Goal: Task Accomplishment & Management: Complete application form

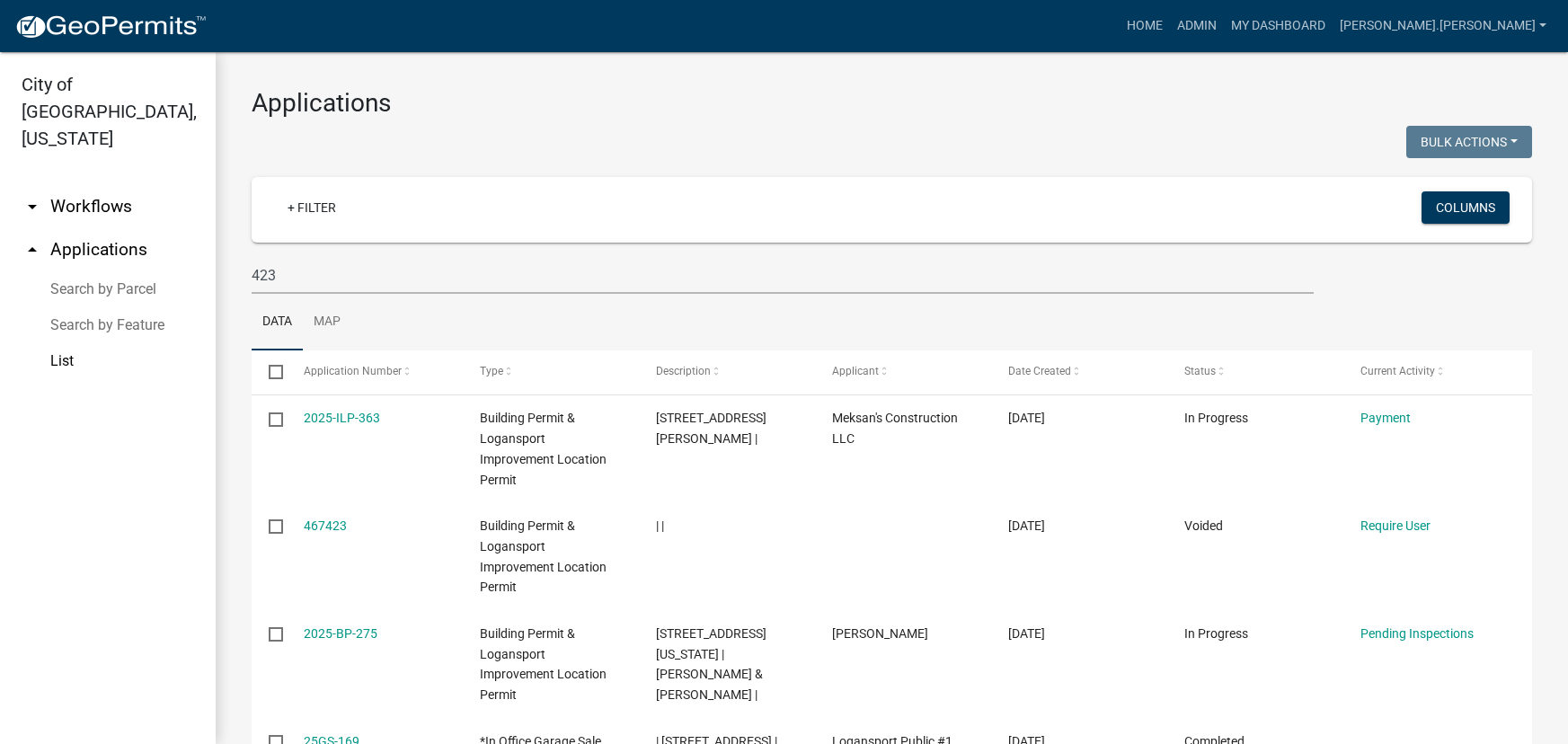
select select "3: 100"
click at [155, 647] on ul "arrow_drop_down Workflows List arrow_drop_up Applications Search by Parcel Sear…" at bounding box center [108, 457] width 216 height 574
drag, startPoint x: 288, startPoint y: 279, endPoint x: 209, endPoint y: 277, distance: 79.0
click at [209, 277] on div "City of [GEOGRAPHIC_DATA], [US_STATE] arrow_drop_down Workflows List arrow_drop…" at bounding box center [784, 398] width 1568 height 692
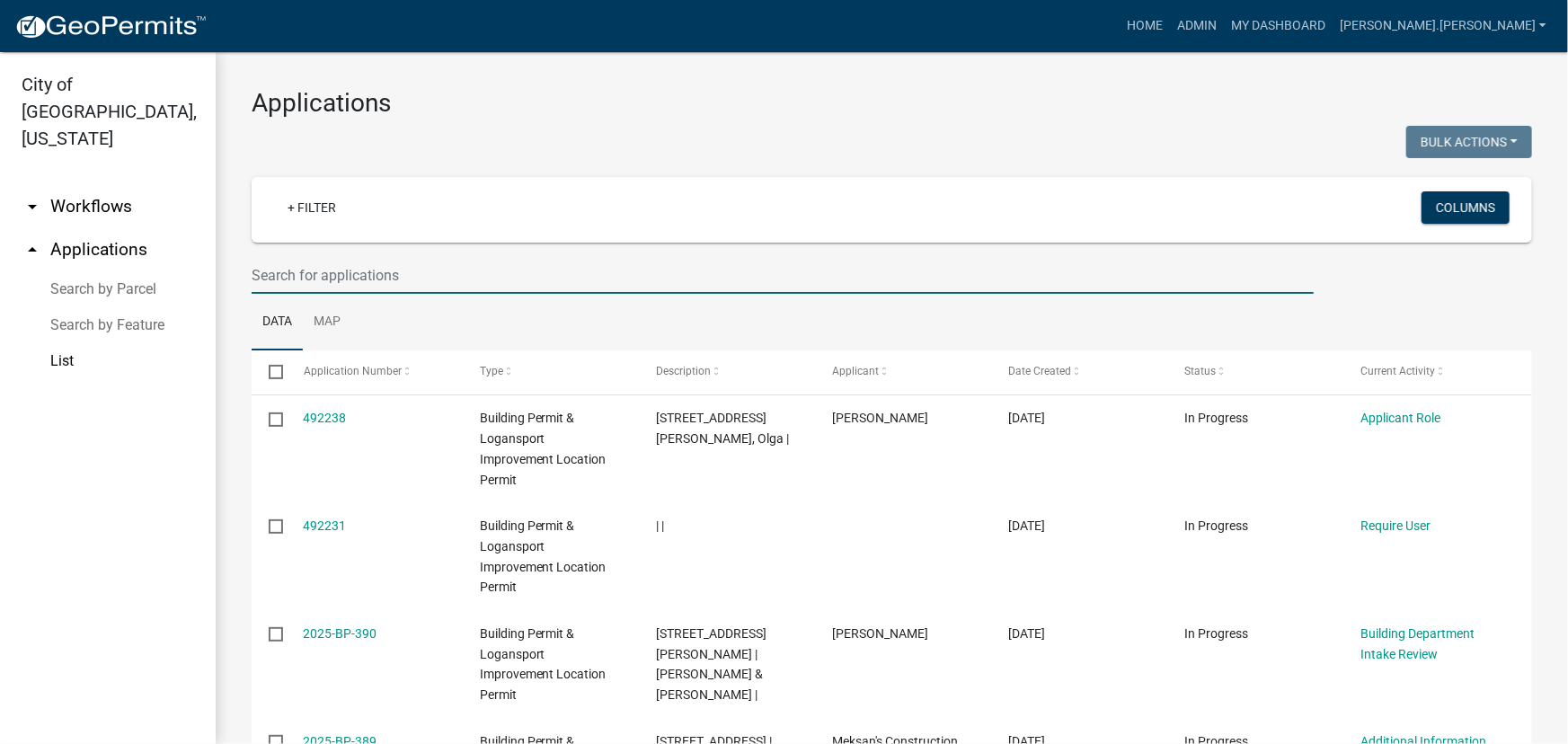
click at [471, 280] on input "text" at bounding box center [783, 275] width 1062 height 37
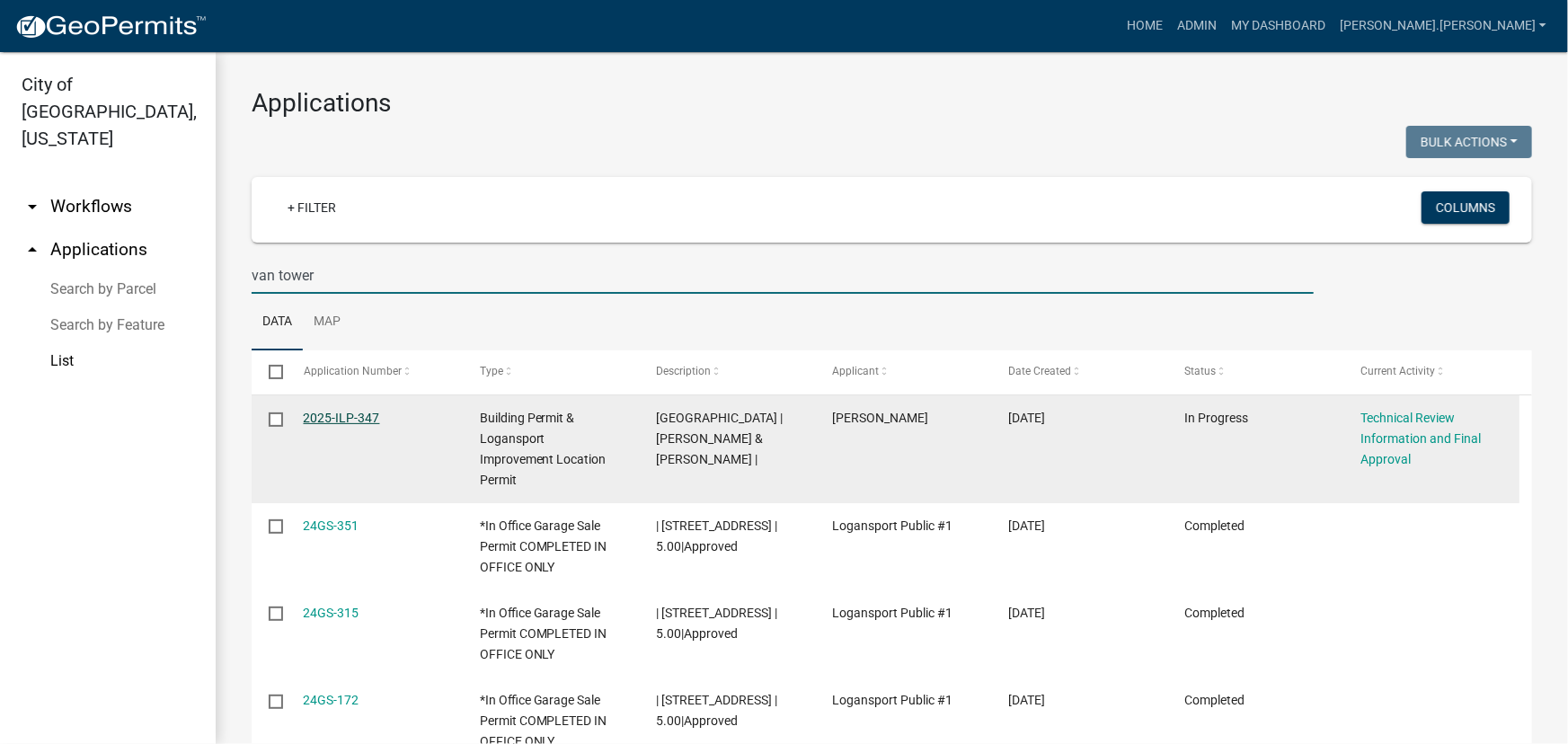
type input "van tower"
click at [355, 417] on link "2025-ILP-347" at bounding box center [342, 418] width 77 height 15
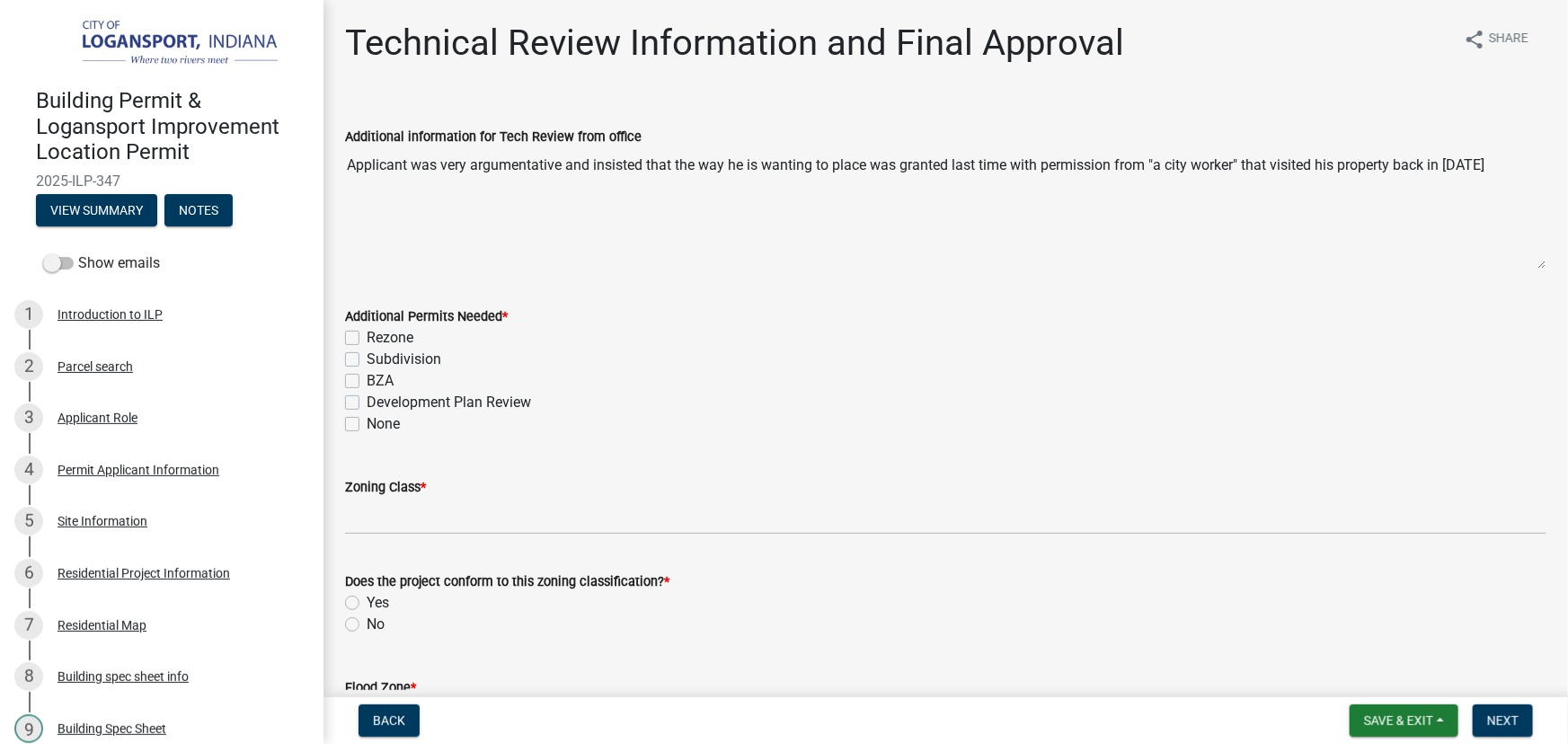
drag, startPoint x: 355, startPoint y: 417, endPoint x: 752, endPoint y: 379, distance: 398.8
click at [752, 379] on div "BZA" at bounding box center [945, 381] width 1201 height 21
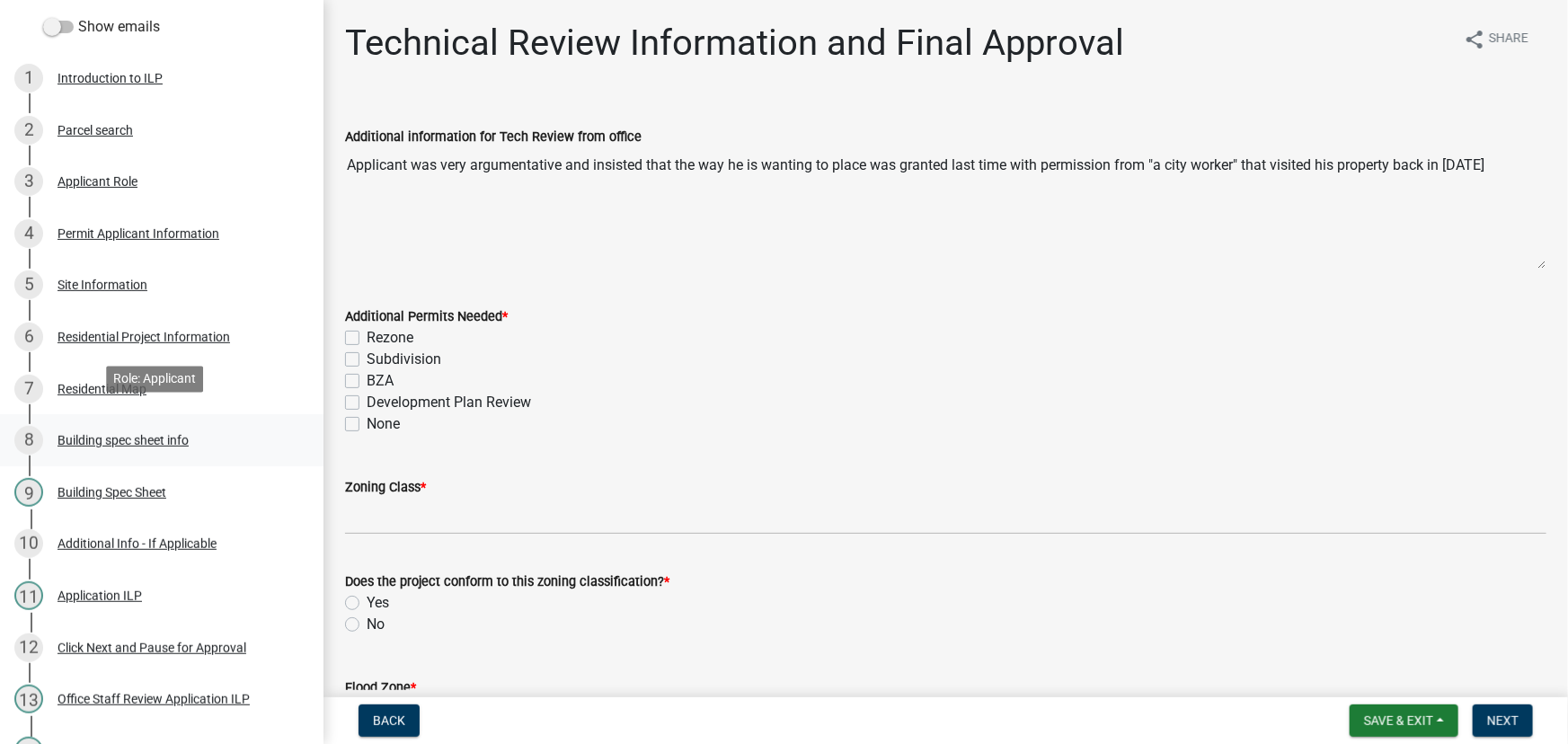
scroll to position [244, 0]
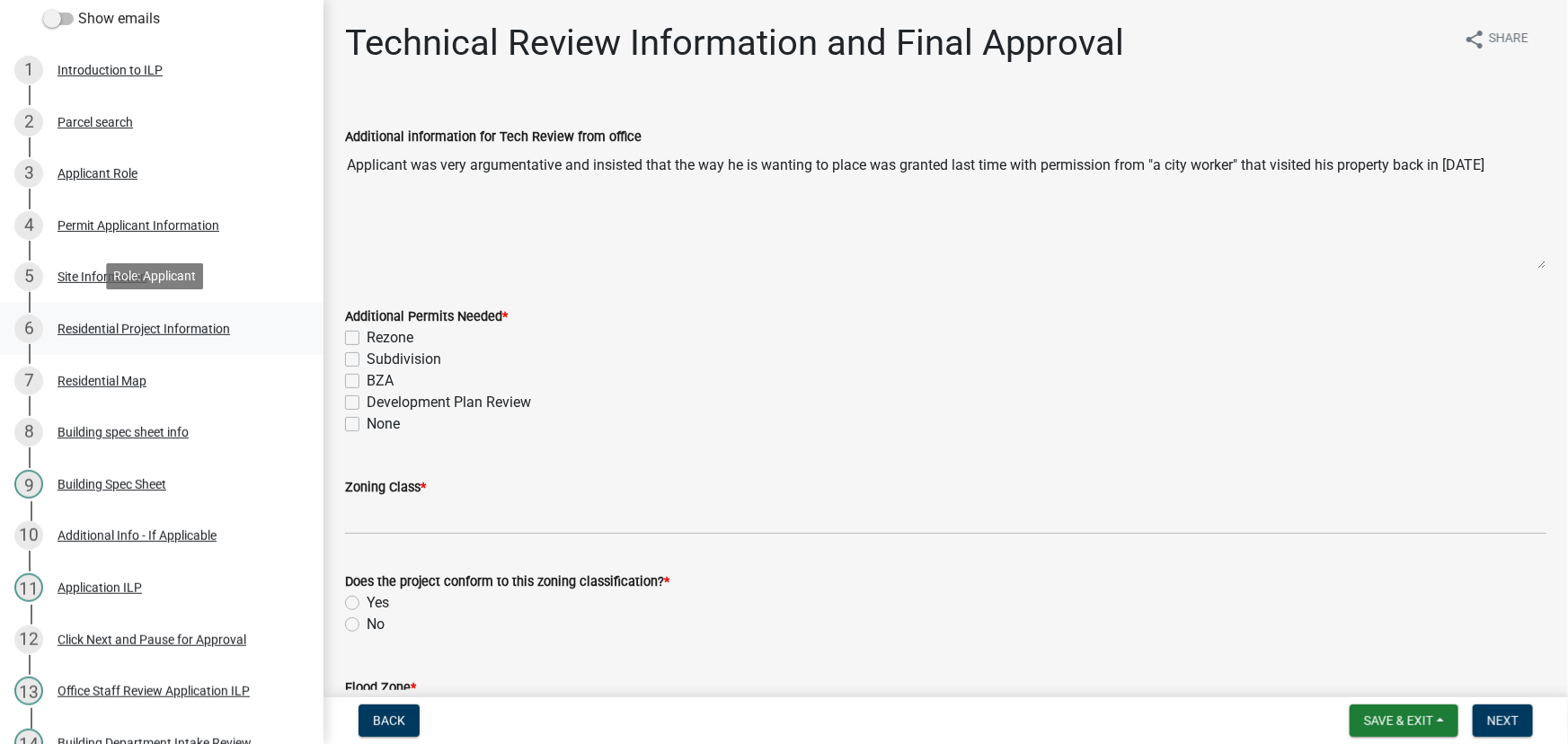
click at [179, 328] on div "Residential Project Information" at bounding box center [143, 328] width 172 height 13
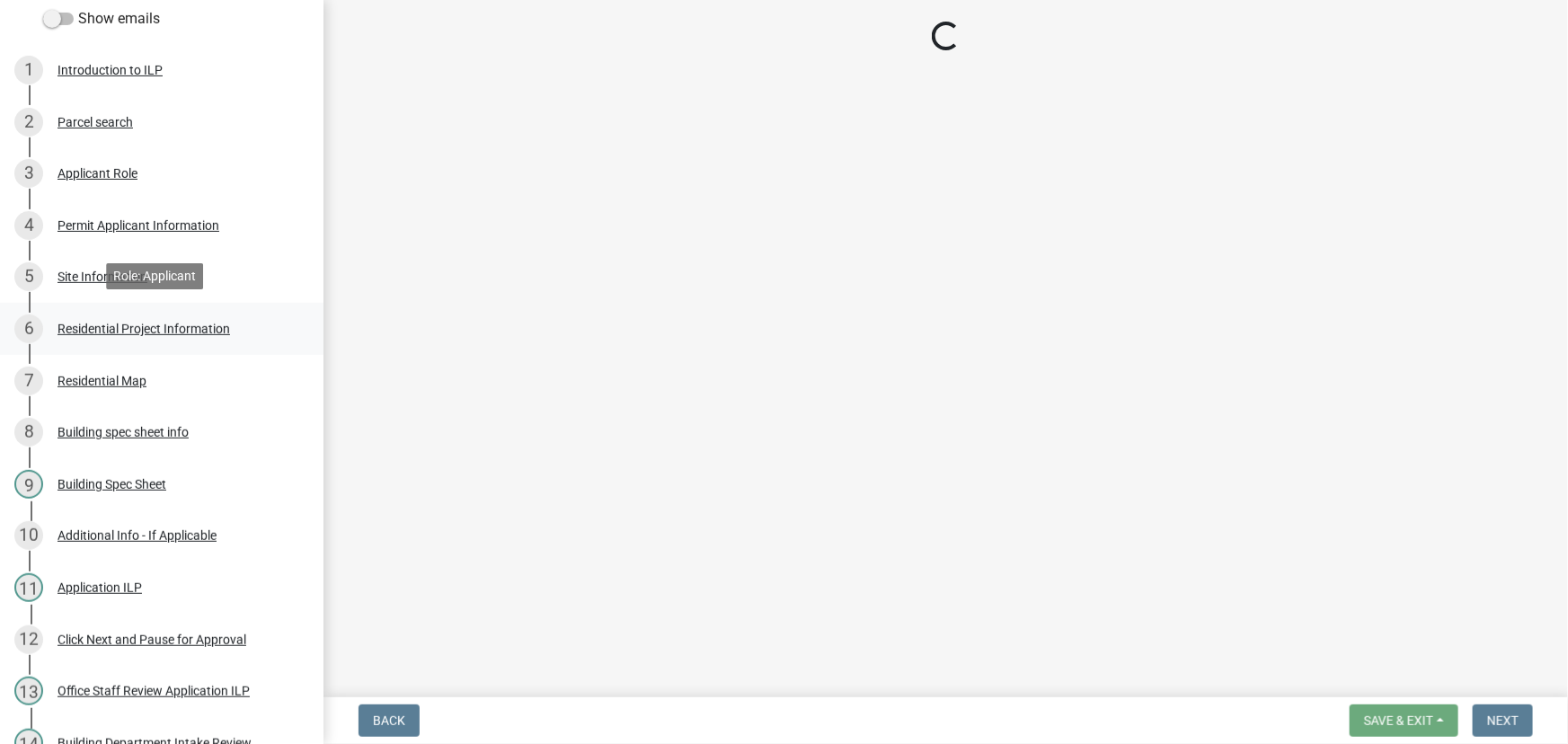
select select "b8a7655a-e911-4aac-a321-69e5bfba2fef"
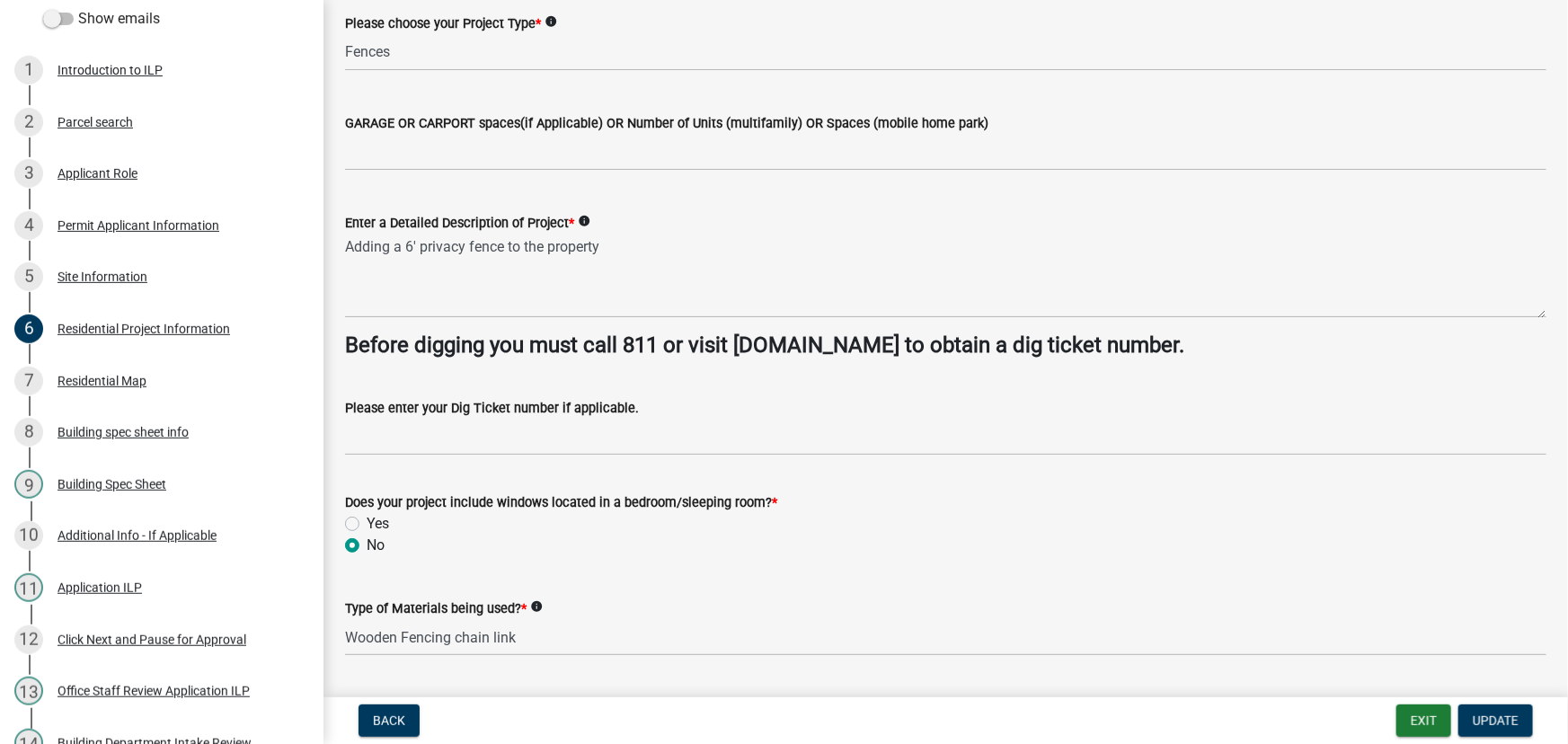
scroll to position [163, 0]
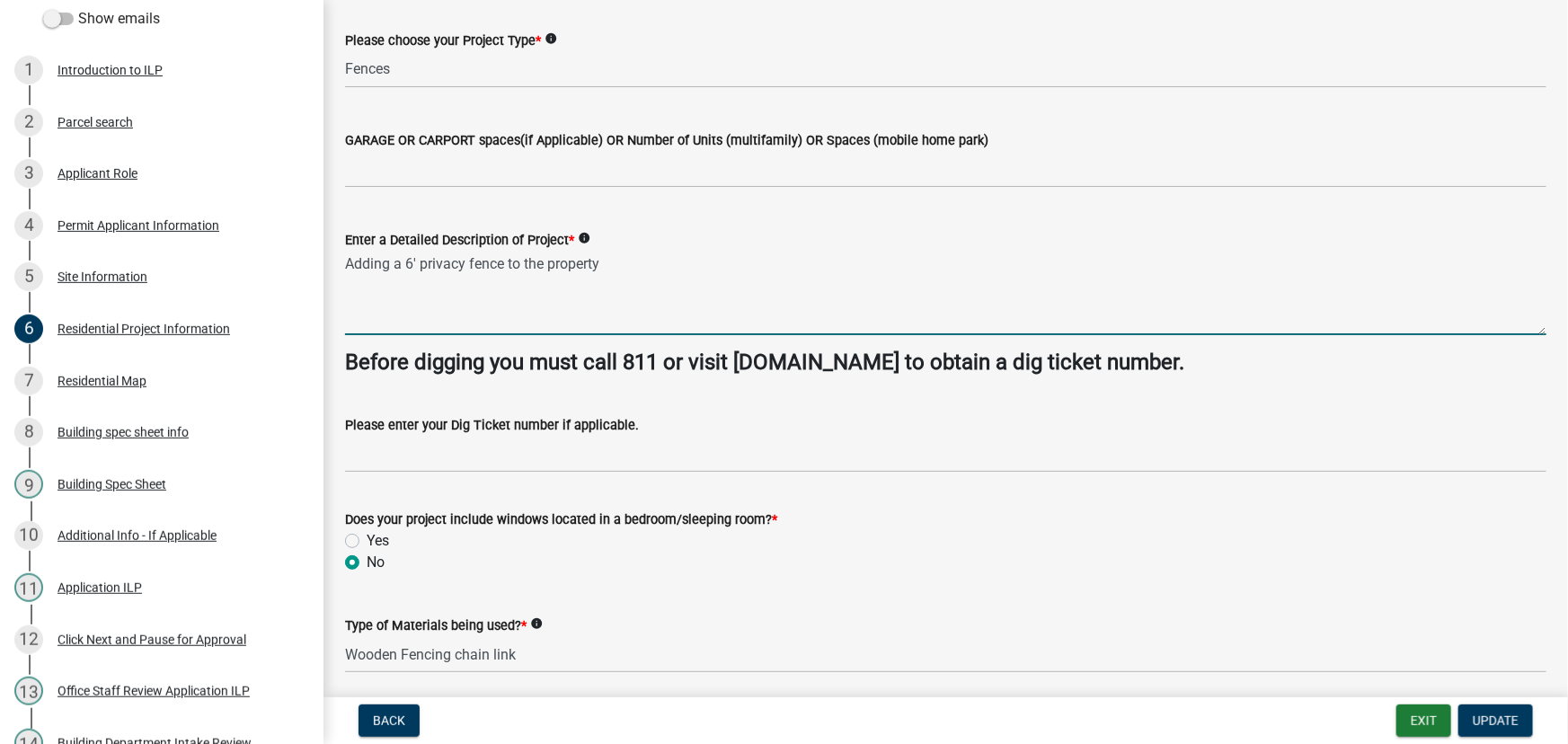
click at [617, 257] on textarea "Adding a 6' privacy fence to the property" at bounding box center [945, 293] width 1201 height 84
click at [617, 264] on textarea "Adding a 6' privacy fence to the property" at bounding box center [945, 293] width 1201 height 84
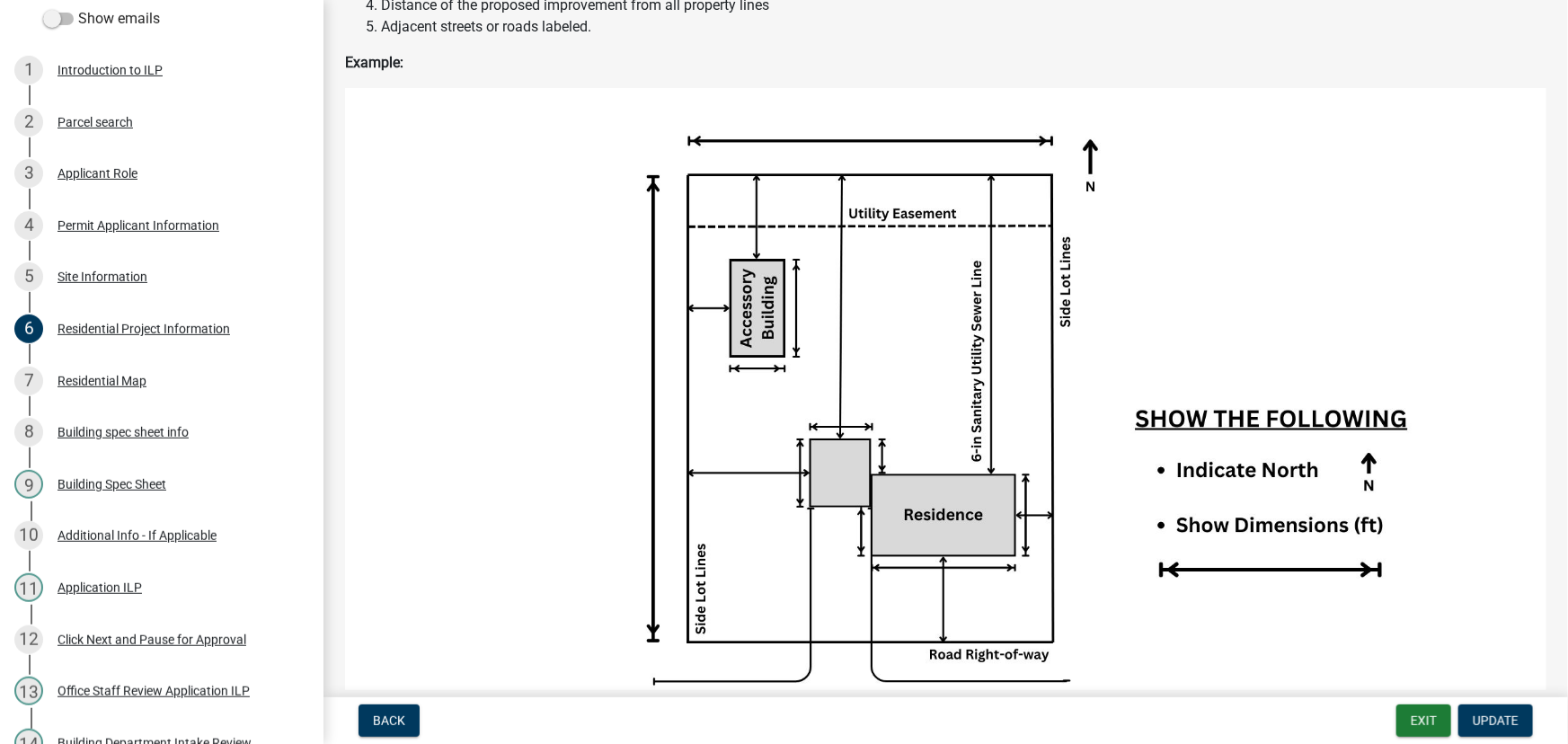
type textarea "Adding a 6' privacy fence to the property;"
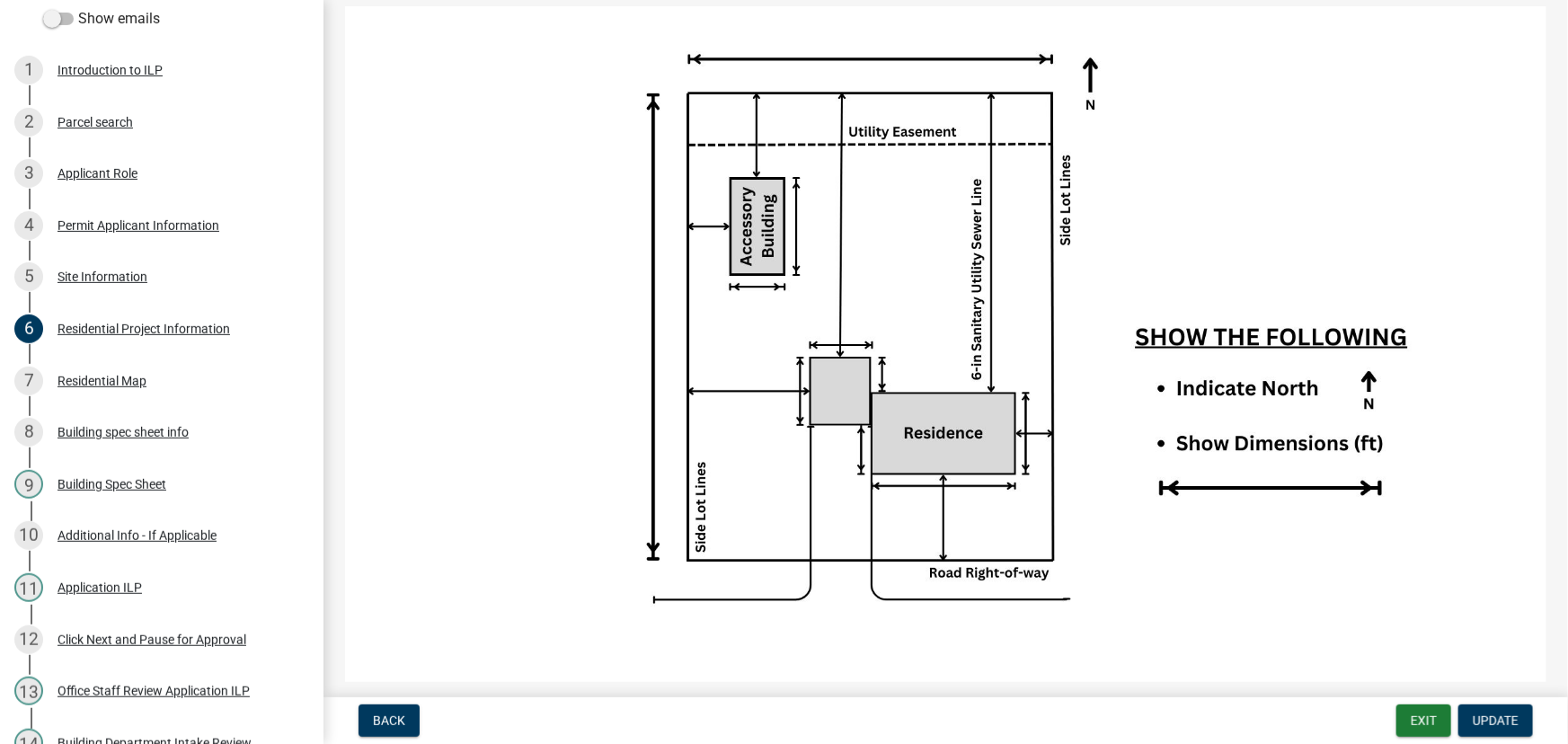
drag, startPoint x: 628, startPoint y: 288, endPoint x: 600, endPoint y: 300, distance: 30.5
click at [600, 300] on img at bounding box center [945, 344] width 1201 height 676
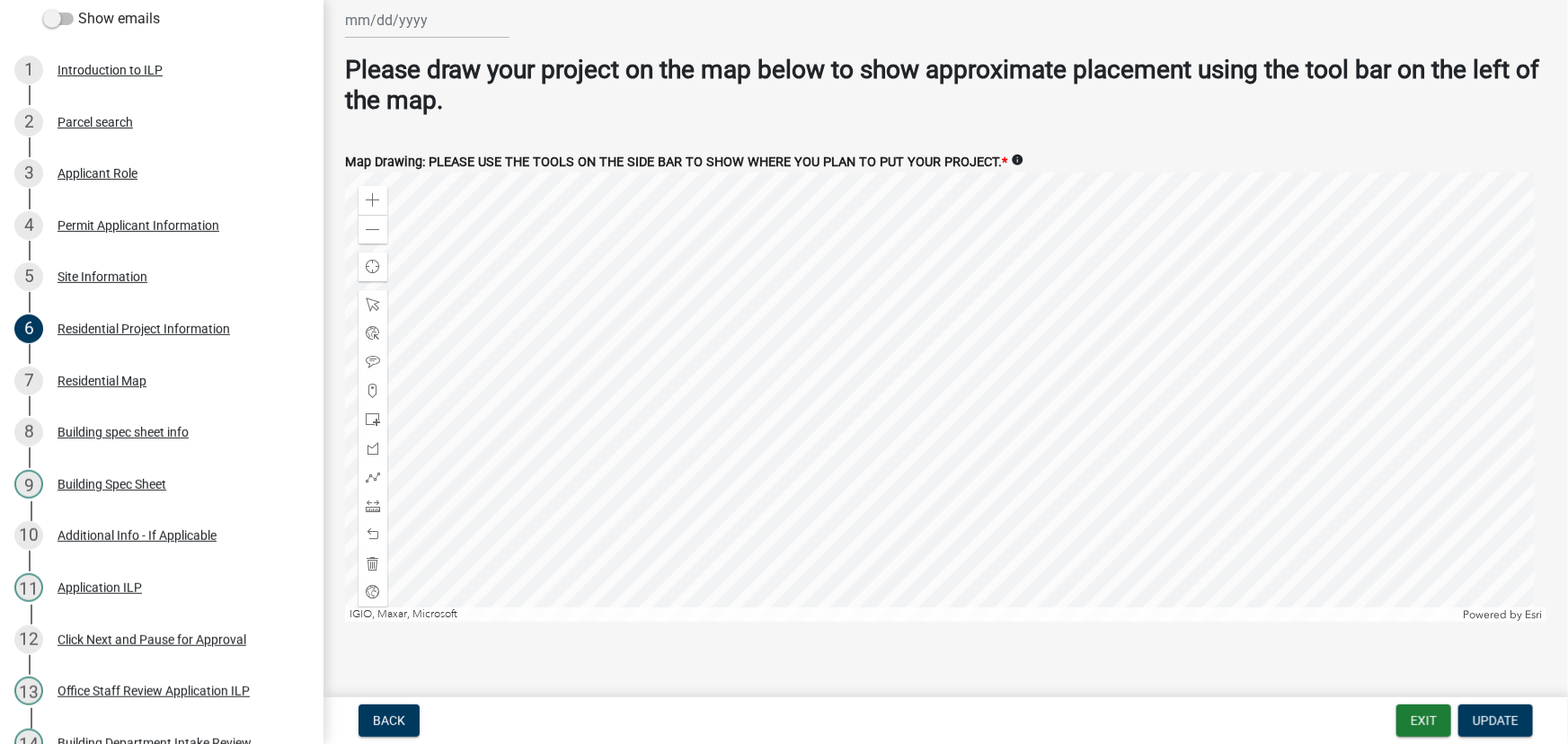
scroll to position [3471, 0]
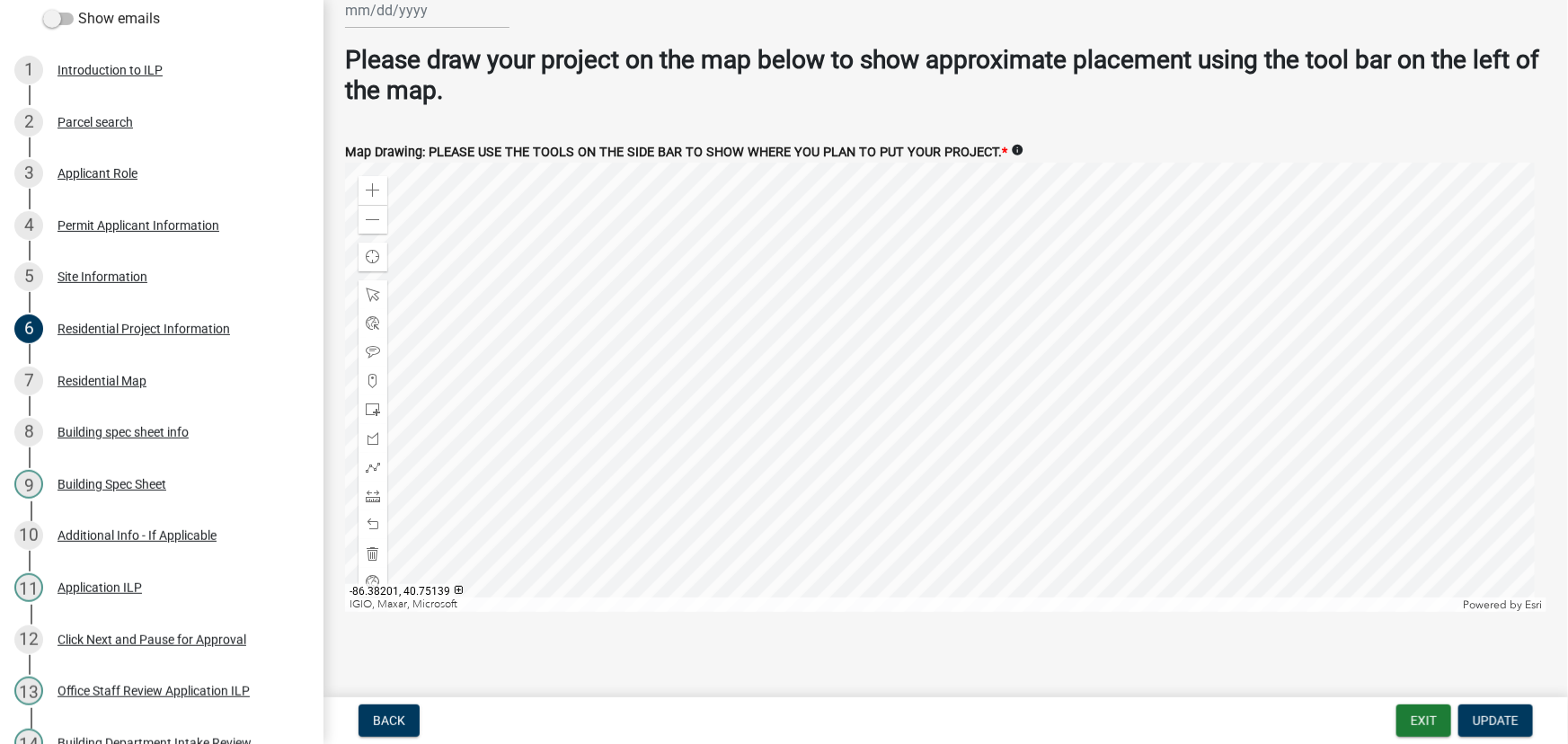
click at [979, 427] on div at bounding box center [945, 388] width 1201 height 450
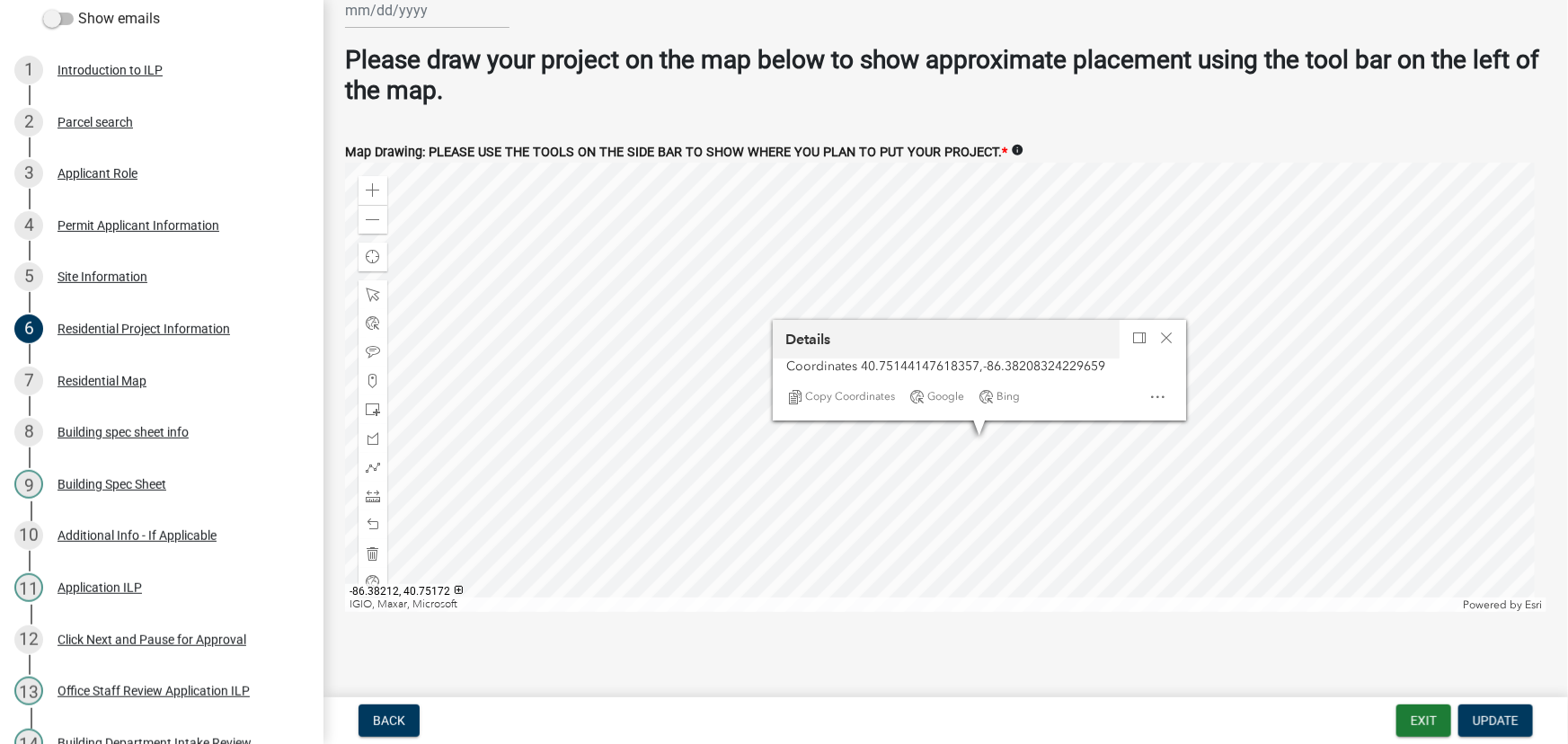
click at [927, 218] on div at bounding box center [945, 388] width 1201 height 450
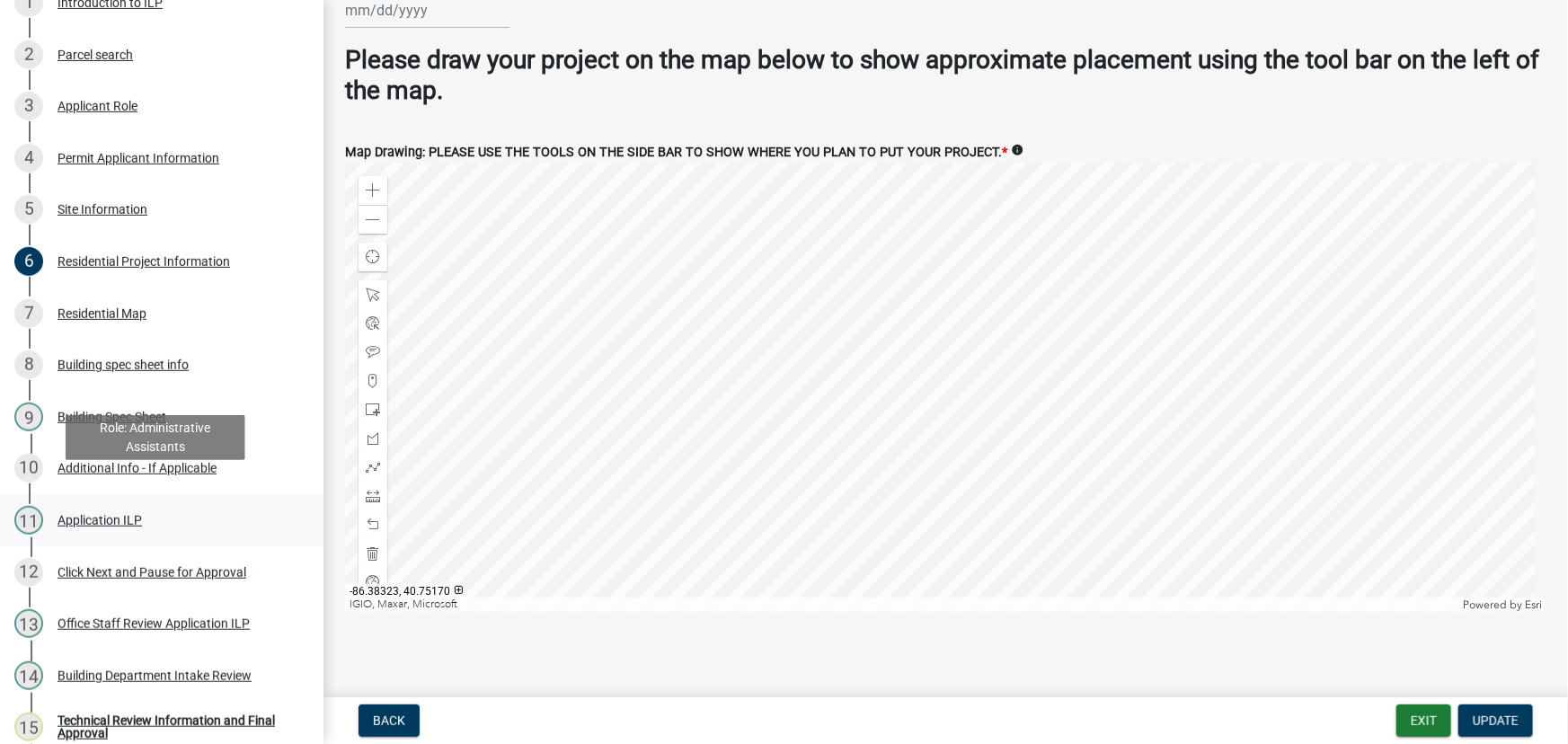
scroll to position [408, 0]
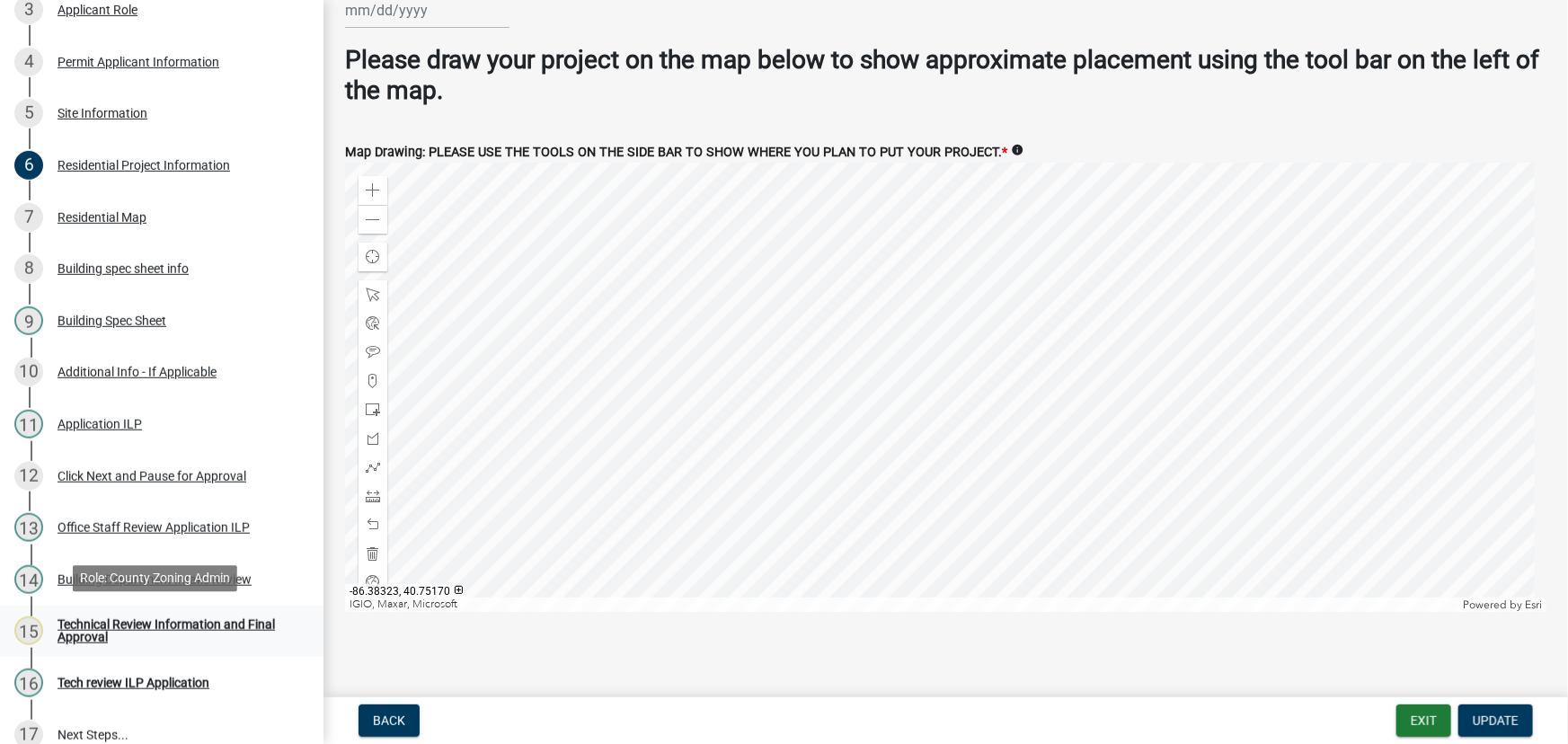
click at [126, 621] on div "Technical Review Information and Final Approval" at bounding box center [175, 631] width 237 height 25
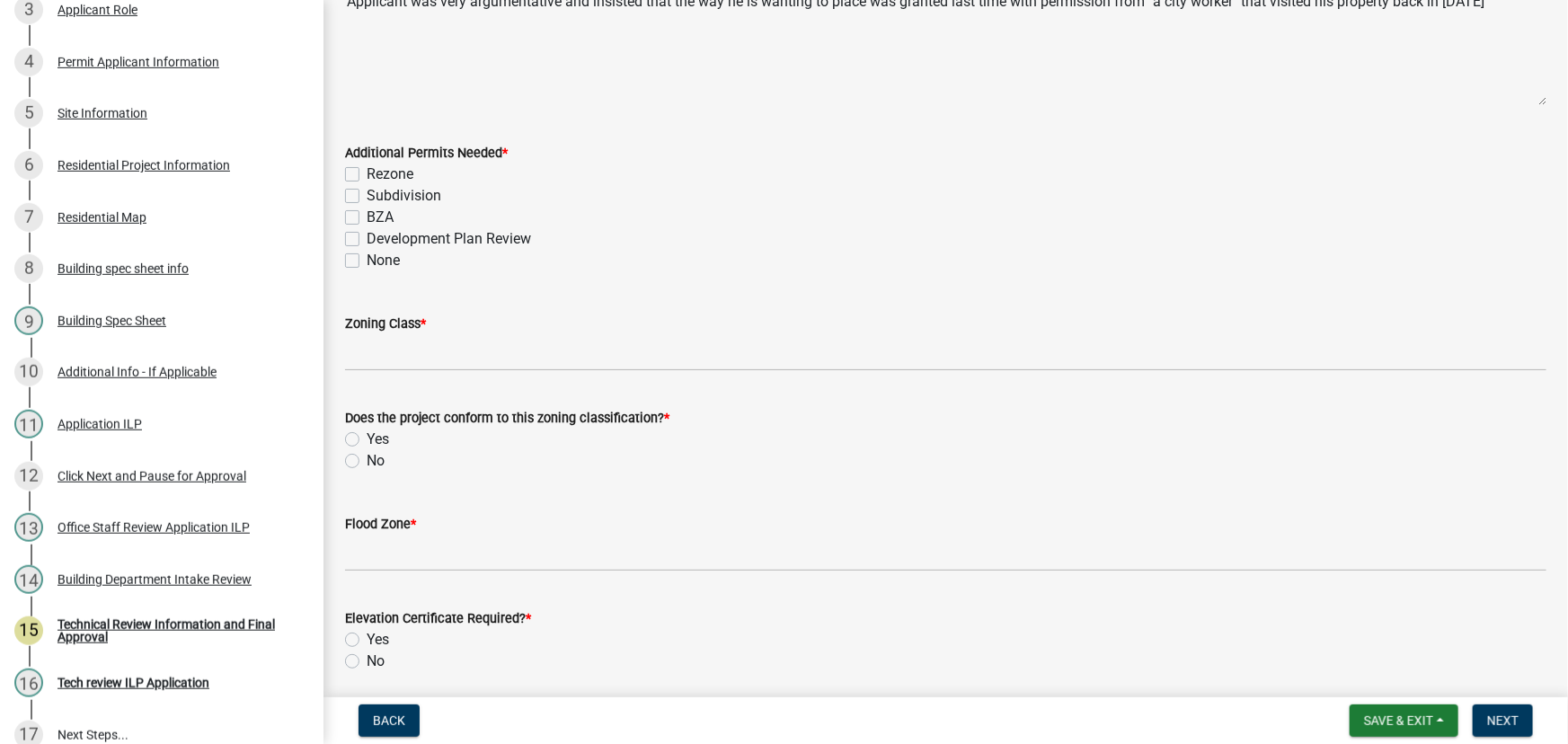
scroll to position [163, 0]
click at [366, 261] on label "None" at bounding box center [383, 262] width 33 height 21
click at [366, 261] on input "None" at bounding box center [372, 257] width 12 height 12
checkbox input "true"
checkbox input "false"
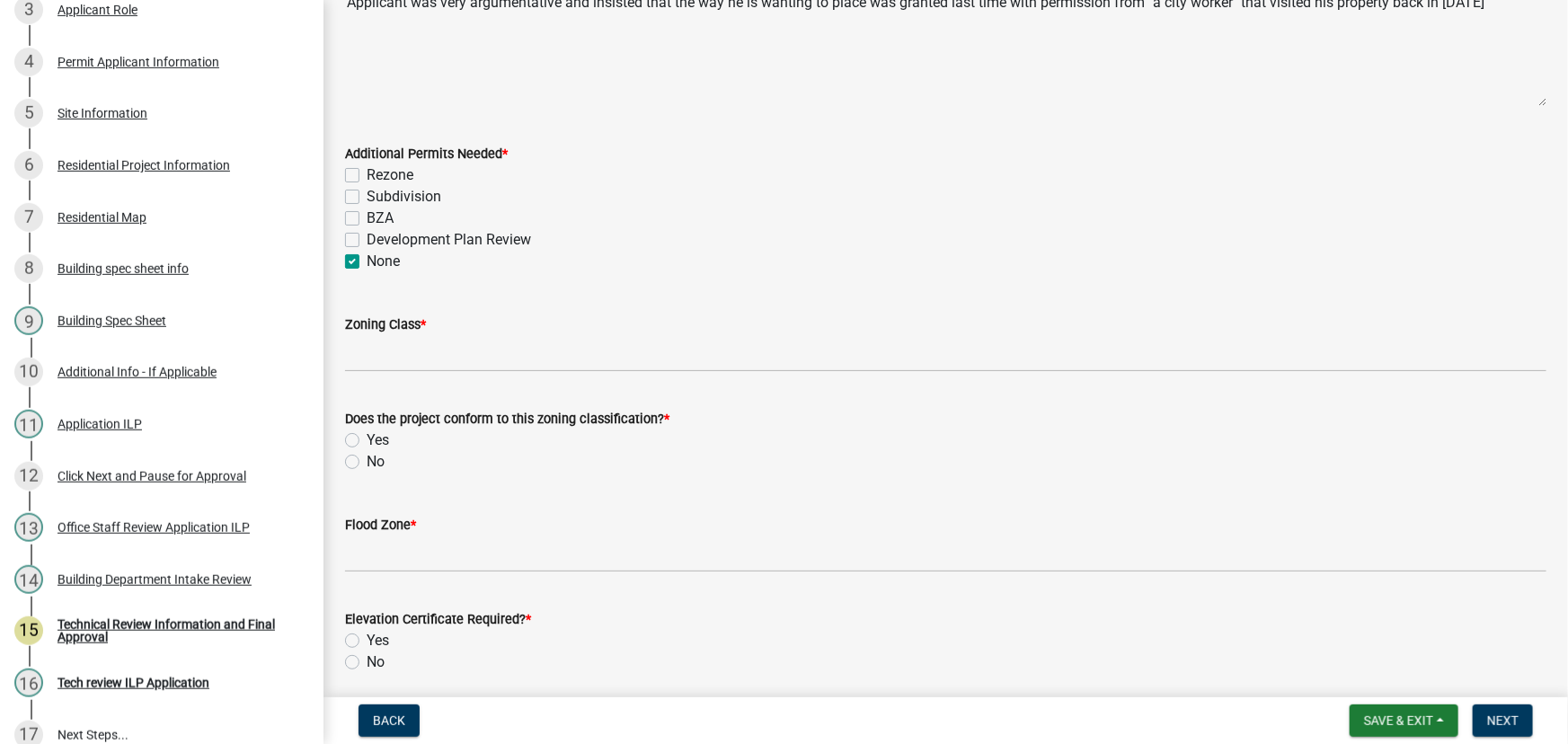
checkbox input "false"
checkbox input "true"
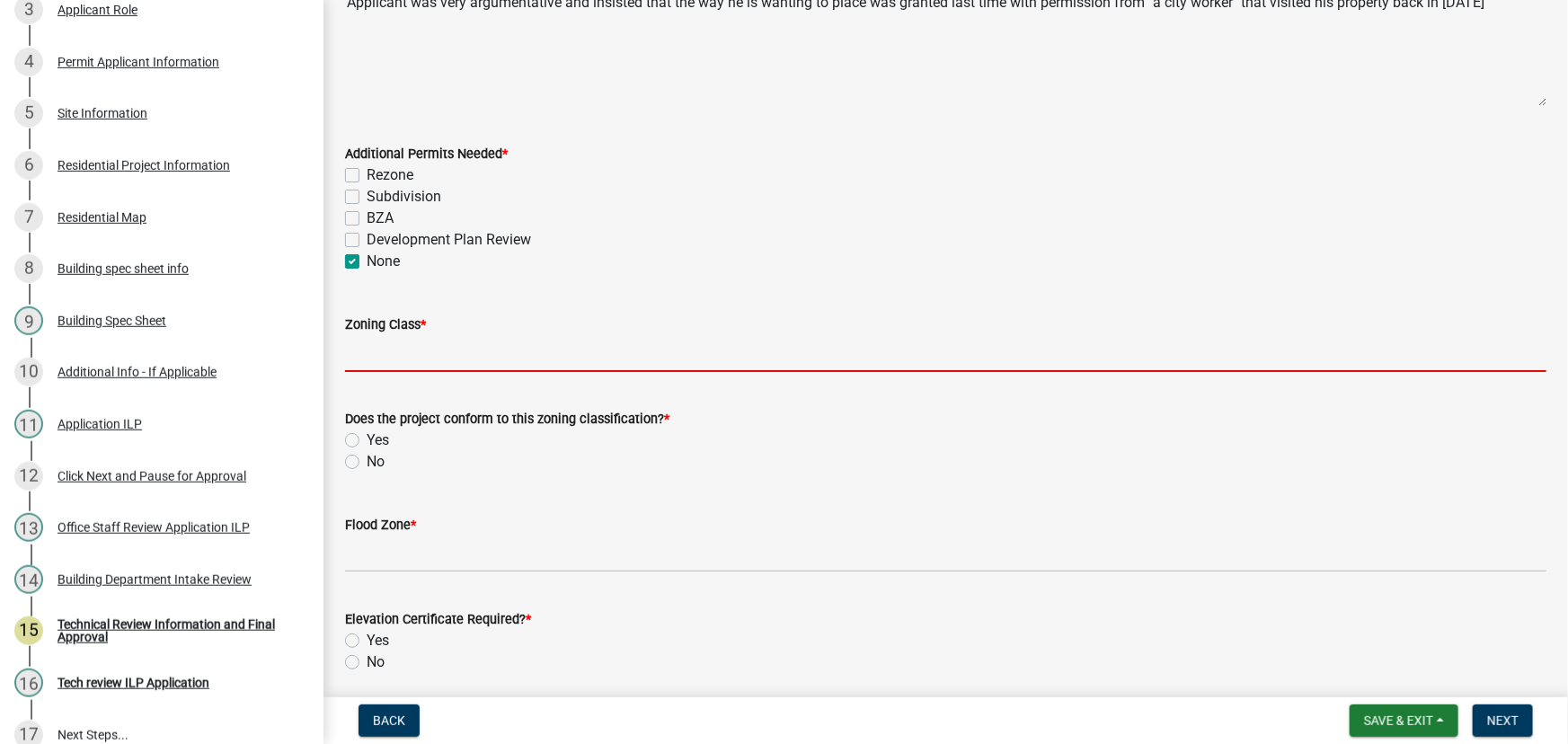
click at [426, 354] on input "Zoning Class *" at bounding box center [945, 354] width 1201 height 37
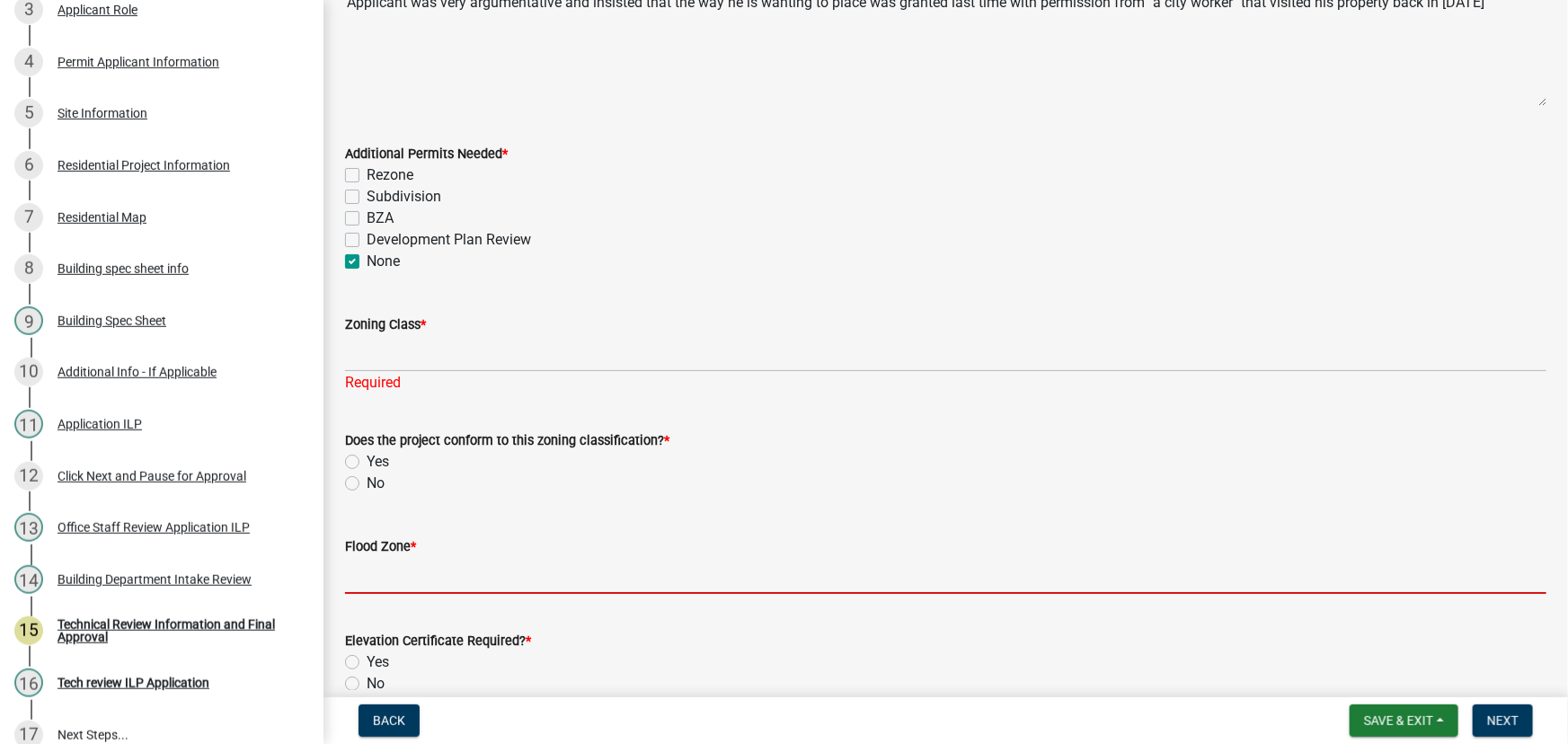
click at [647, 574] on input "Flood Zone *" at bounding box center [945, 575] width 1201 height 37
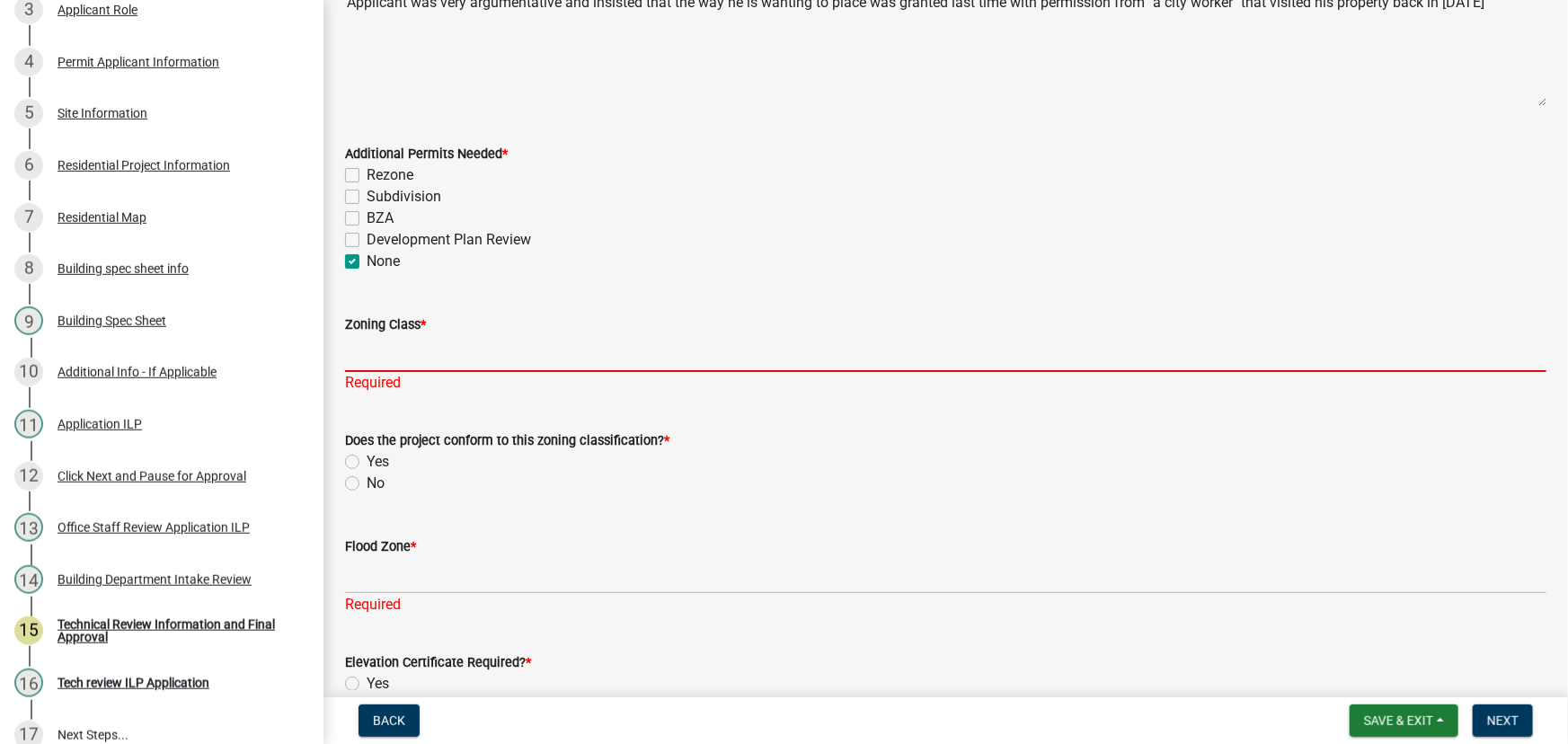
click at [361, 359] on input "Zoning Class *" at bounding box center [945, 354] width 1201 height 37
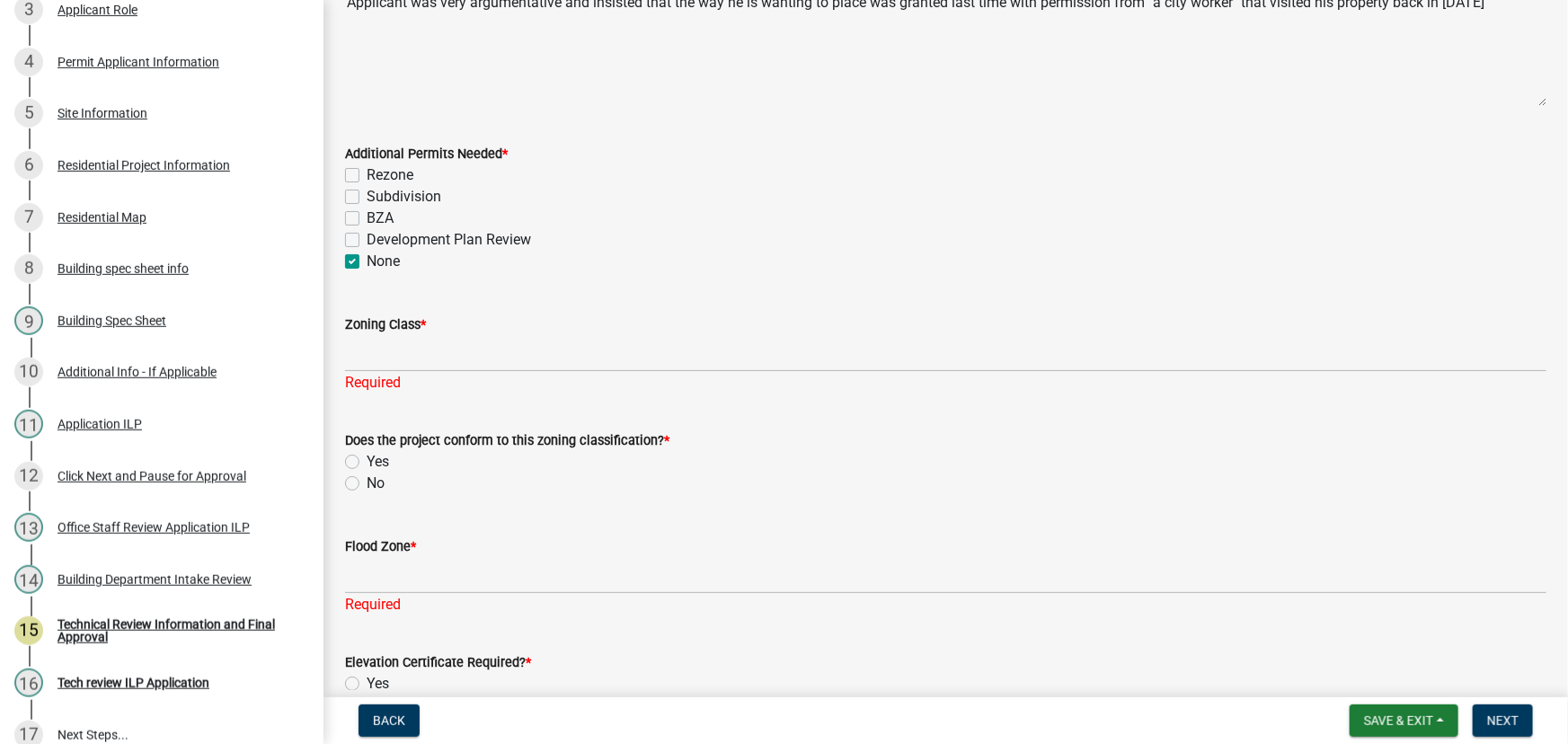
click at [689, 255] on div "None" at bounding box center [945, 262] width 1201 height 21
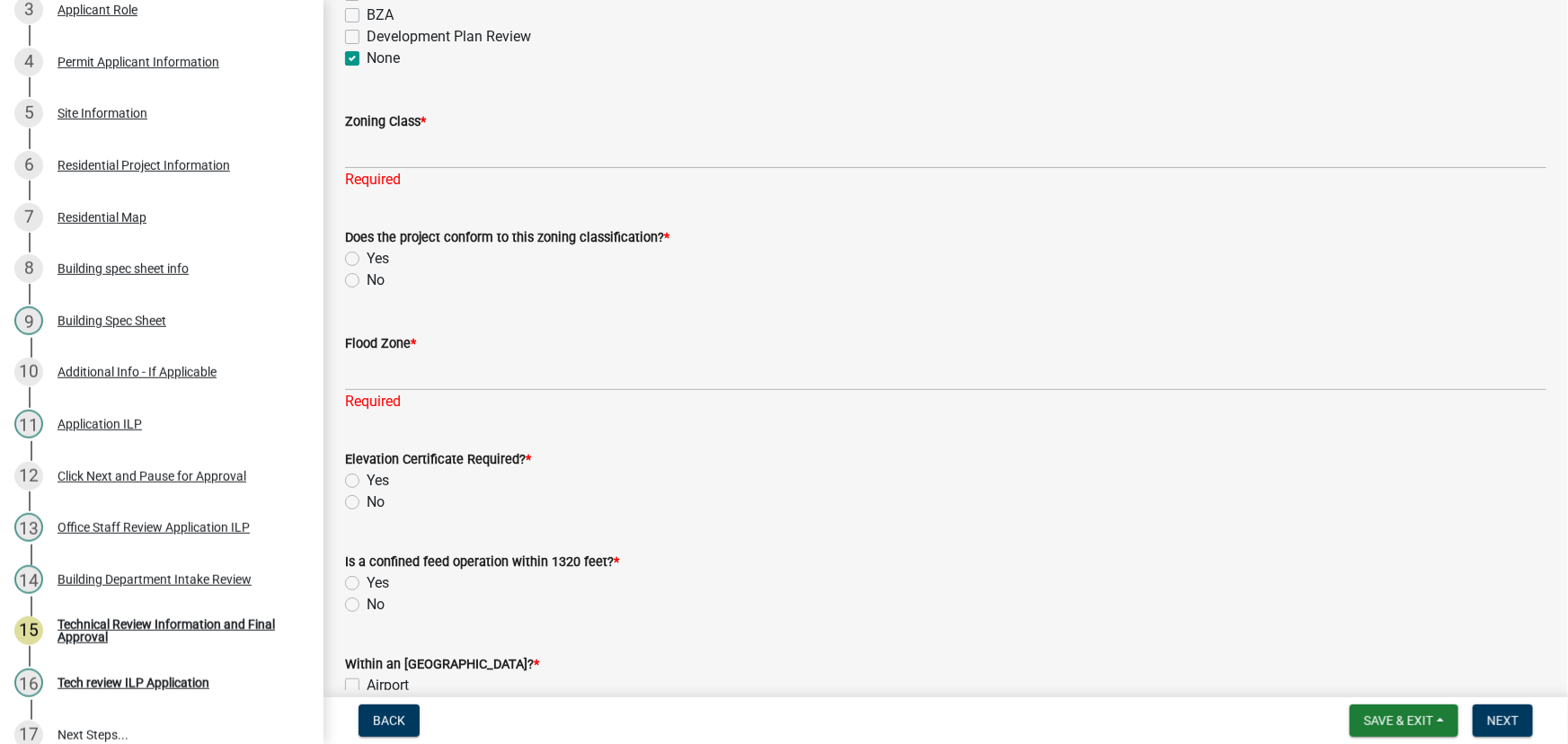
scroll to position [408, 0]
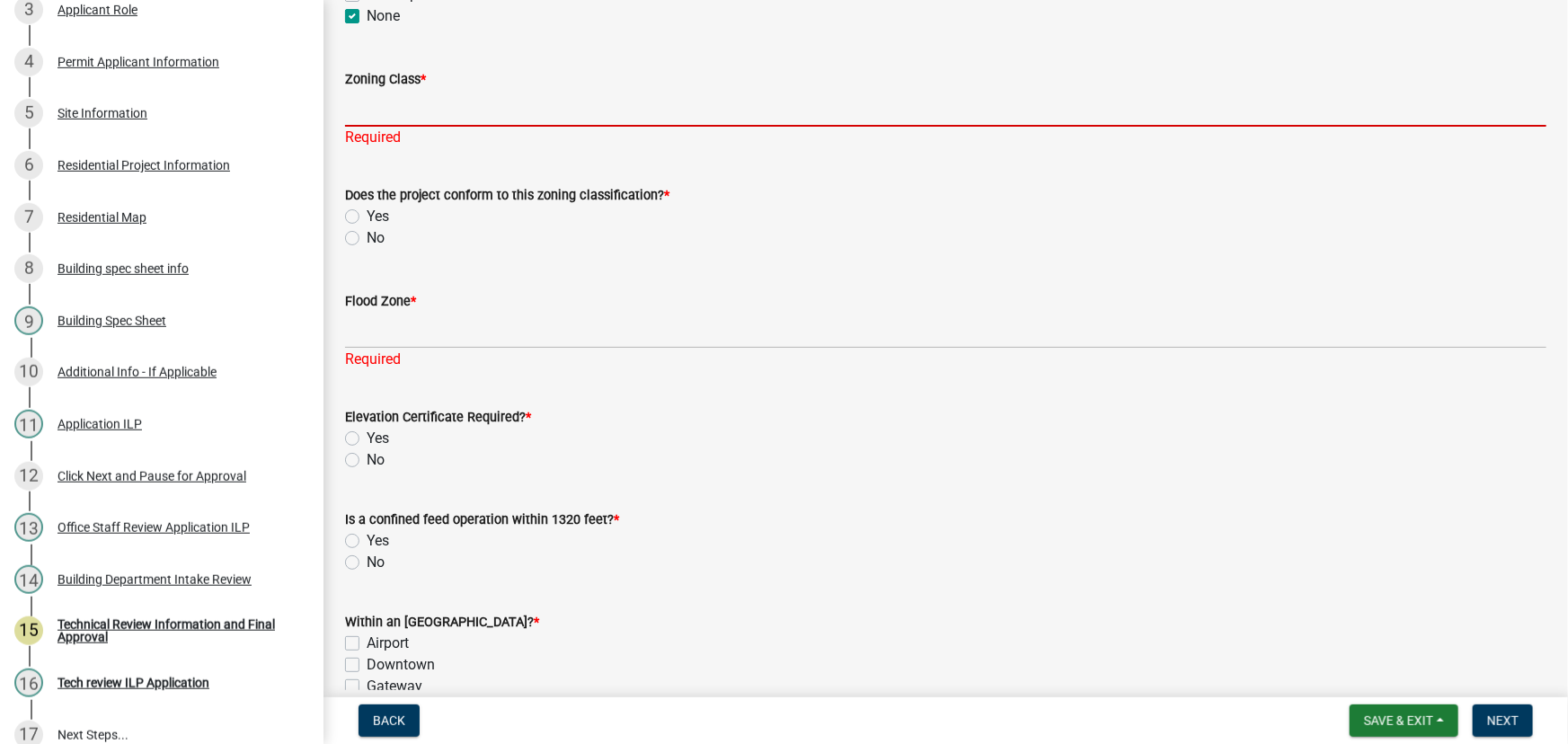
click at [410, 107] on input "Zoning Class *" at bounding box center [945, 108] width 1201 height 37
type input "R3"
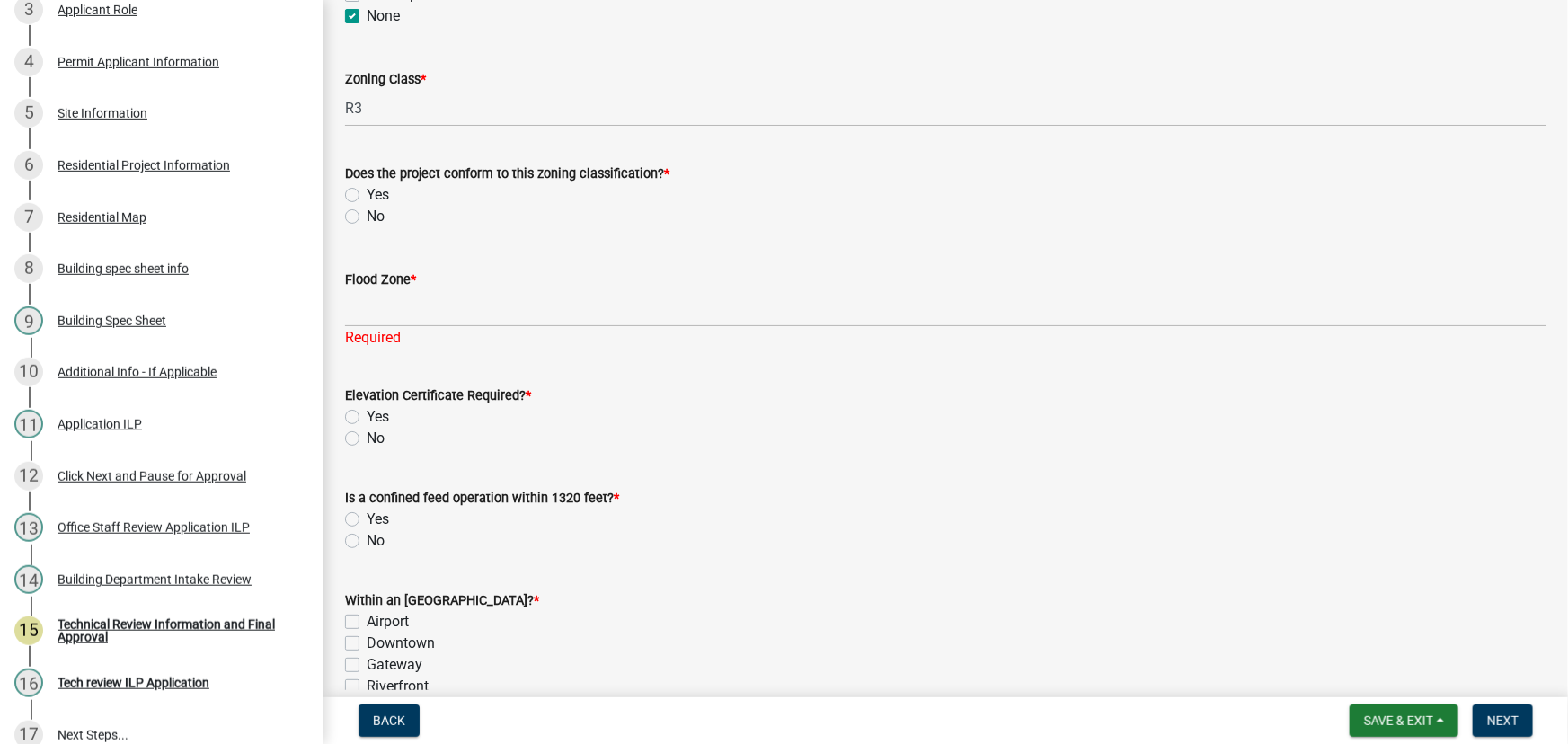
click at [354, 215] on div "Does the project conform to this zoning classification? * Yes No" at bounding box center [945, 195] width 1201 height 65
click at [366, 192] on label "Yes" at bounding box center [377, 195] width 22 height 21
click at [366, 192] on input "Yes" at bounding box center [372, 190] width 12 height 12
radio input "true"
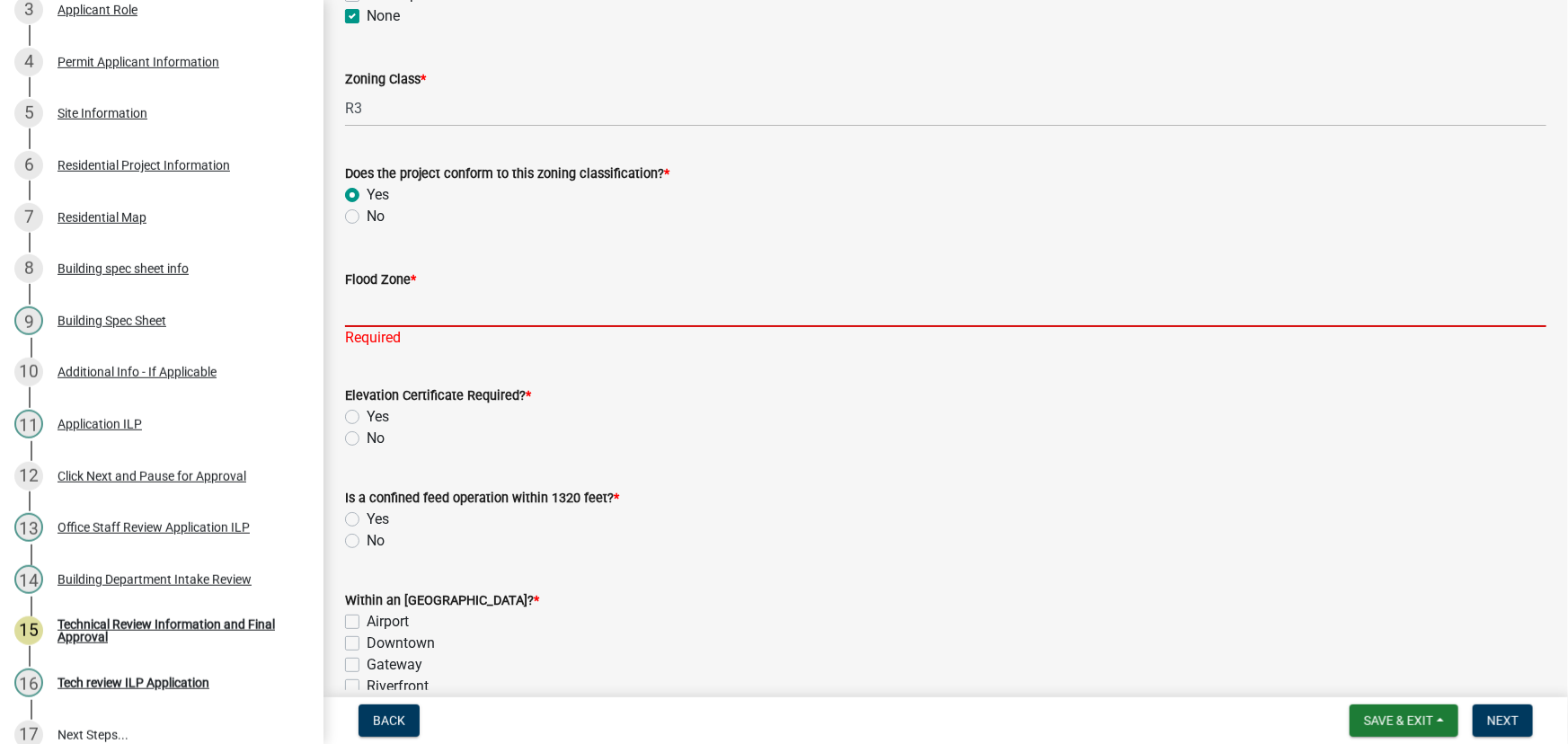
click at [387, 315] on input "Flood Zone *" at bounding box center [945, 309] width 1201 height 37
type input "X"
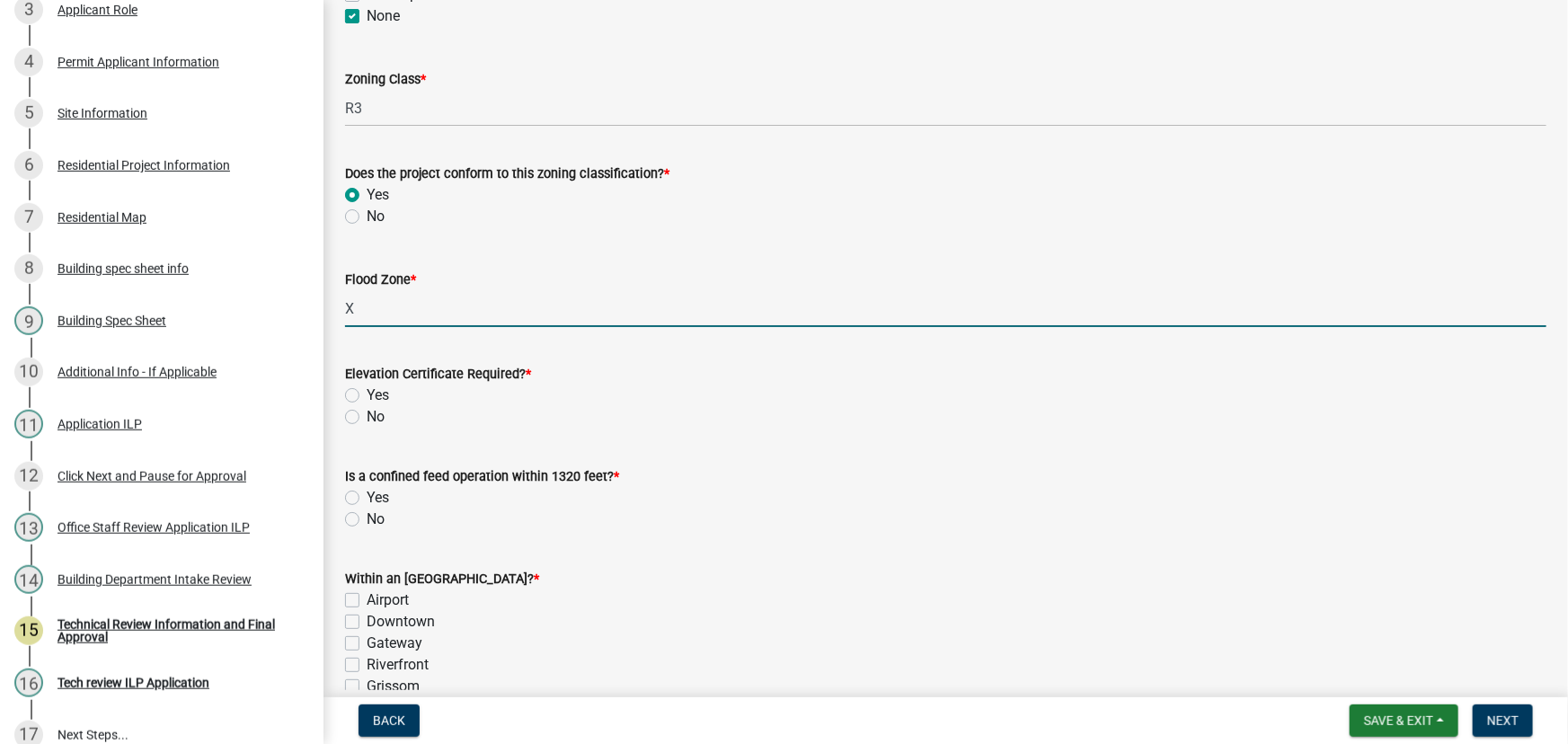
click at [383, 305] on input "X" at bounding box center [945, 309] width 1201 height 37
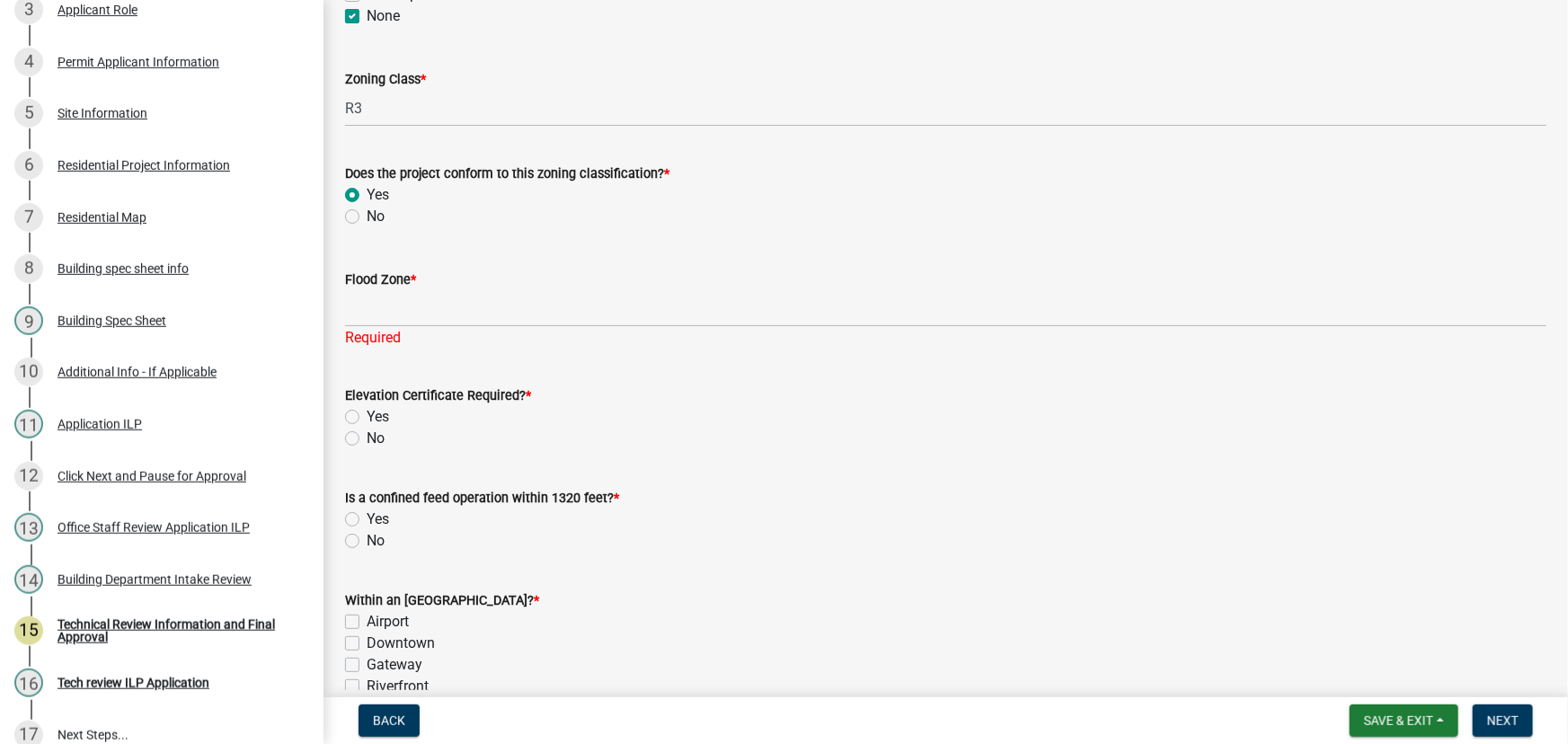
click at [343, 304] on div "Flood Zone * Required" at bounding box center [945, 295] width 1228 height 106
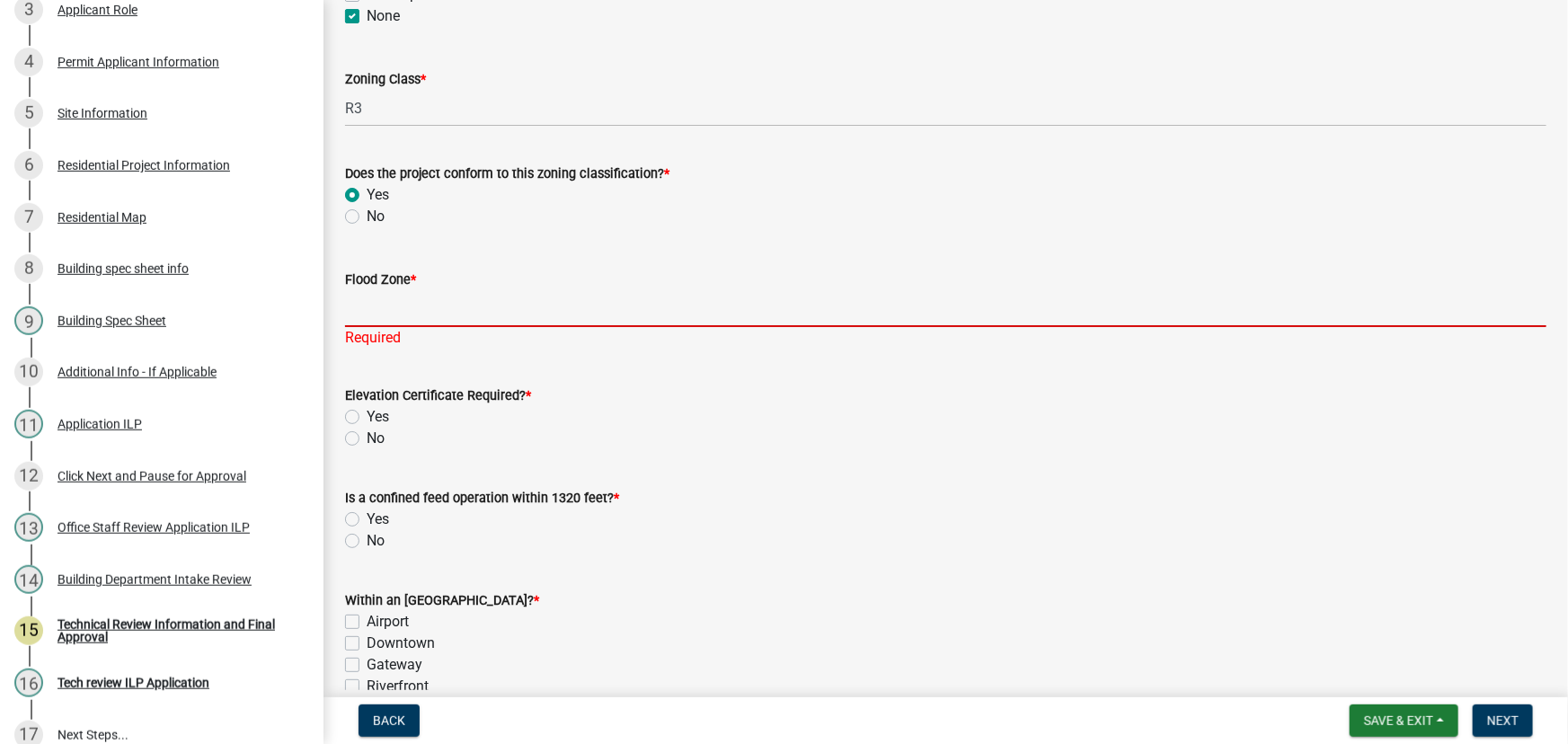
click at [365, 311] on input "Flood Zone *" at bounding box center [945, 309] width 1201 height 37
type input ".2% Annual Chance Flood Hazard"
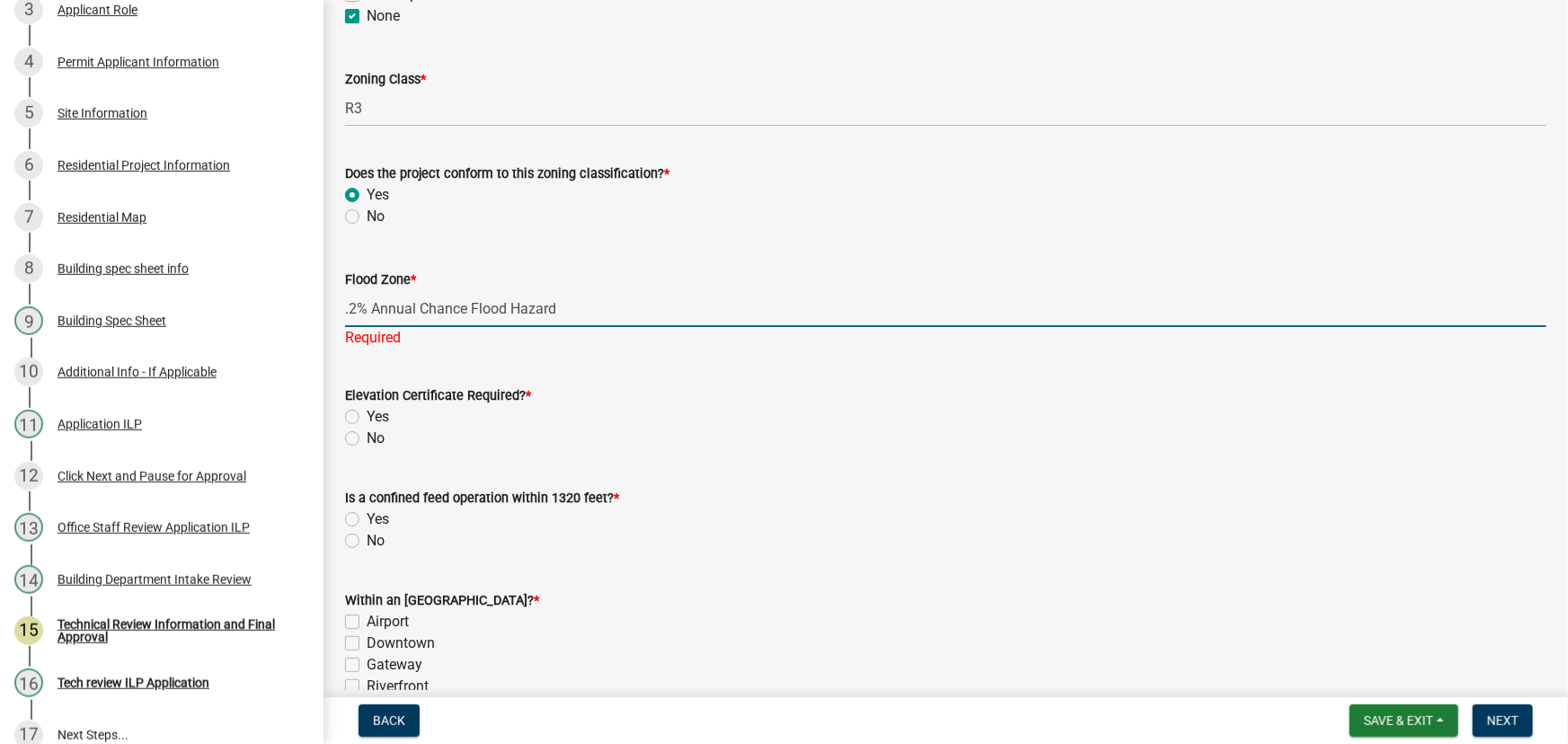
click at [351, 440] on wm-data-entity-input "Elevation Certificate Required? * Yes No" at bounding box center [945, 415] width 1201 height 103
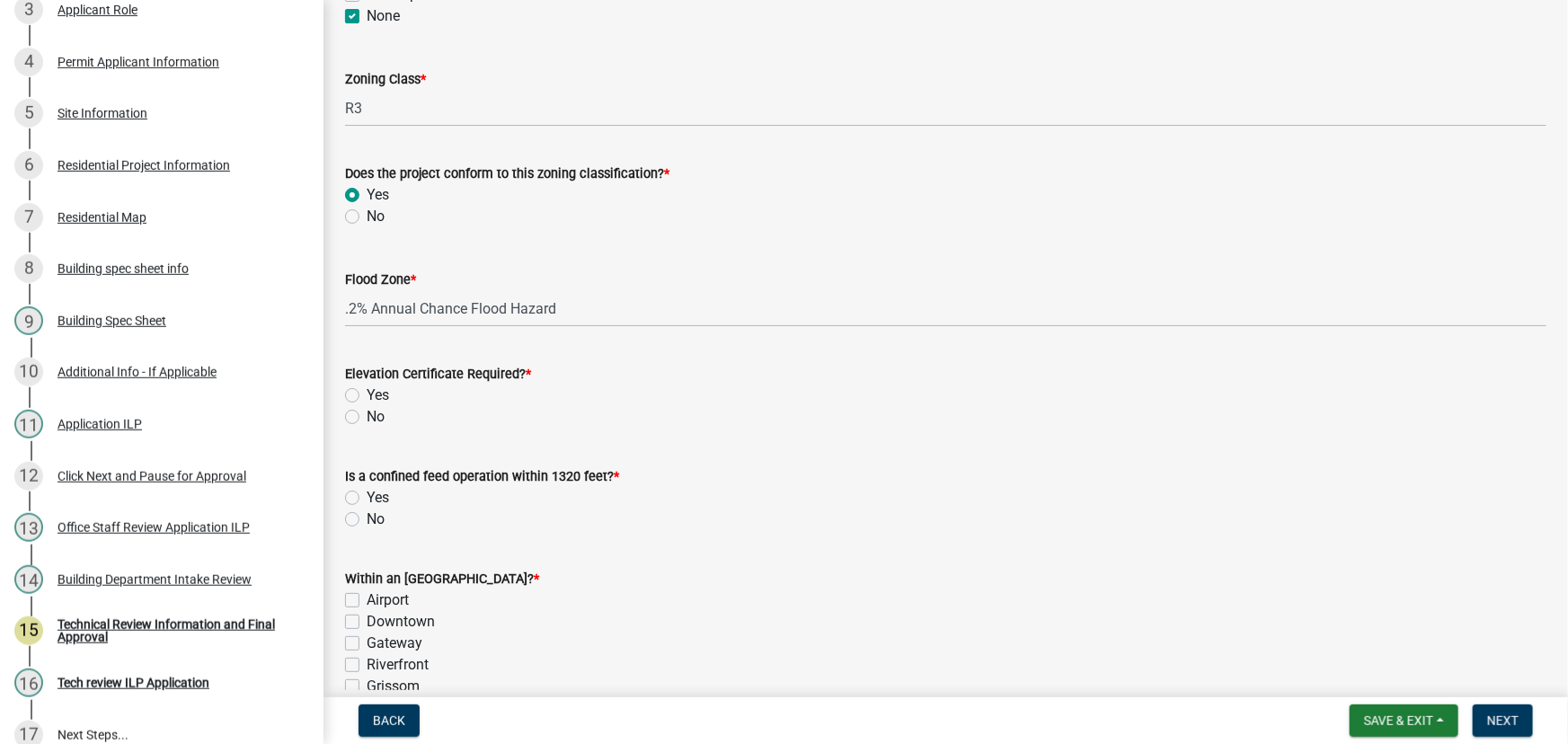
click at [366, 417] on label "No" at bounding box center [375, 417] width 18 height 21
click at [366, 417] on input "No" at bounding box center [372, 412] width 12 height 12
radio input "true"
click at [366, 515] on label "No" at bounding box center [375, 519] width 18 height 21
click at [366, 515] on input "No" at bounding box center [372, 514] width 12 height 12
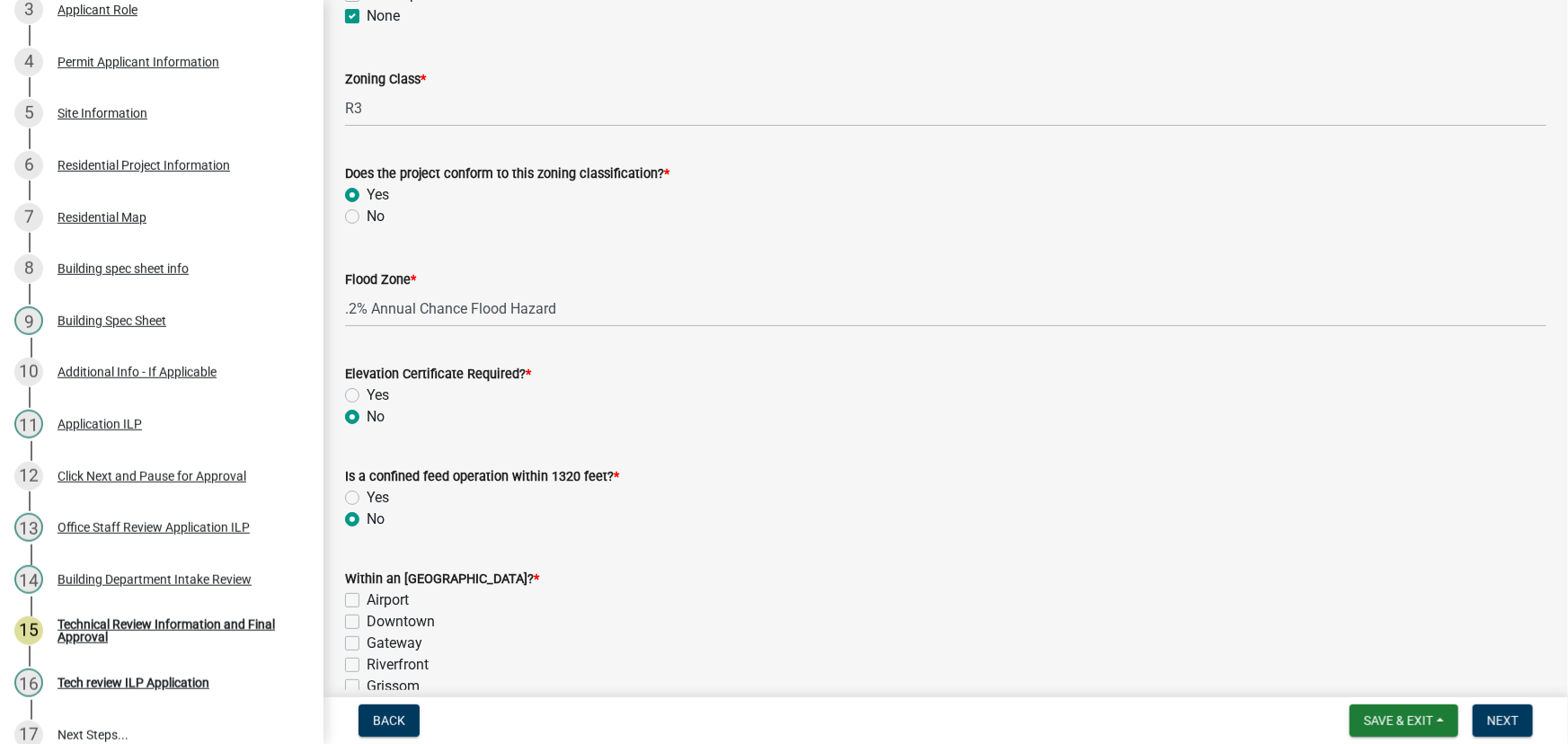
radio input "true"
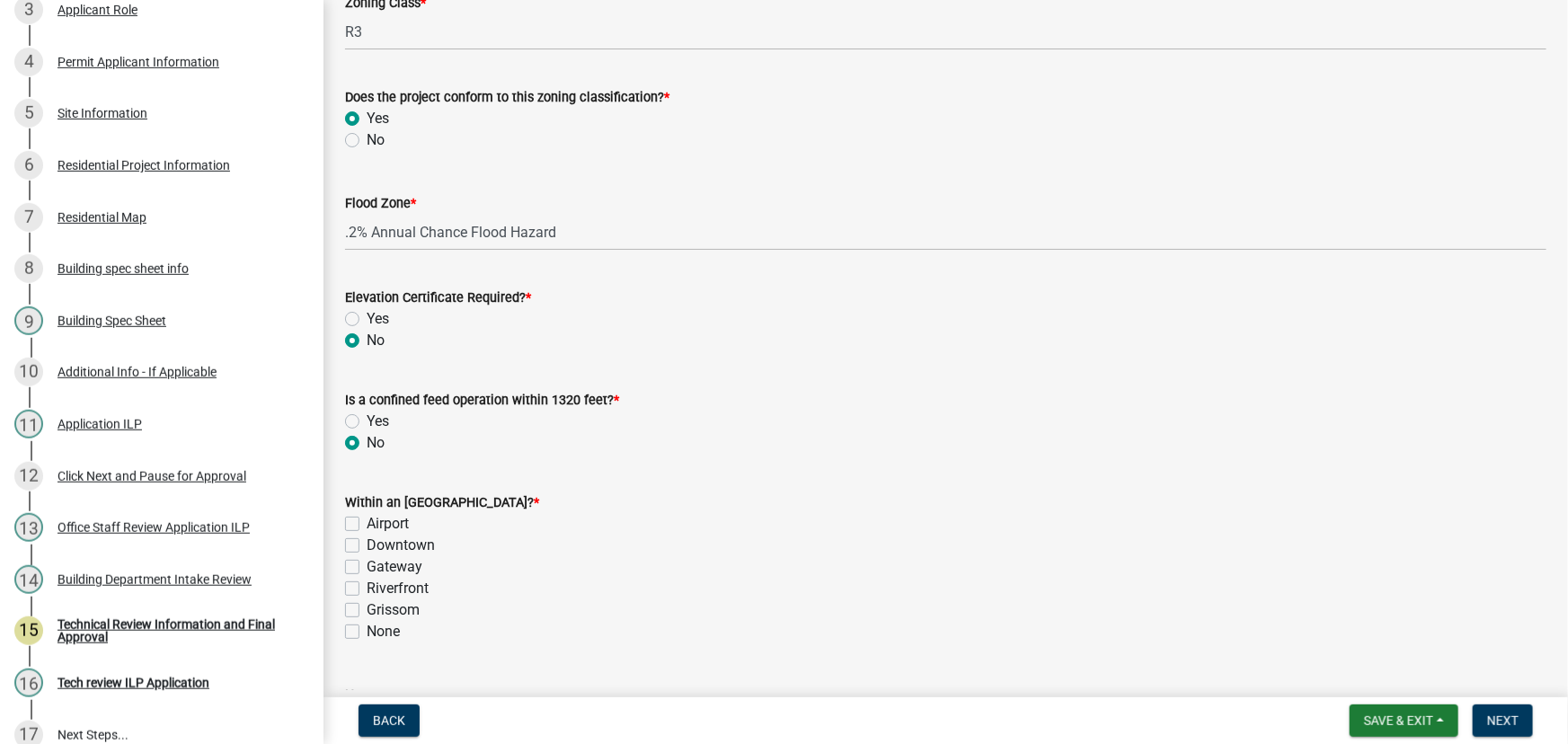
scroll to position [572, 0]
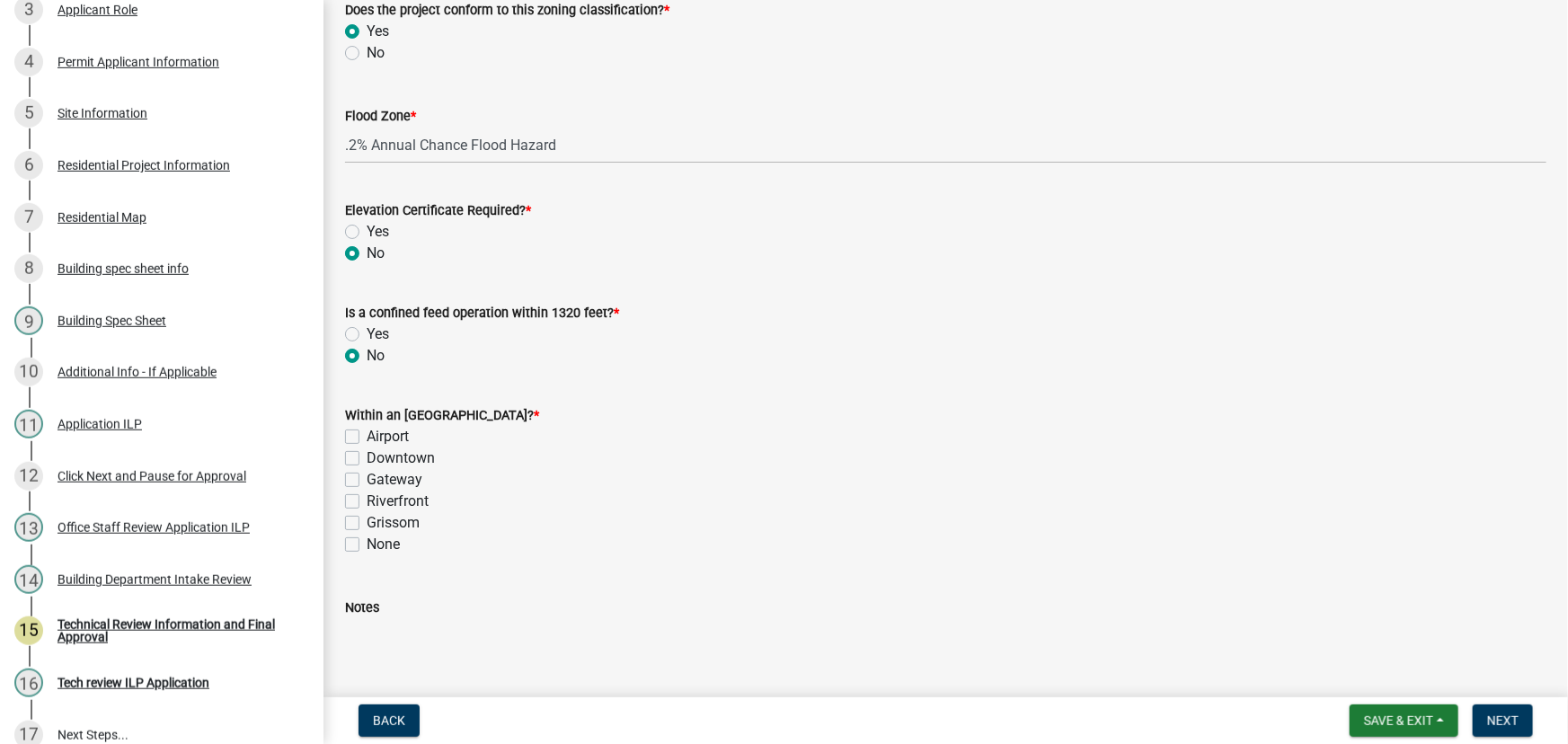
click at [366, 543] on label "None" at bounding box center [383, 544] width 33 height 21
click at [366, 543] on input "None" at bounding box center [372, 540] width 12 height 12
checkbox input "true"
checkbox input "false"
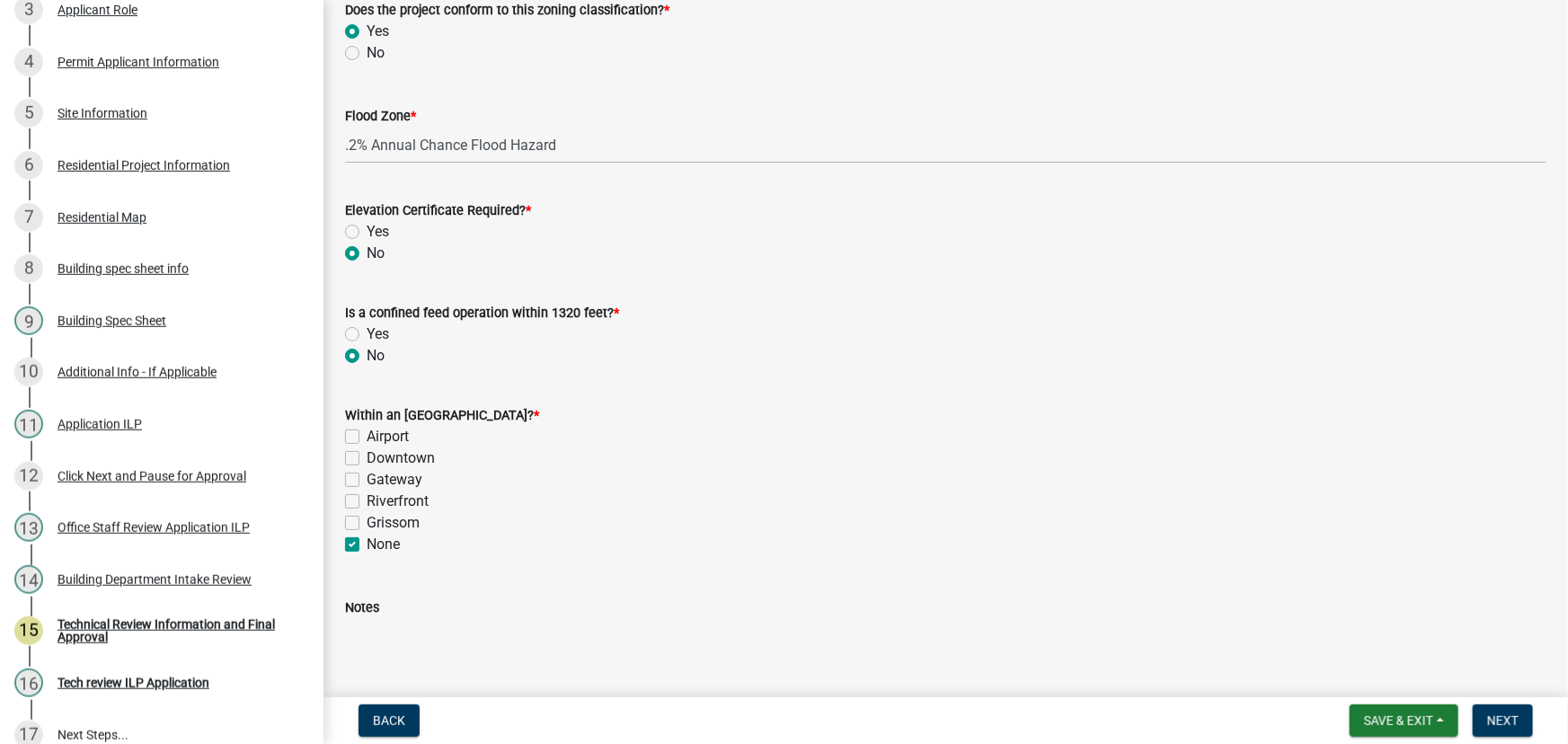
checkbox input "false"
checkbox input "true"
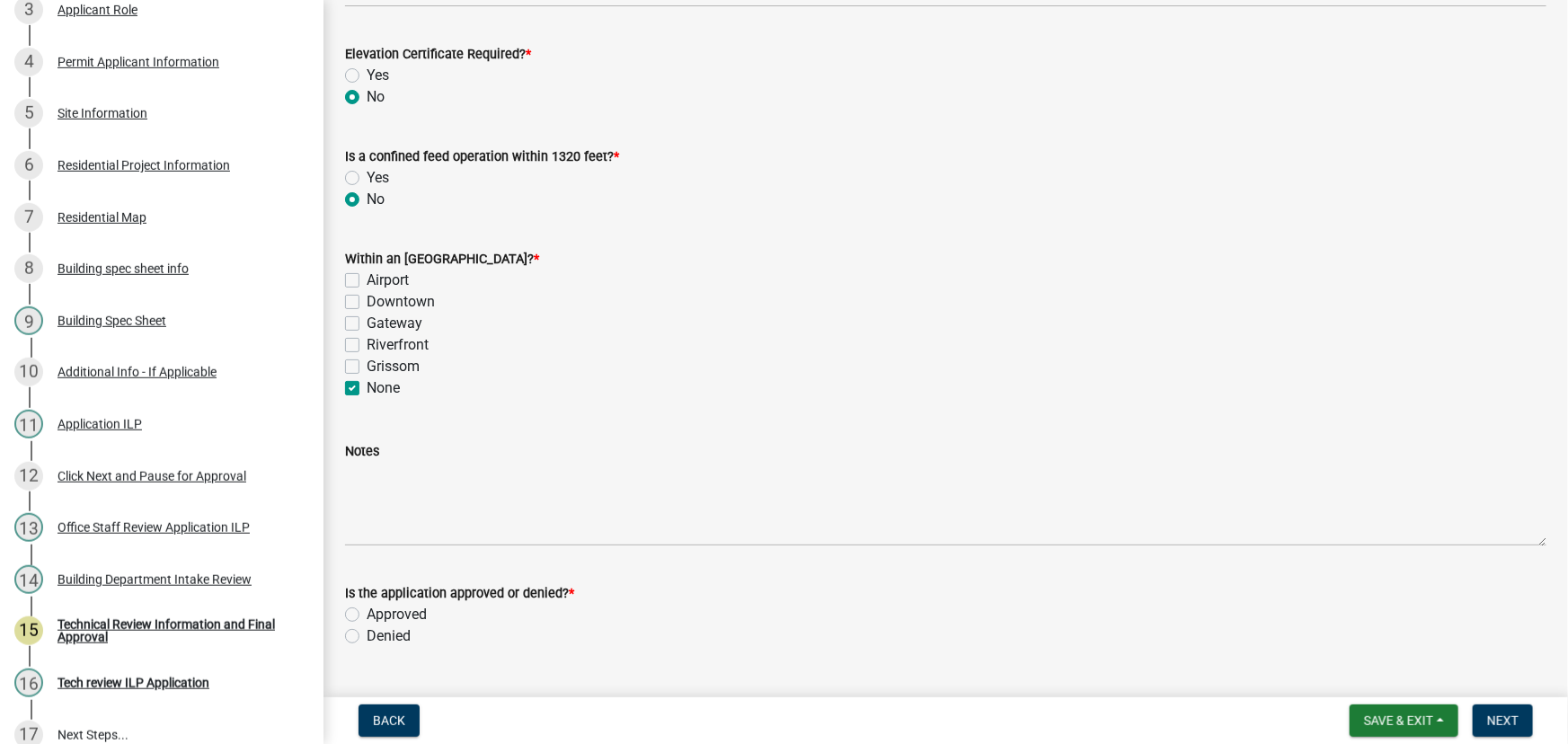
scroll to position [735, 0]
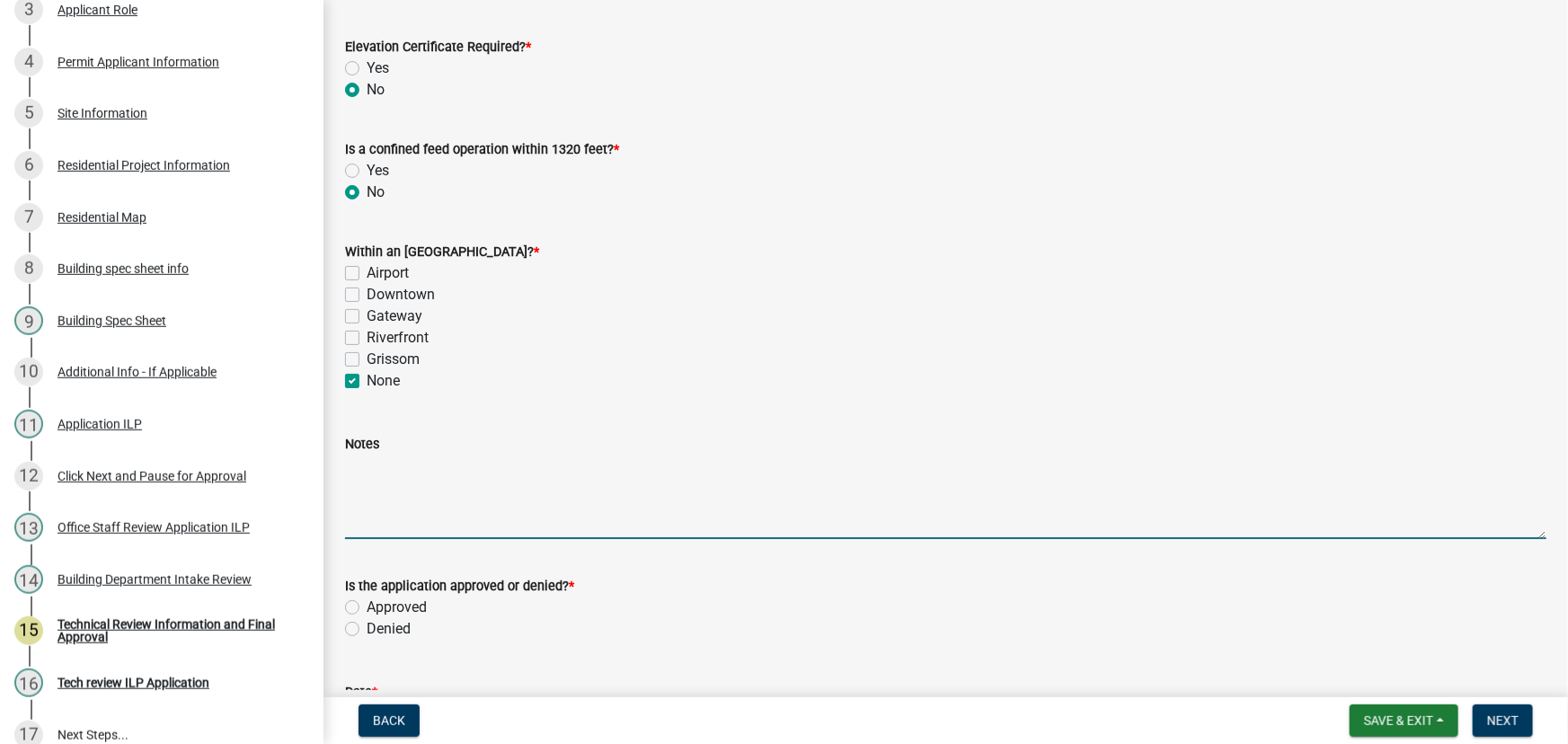
click at [363, 455] on textarea "Notes" at bounding box center [945, 496] width 1201 height 84
type textarea "O"
type textarea "S"
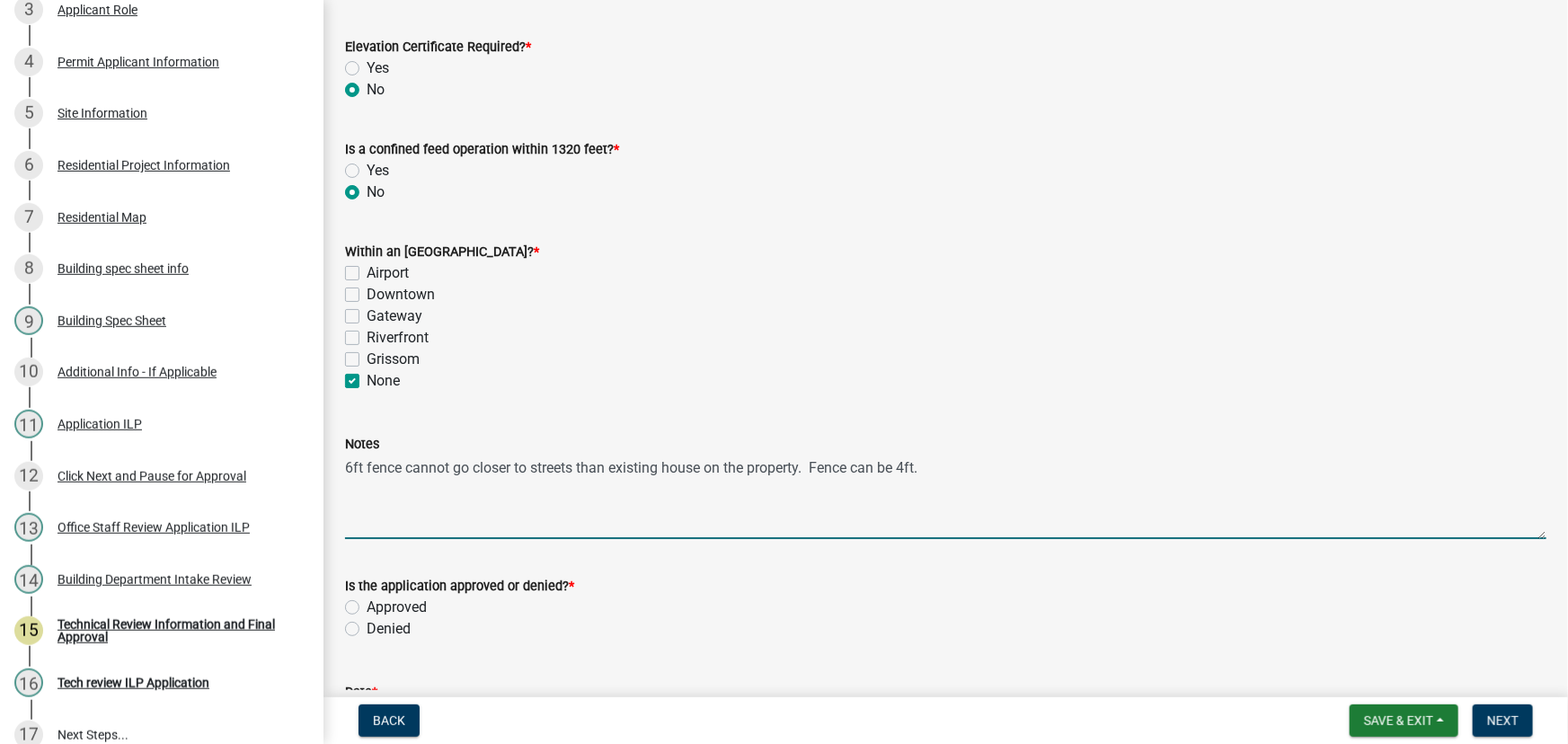
drag, startPoint x: 506, startPoint y: 490, endPoint x: 711, endPoint y: 467, distance: 206.3
drag, startPoint x: 711, startPoint y: 467, endPoint x: 804, endPoint y: 480, distance: 93.9
click at [804, 480] on textarea "6ft fence cannot go closer to streets than existing house on the property. Fenc…" at bounding box center [945, 496] width 1201 height 84
click at [813, 470] on textarea "6ft fence cannot go closer to streets than existing house on the property. Fenc…" at bounding box center [945, 496] width 1201 height 84
type textarea "6ft fence cannot go closer to streets than existing house on the property; Fenc…"
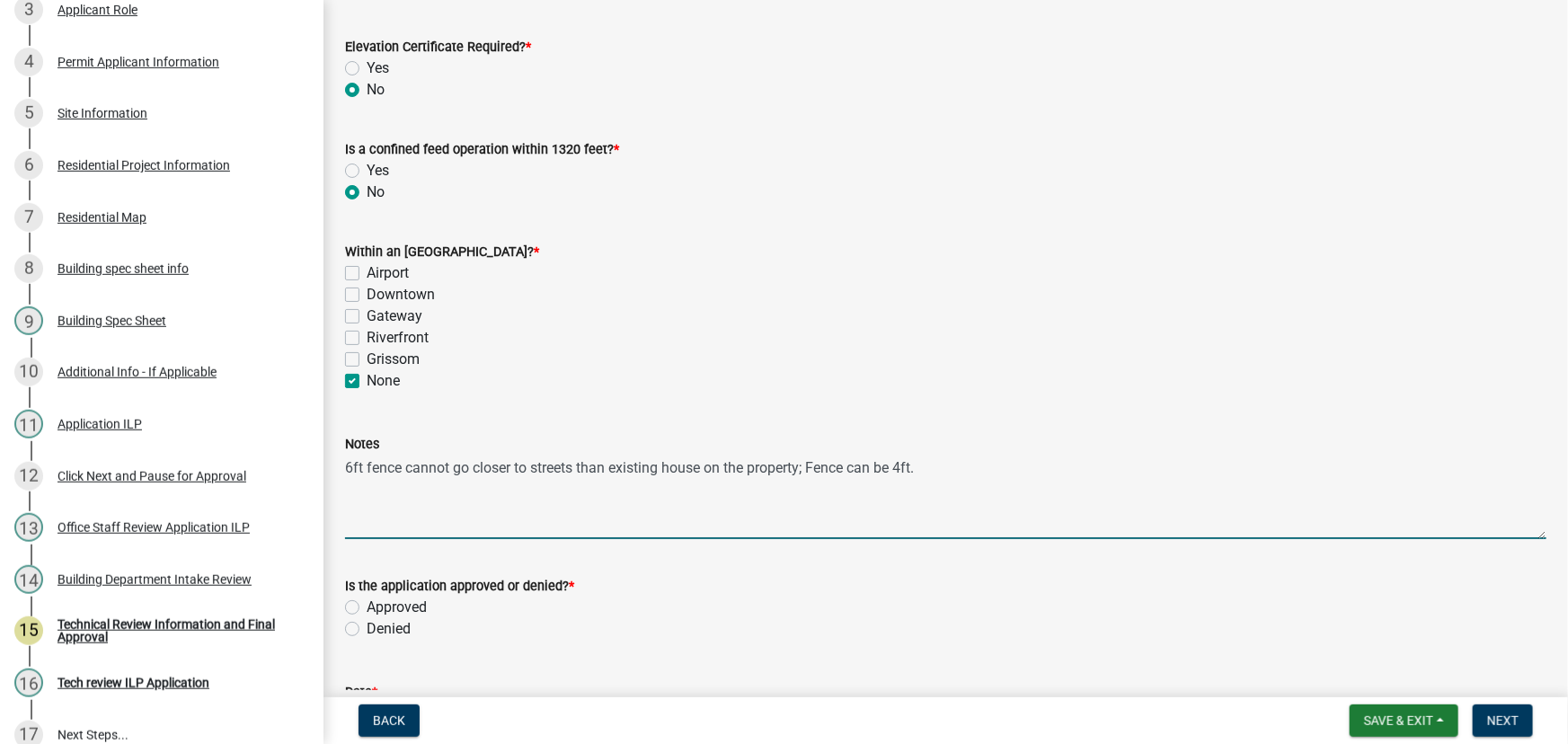
click at [366, 603] on label "Approved" at bounding box center [396, 607] width 60 height 21
click at [366, 603] on input "Approved" at bounding box center [372, 603] width 12 height 12
radio input "true"
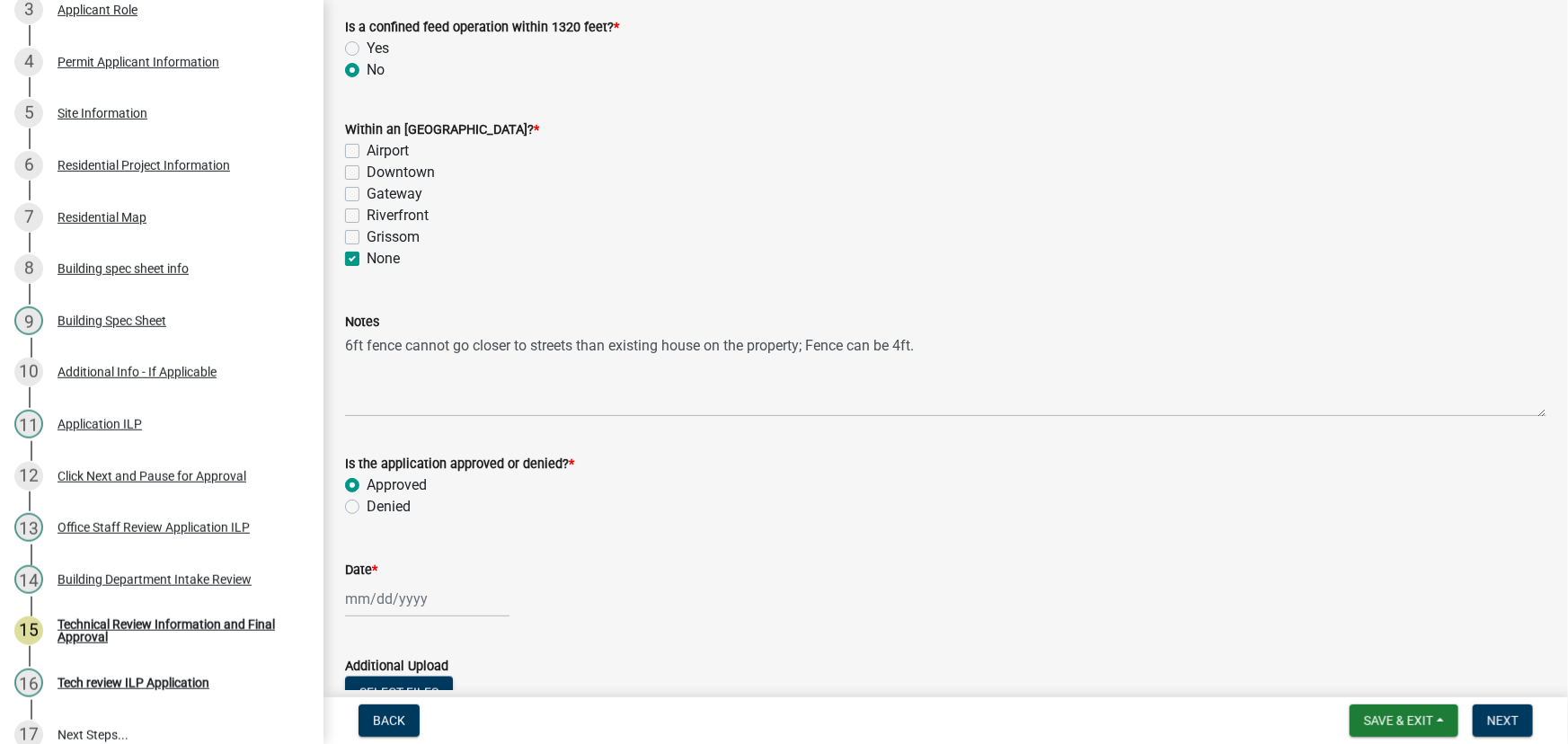
scroll to position [979, 0]
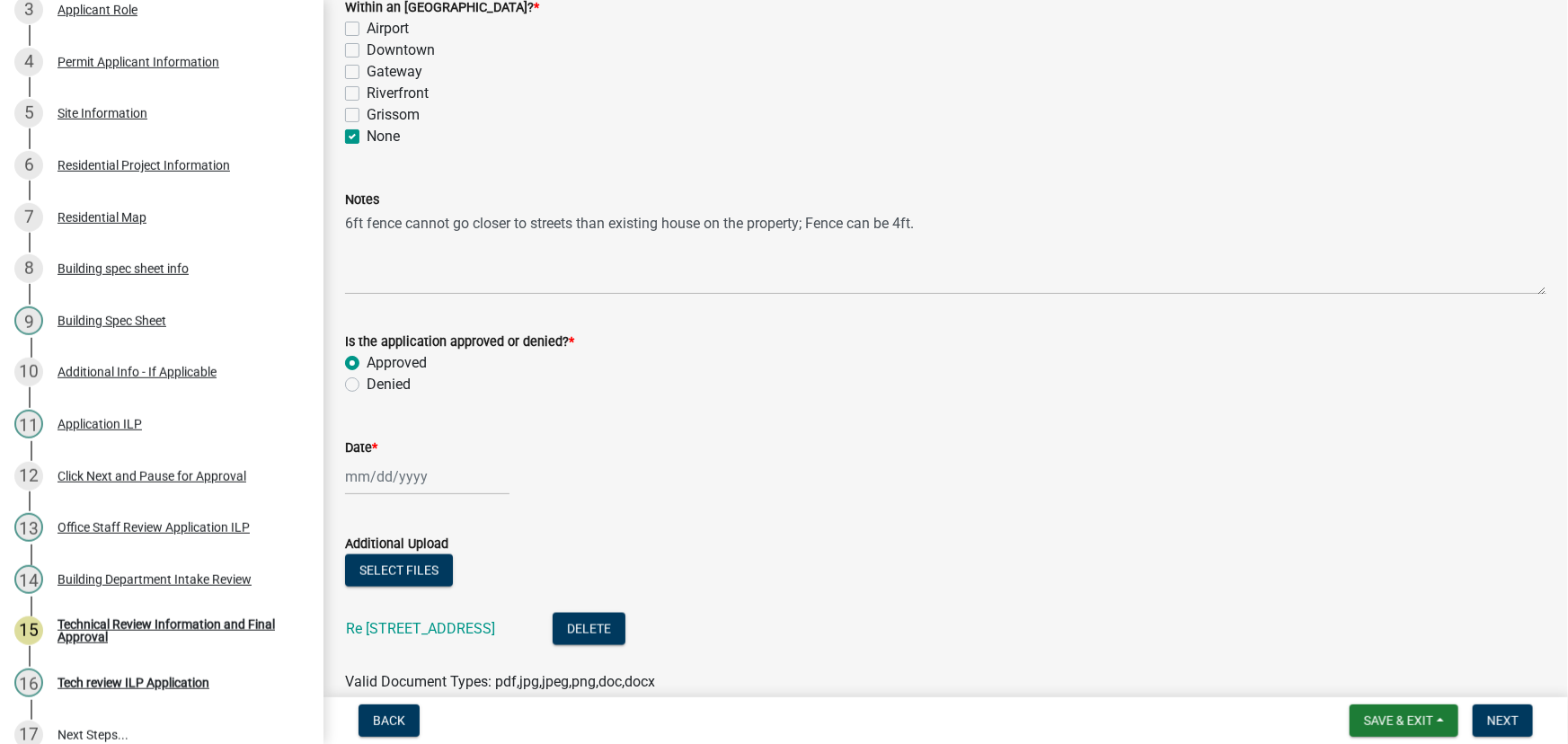
click at [383, 473] on div at bounding box center [427, 477] width 165 height 37
select select "10"
select select "2025"
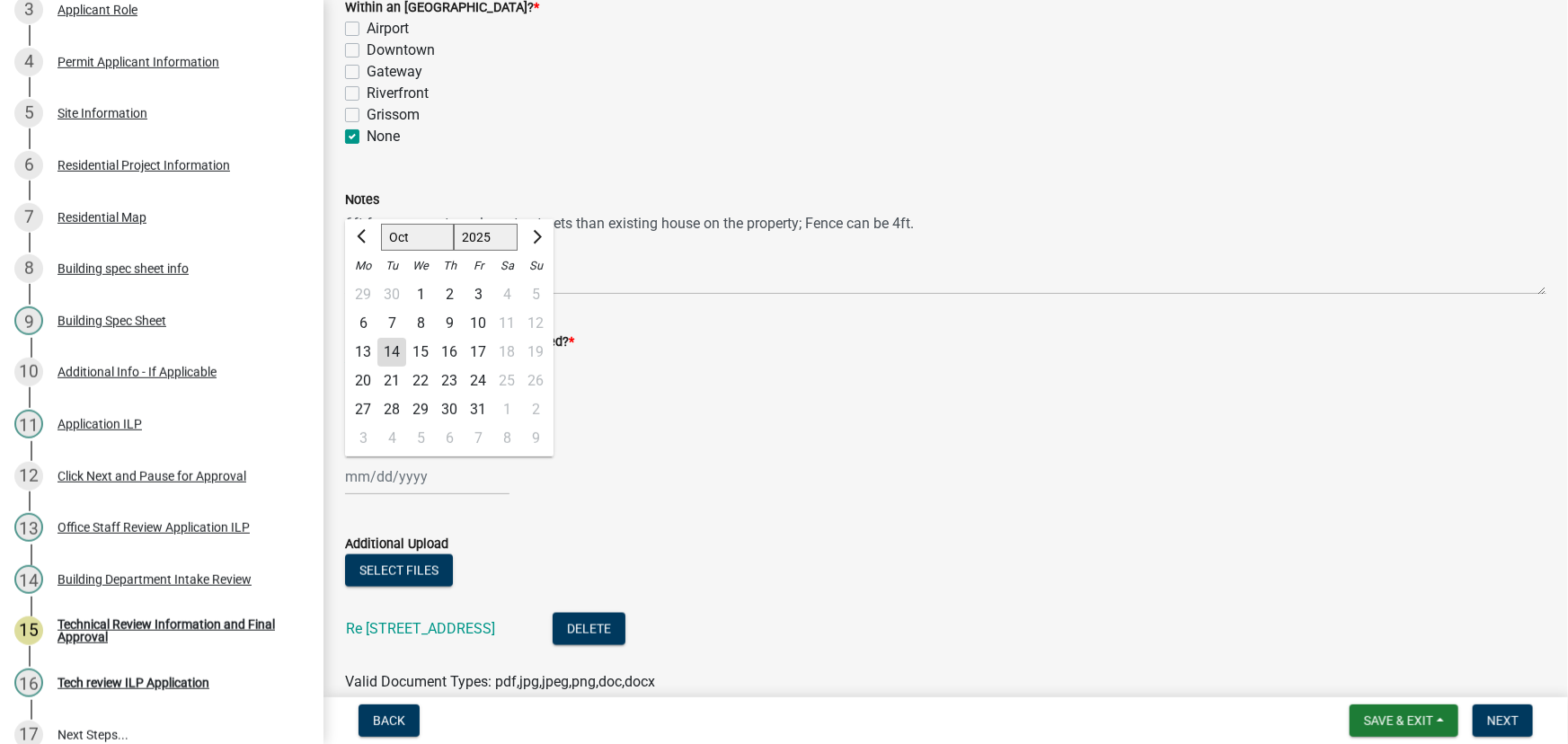
click at [396, 342] on div "14" at bounding box center [392, 353] width 29 height 29
type input "[DATE]"
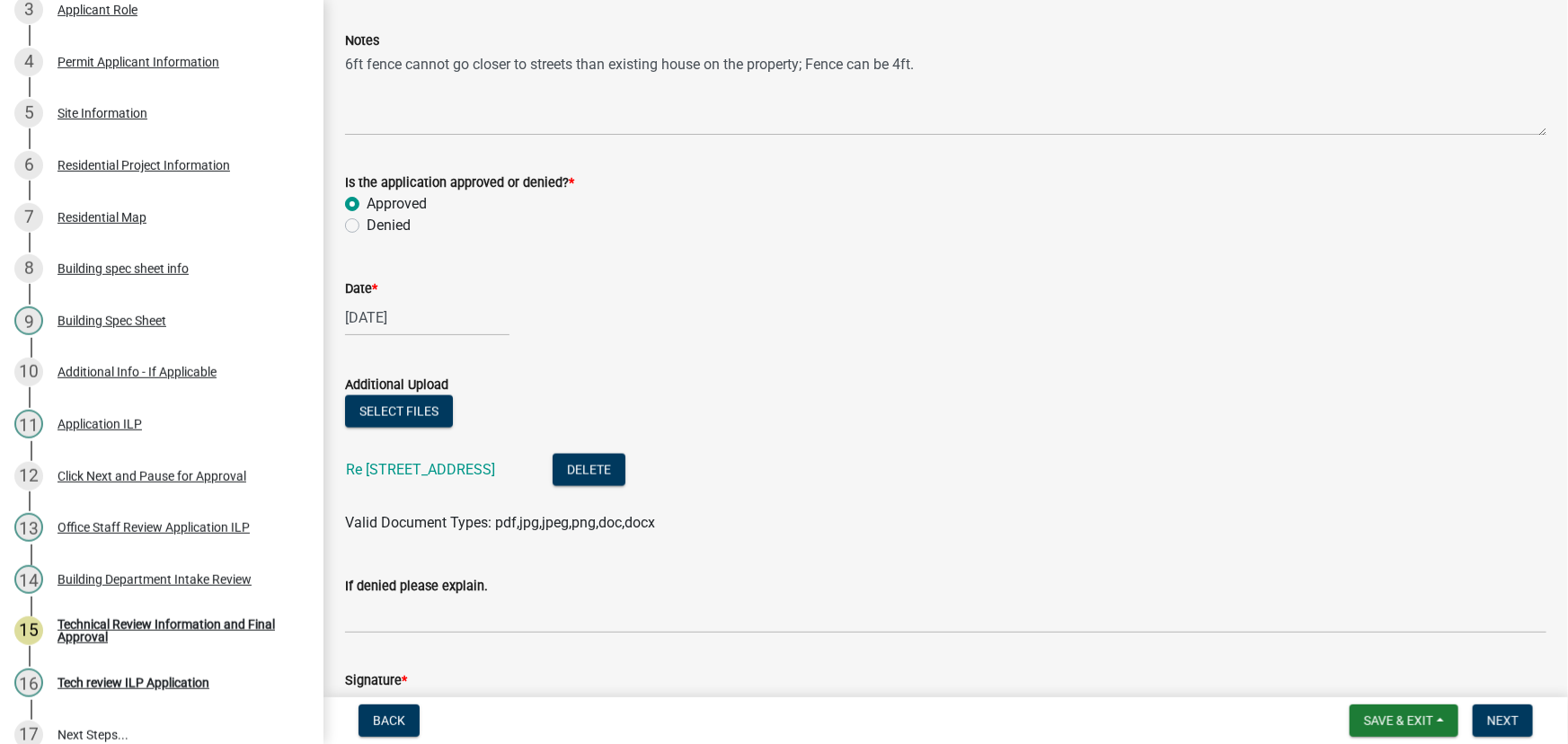
scroll to position [1143, 0]
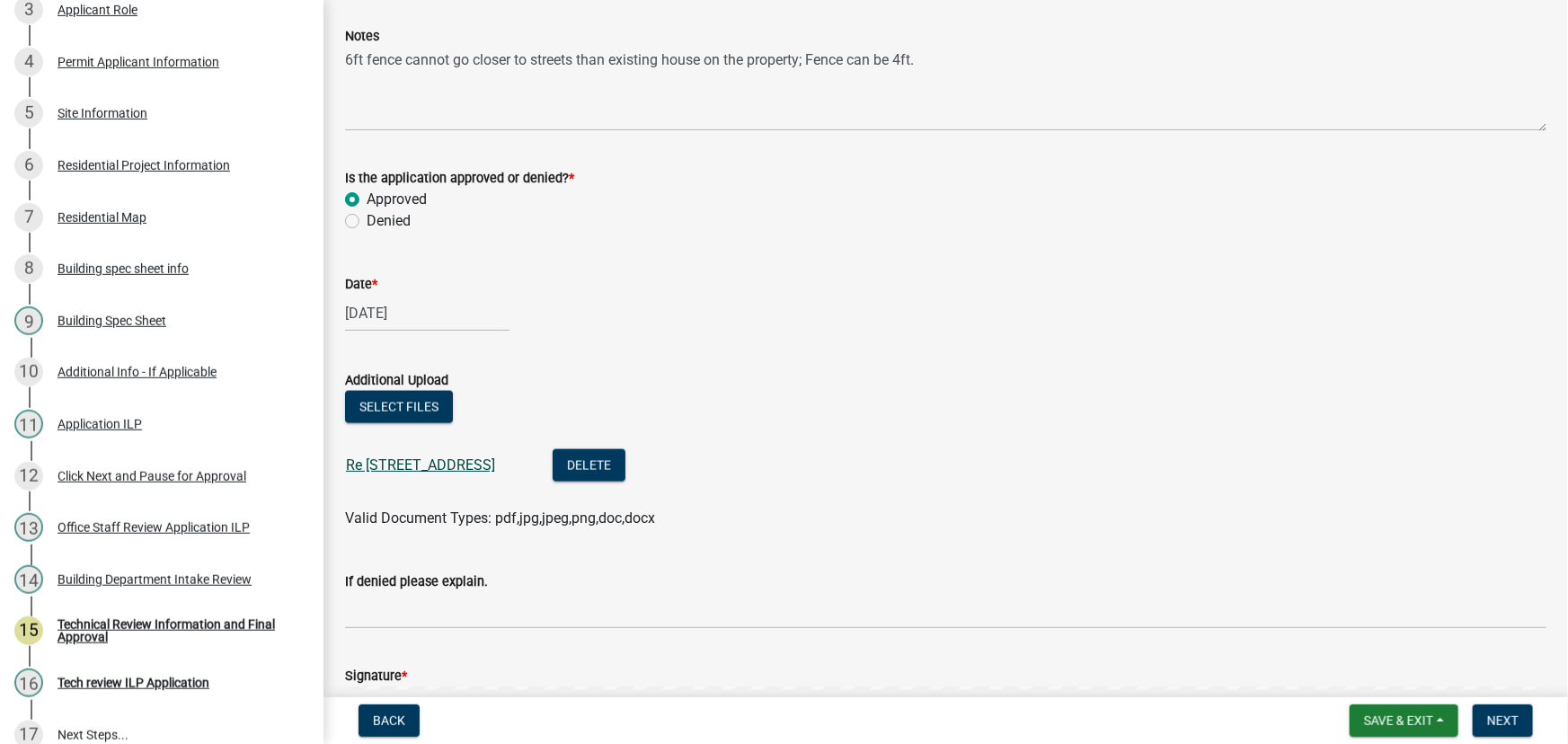
click at [495, 468] on link "Re [STREET_ADDRESS]" at bounding box center [420, 465] width 149 height 17
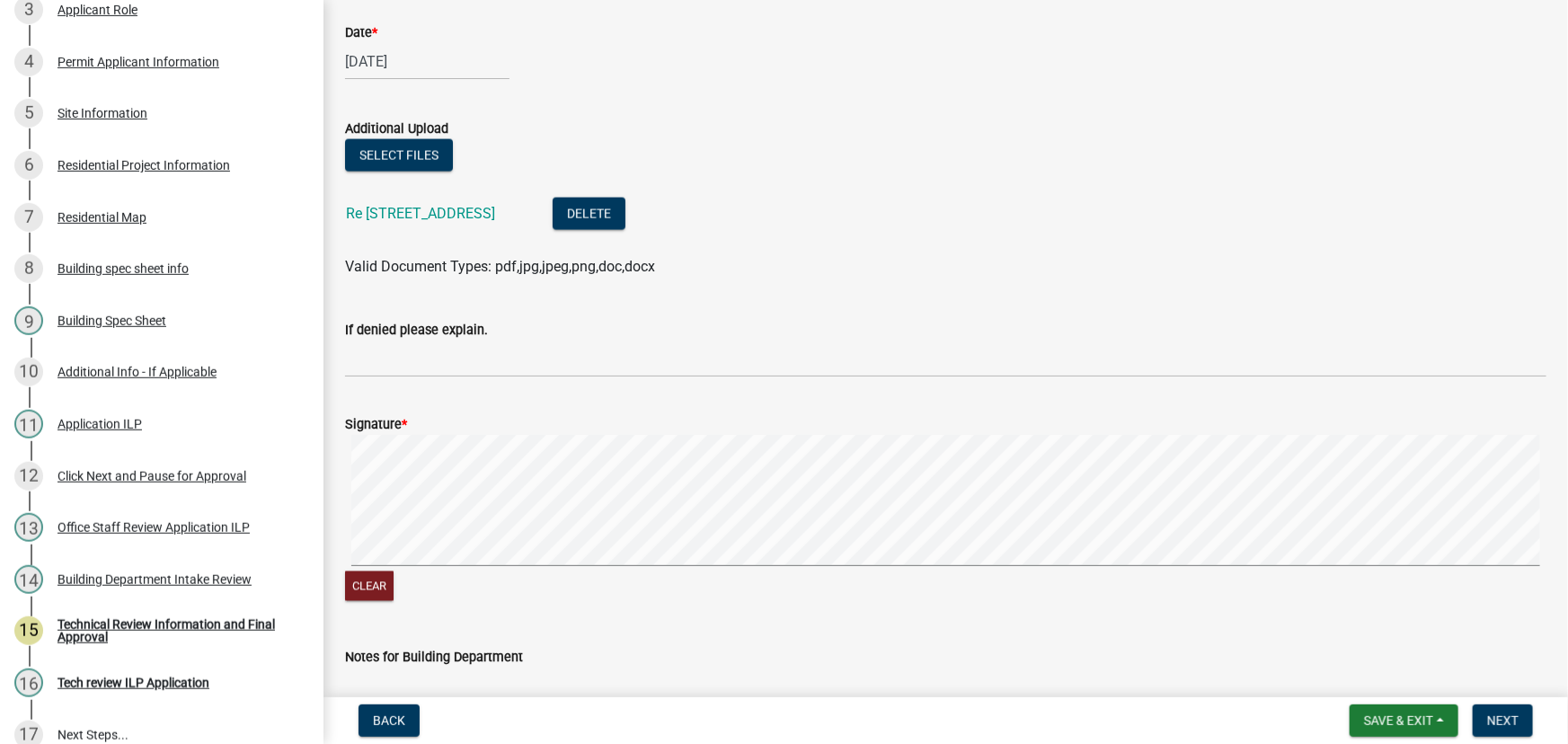
scroll to position [1471, 0]
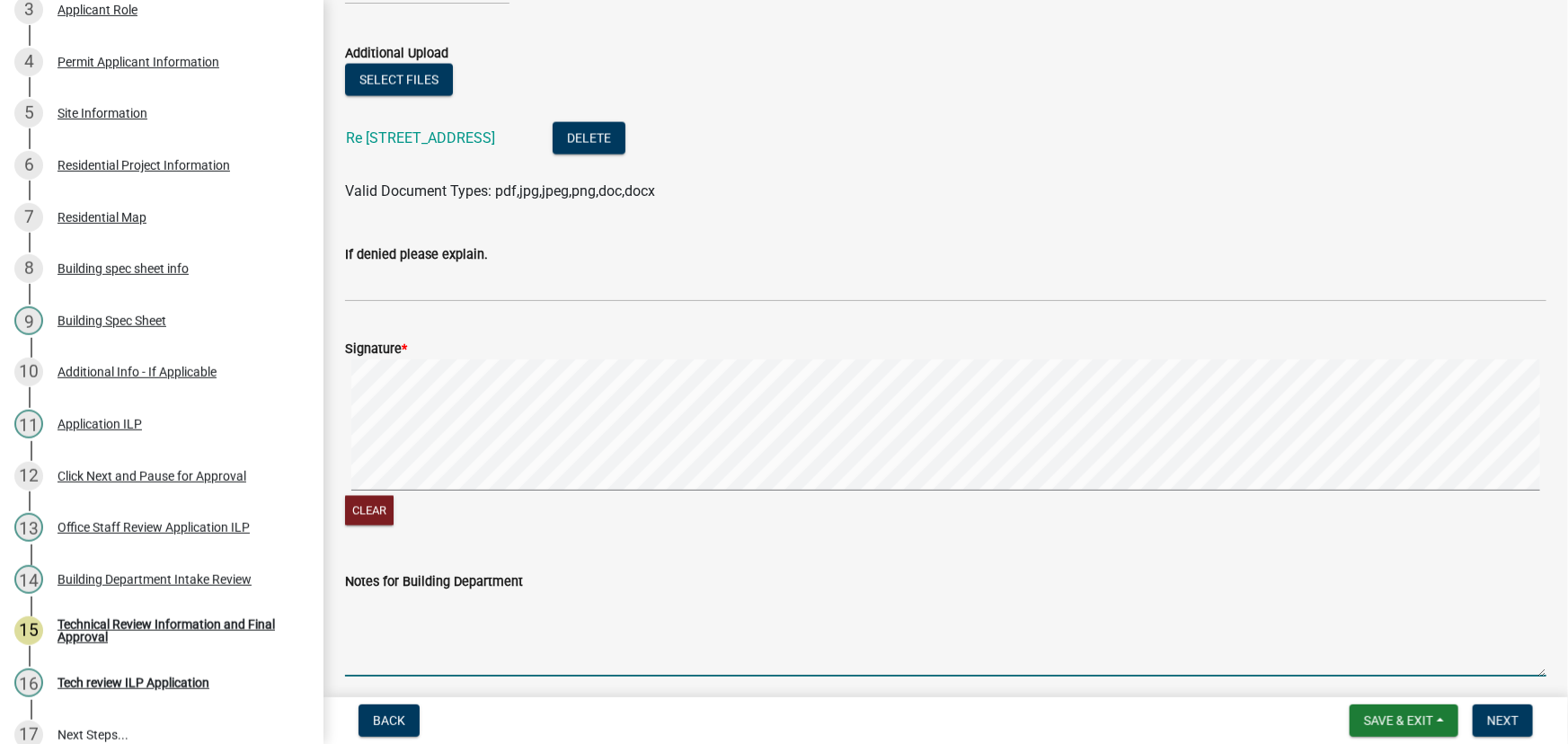
click at [753, 598] on textarea "Notes for Building Department" at bounding box center [945, 634] width 1201 height 84
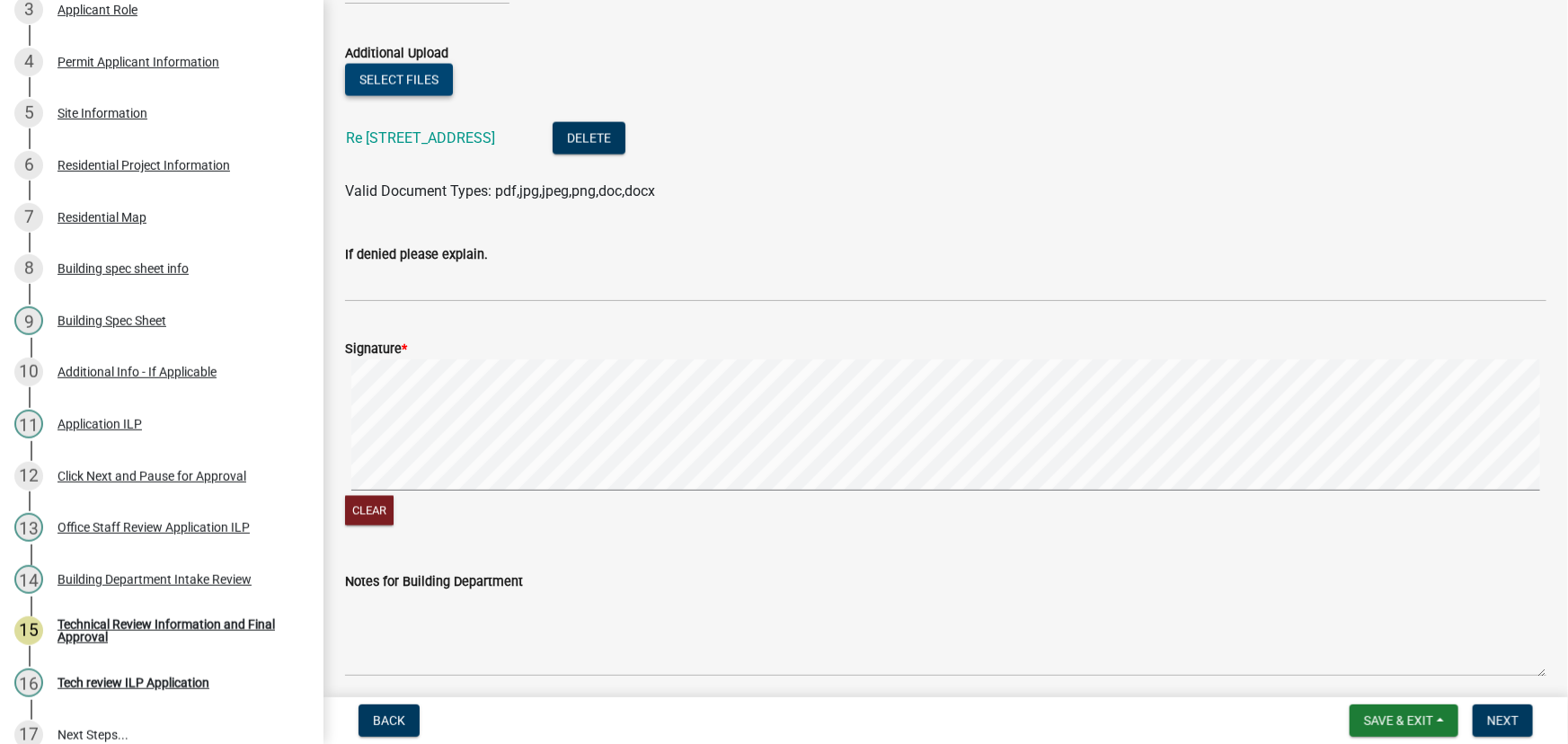
click at [392, 85] on button "Select files" at bounding box center [398, 79] width 108 height 32
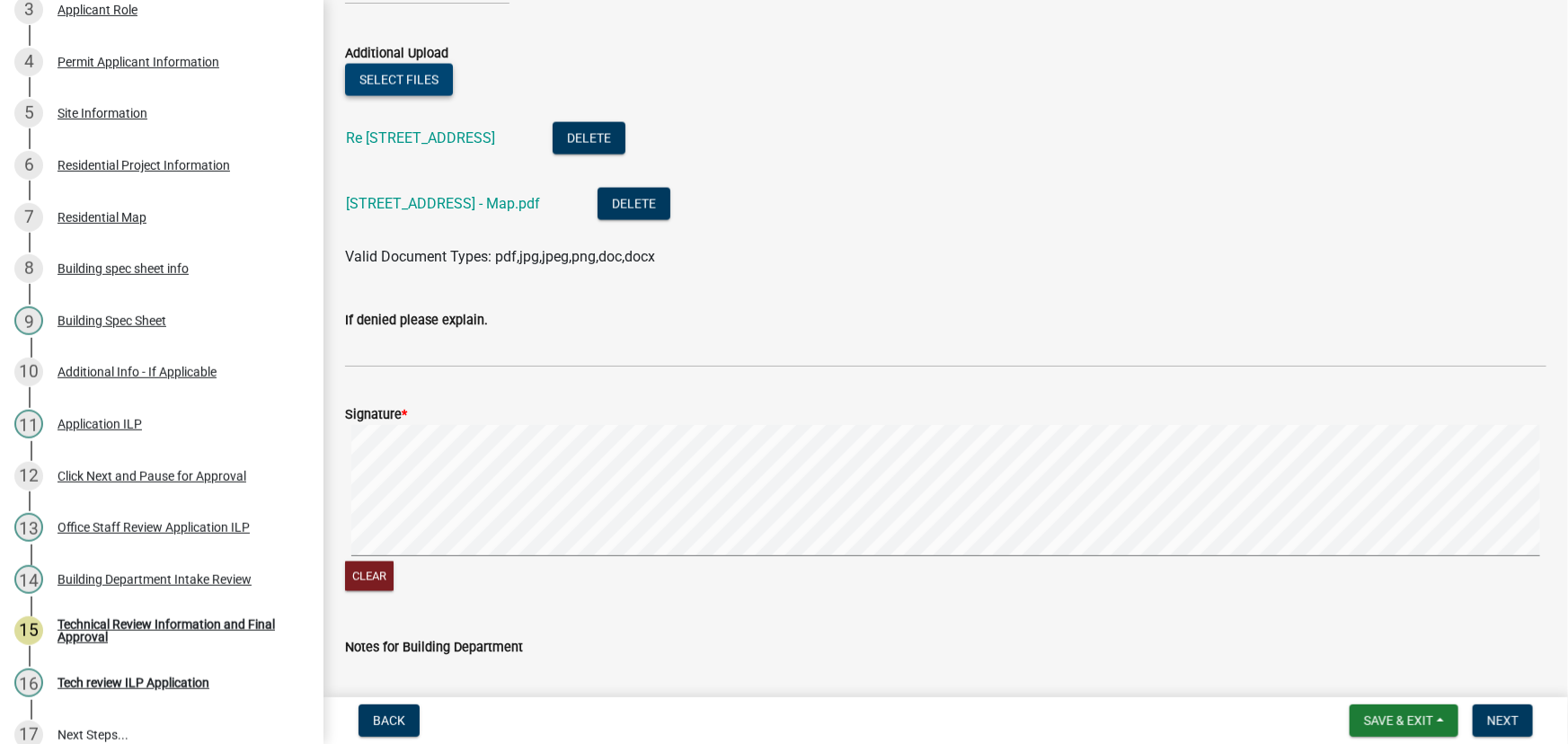
click at [789, 581] on div "Clear" at bounding box center [945, 510] width 1201 height 170
click at [800, 560] on div "Clear" at bounding box center [945, 510] width 1201 height 170
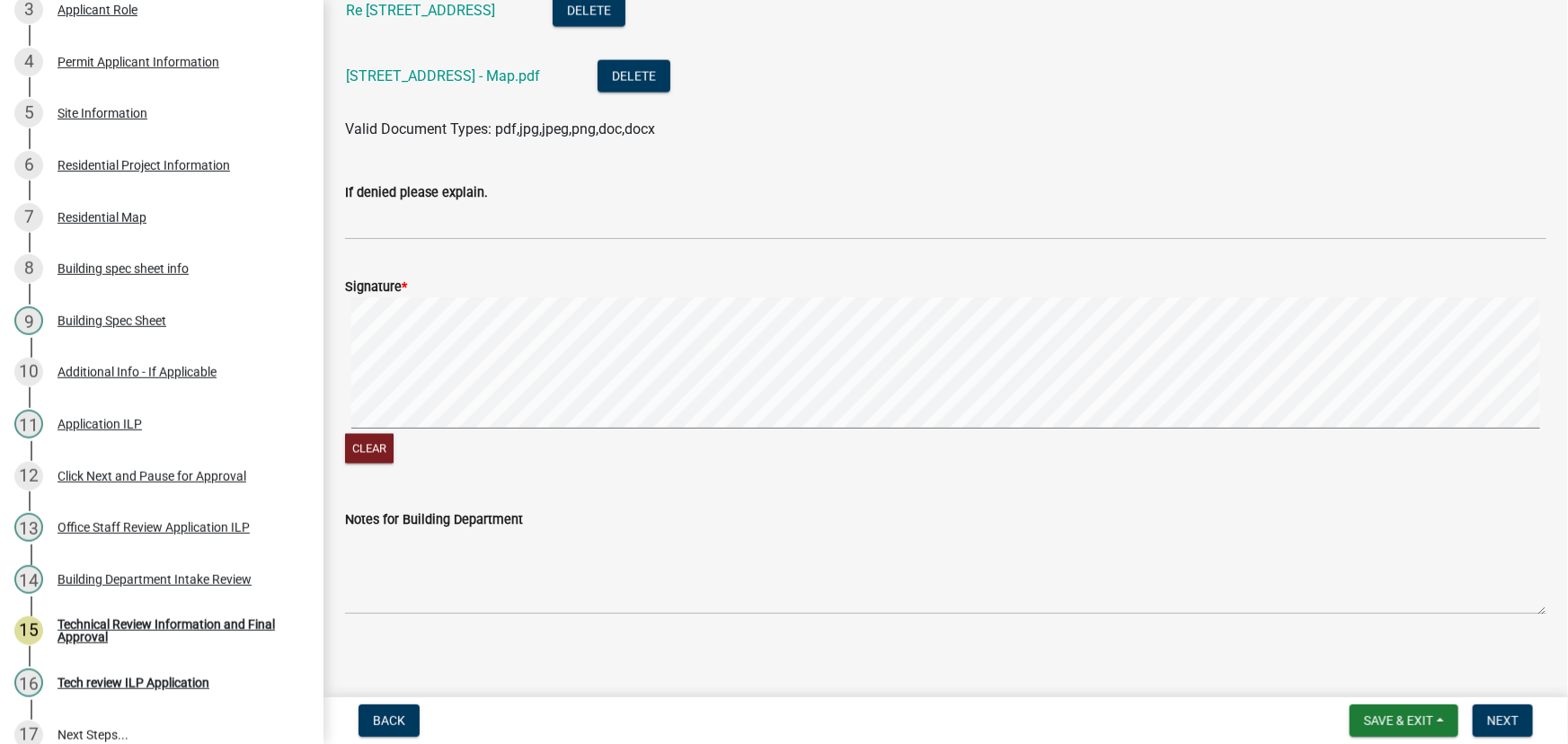
scroll to position [1606, 0]
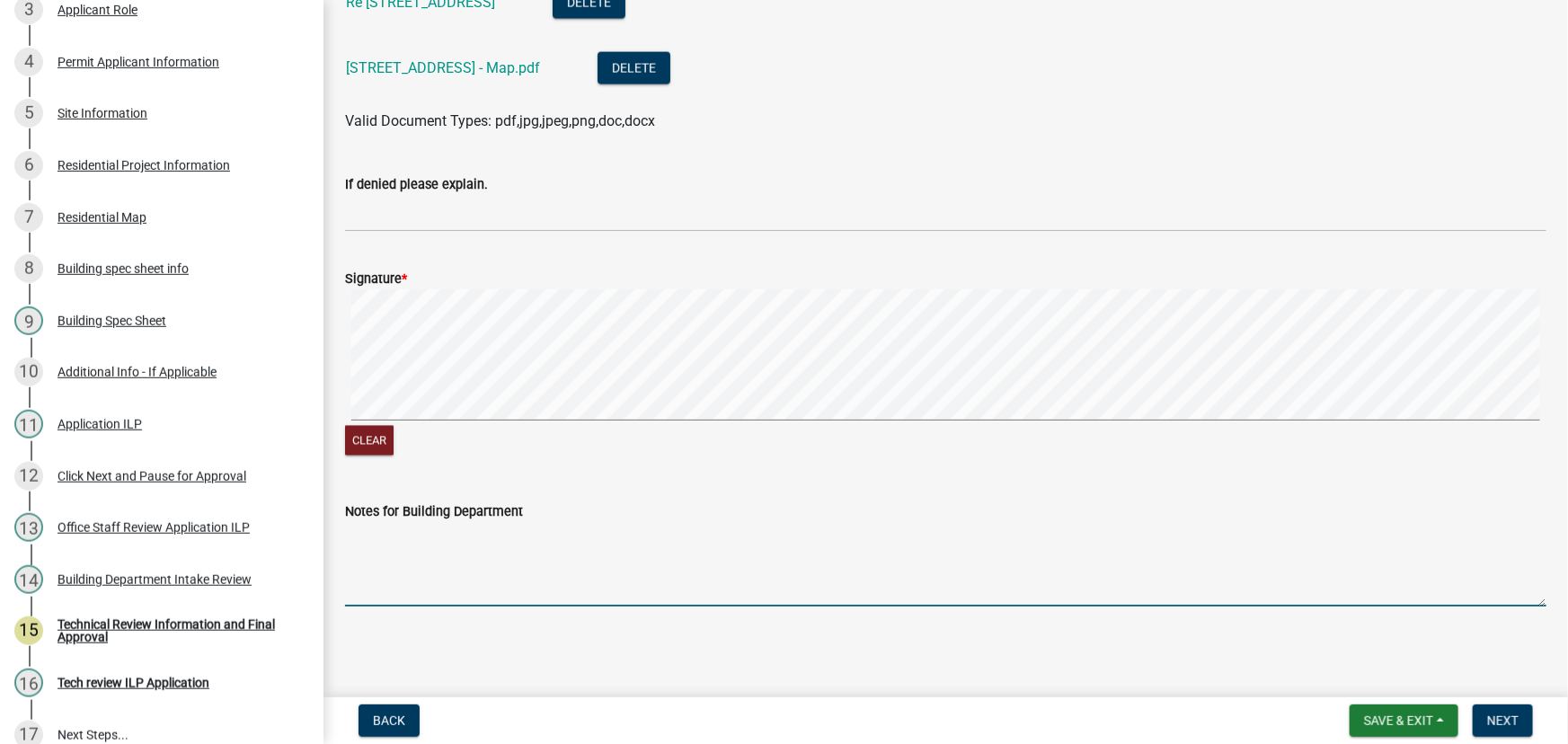
click at [368, 535] on textarea "Notes for Building Department" at bounding box center [945, 564] width 1201 height 84
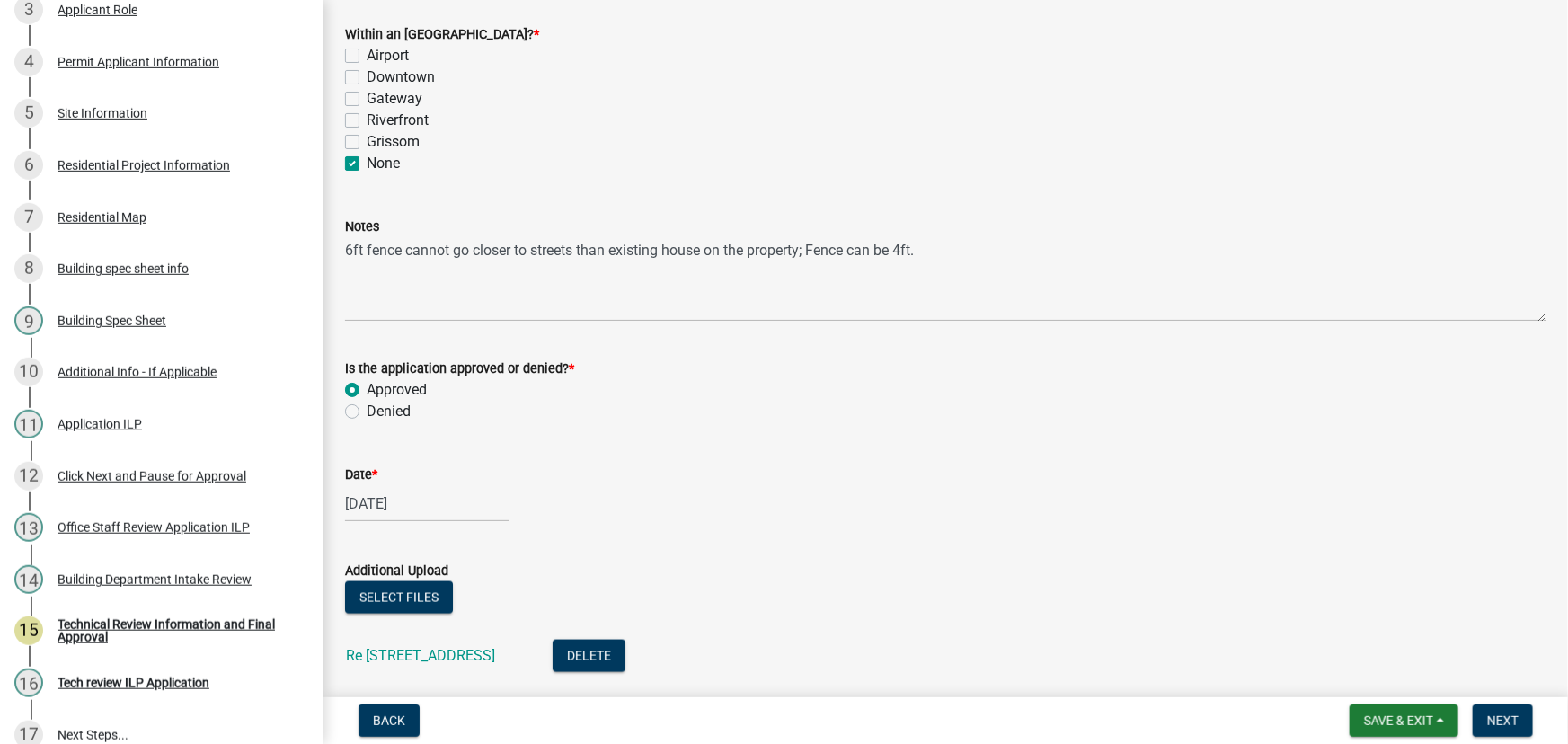
scroll to position [952, 0]
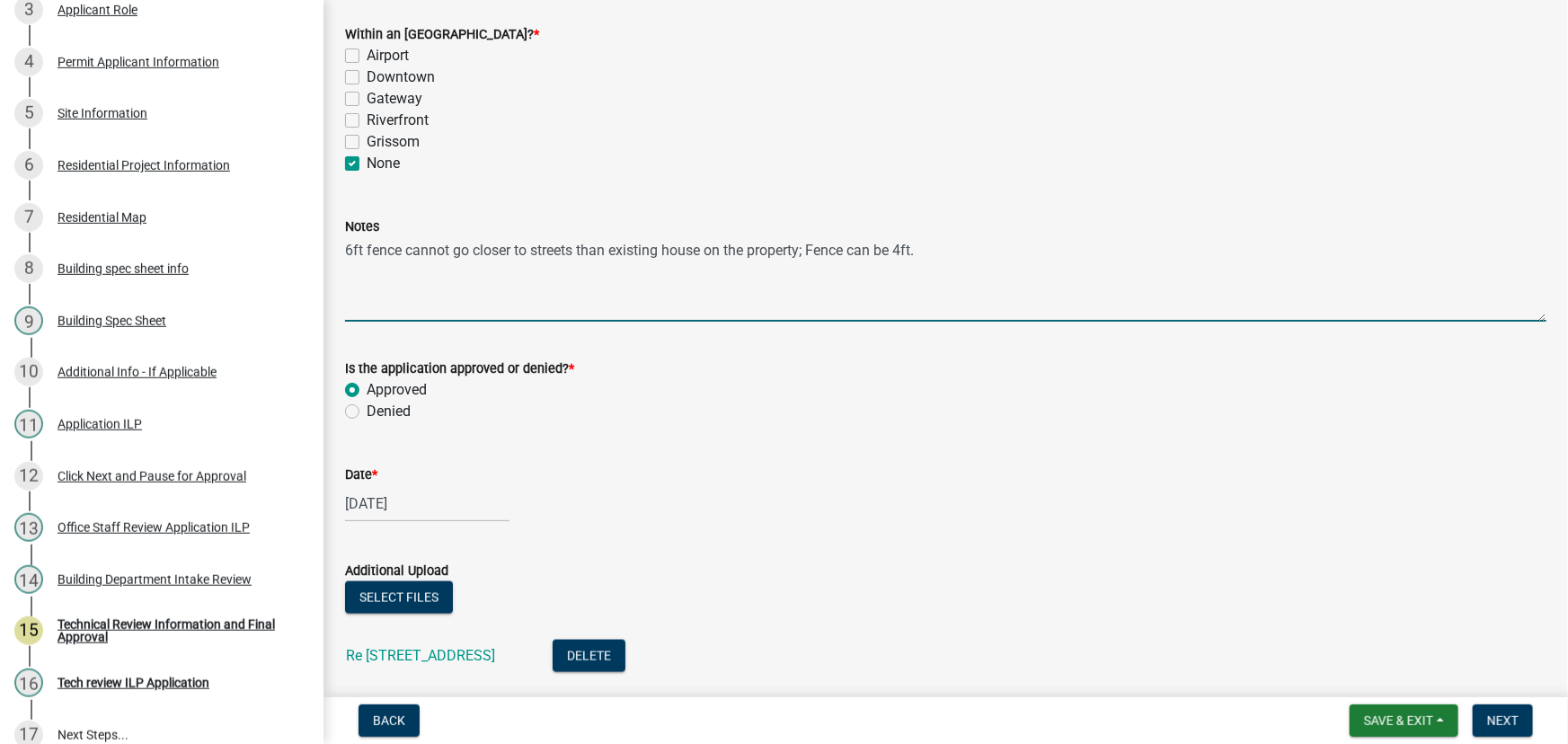
click at [929, 244] on textarea "6ft fence cannot go closer to streets than existing house on the property; Fenc…" at bounding box center [945, 279] width 1201 height 84
drag, startPoint x: 852, startPoint y: 251, endPoint x: 874, endPoint y: 253, distance: 22.1
click at [874, 253] on textarea "6ft fence cannot go closer to streets than existing house on the property; Fenc…" at bounding box center [945, 279] width 1201 height 84
click at [927, 252] on textarea "6ft fence cannot go closer to streets than existing house on the property; Fenc…" at bounding box center [945, 279] width 1201 height 84
click at [1069, 252] on textarea "6ft fence cannot go closer to streets than existing house on the property; Fenc…" at bounding box center [945, 279] width 1201 height 84
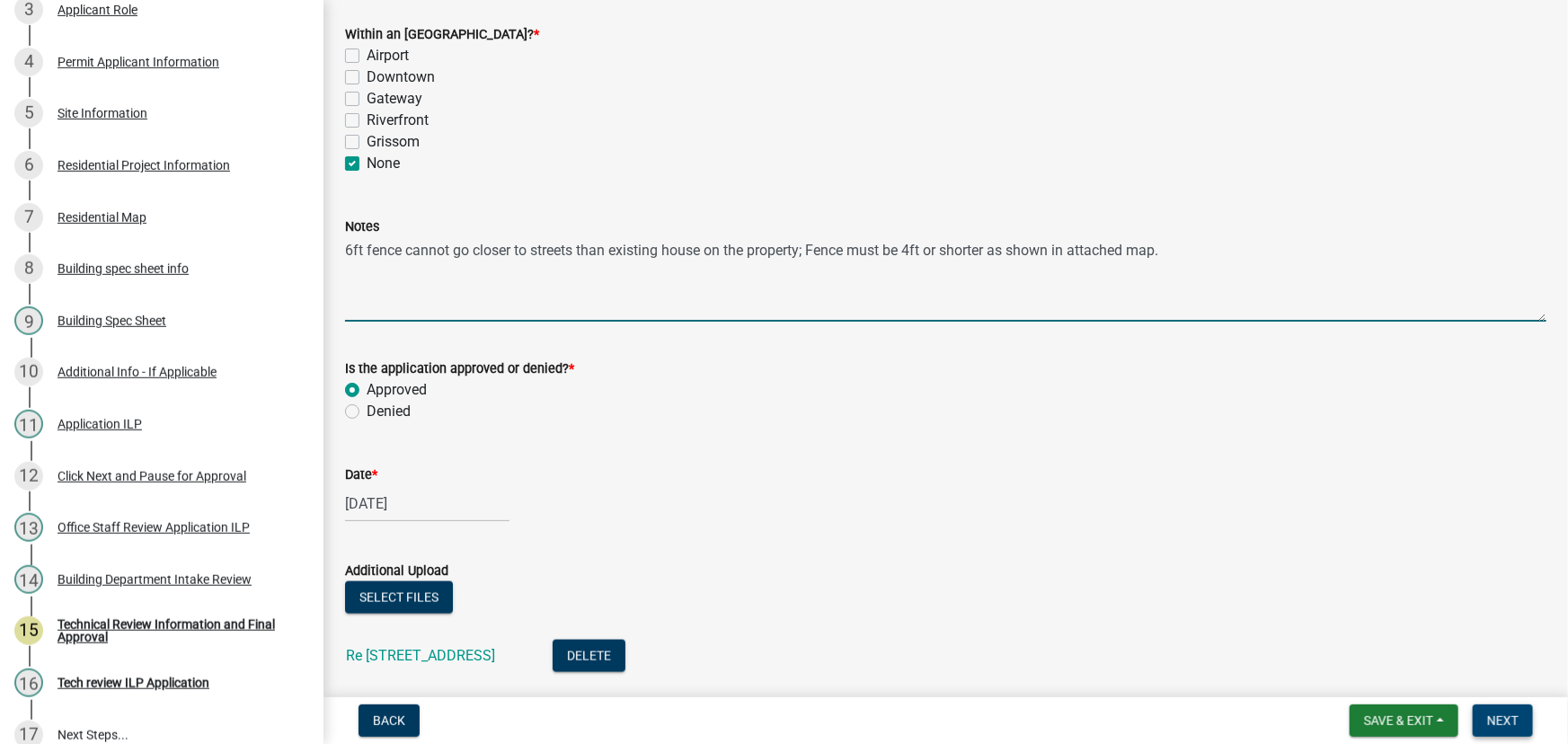
type textarea "6ft fence cannot go closer to streets than existing house on the property; Fenc…"
click at [1515, 721] on span "Next" at bounding box center [1502, 721] width 31 height 15
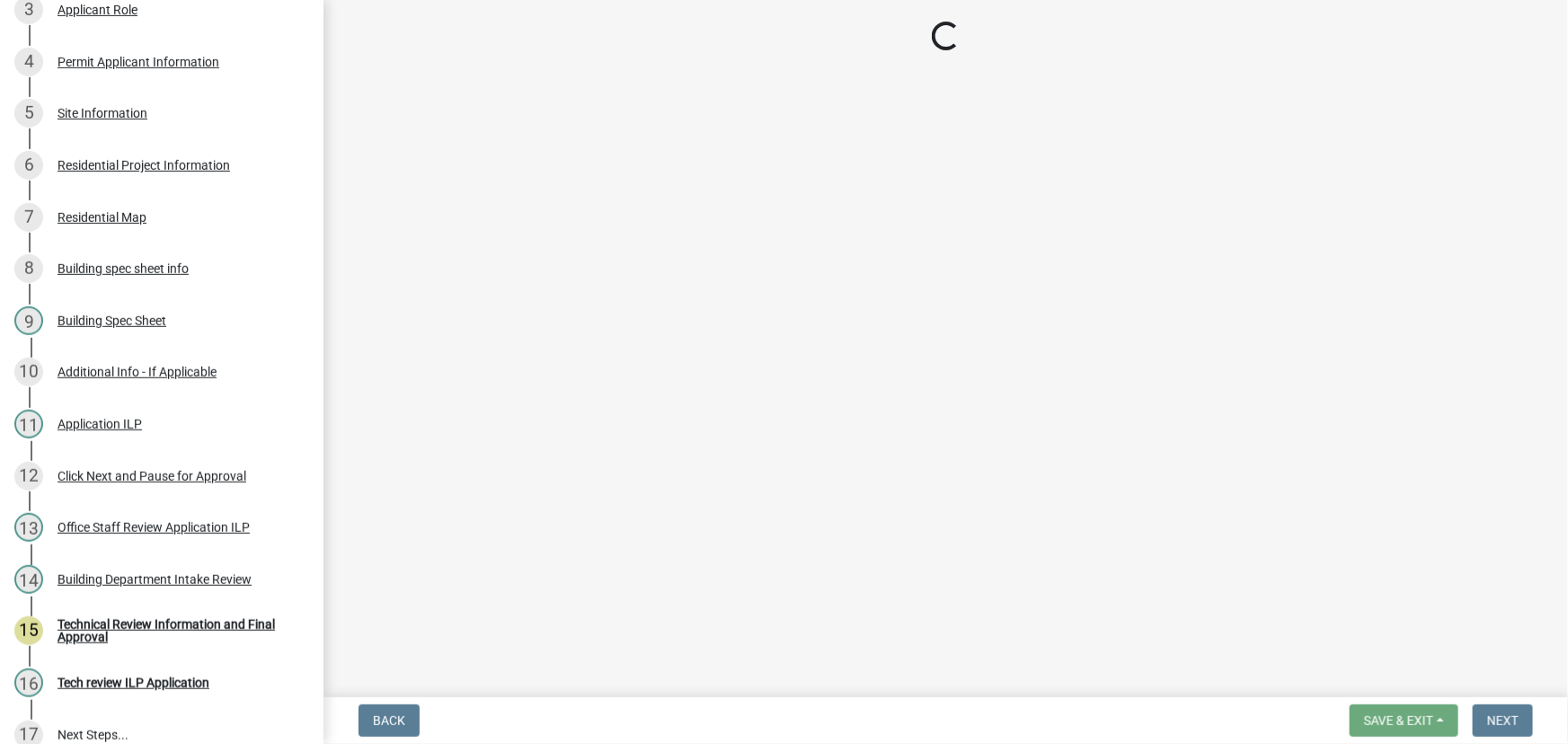
scroll to position [459, 0]
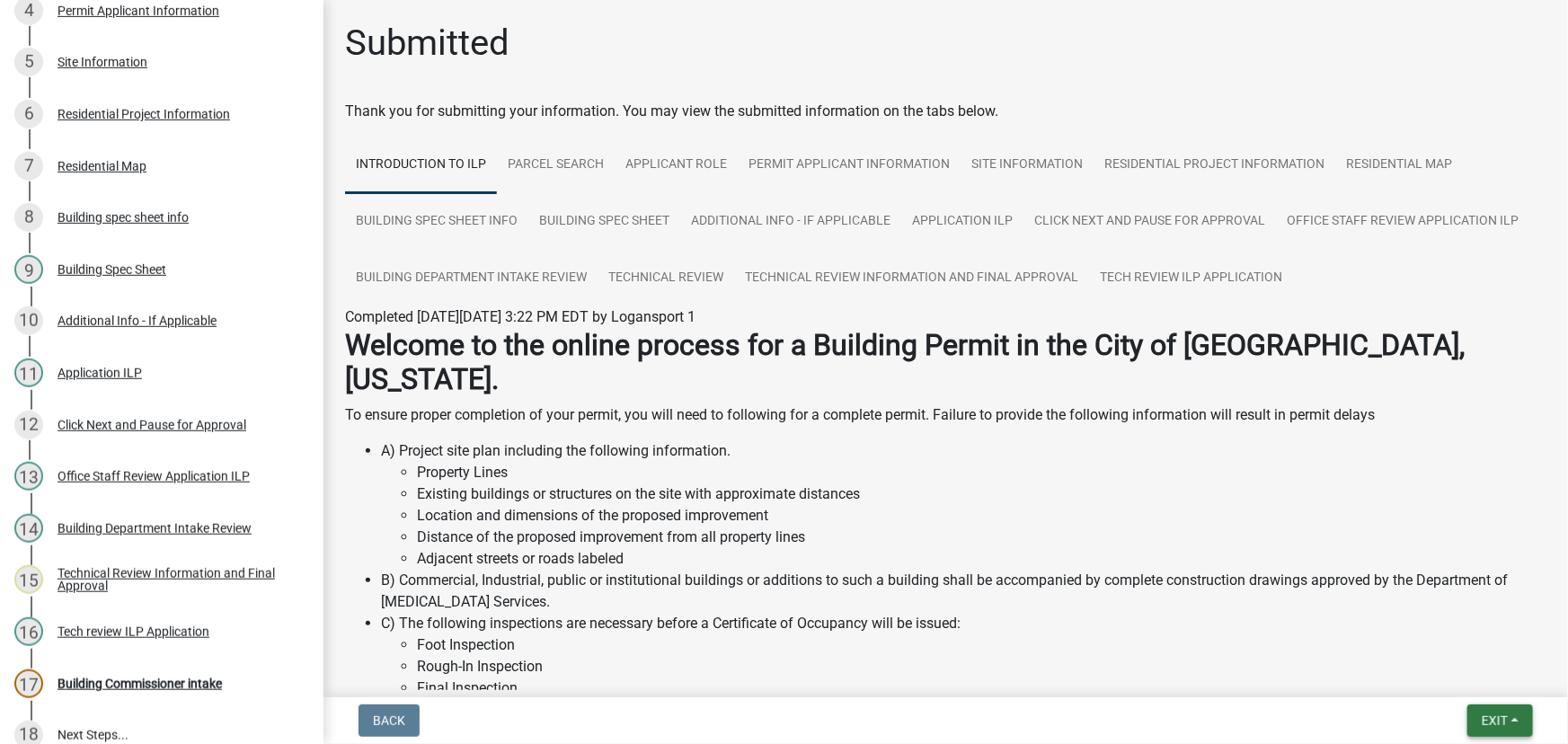
click at [1516, 718] on button "Exit" at bounding box center [1500, 720] width 66 height 32
click at [1437, 664] on button "Save & Exit" at bounding box center [1460, 673] width 143 height 44
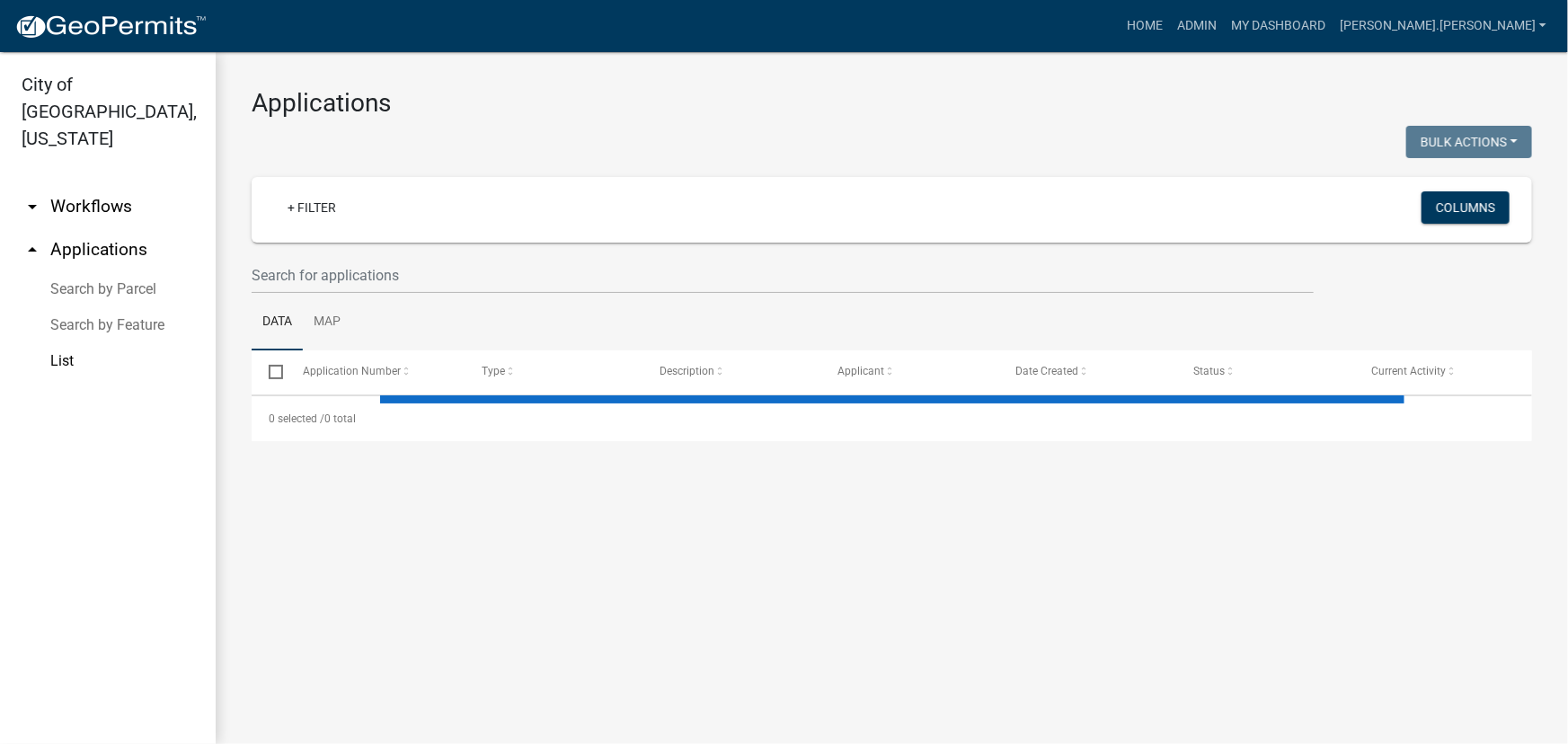
select select "3: 100"
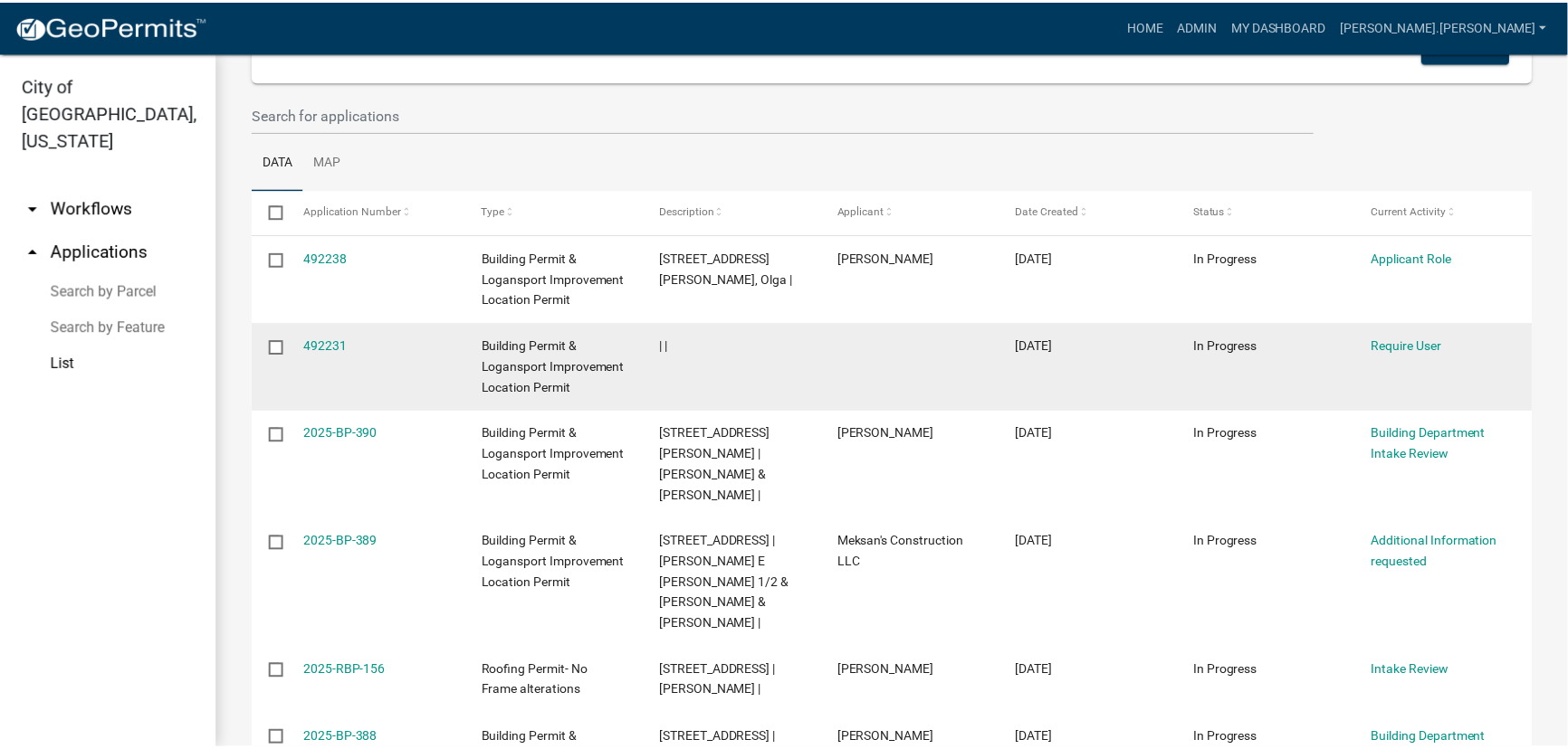
scroll to position [164, 0]
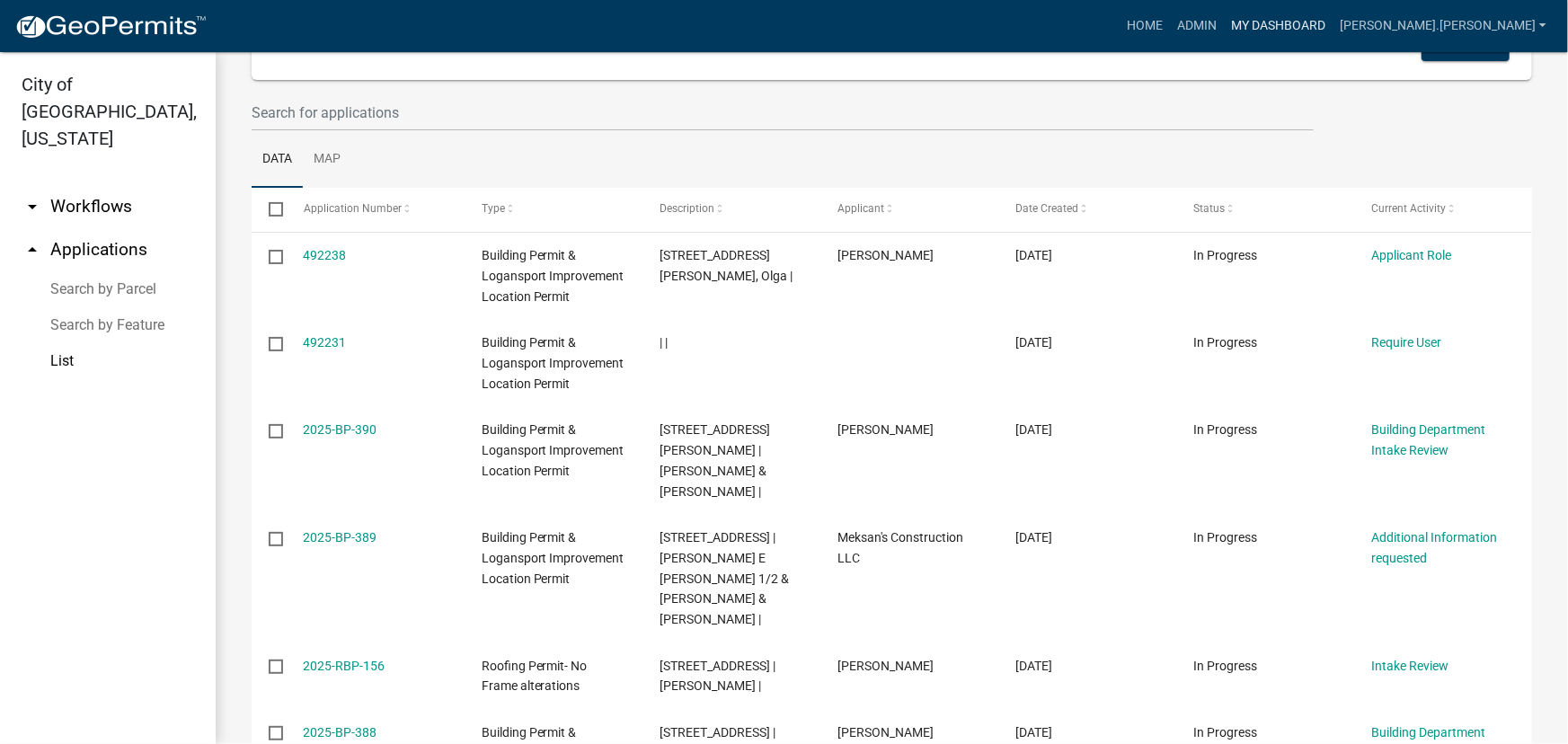
click at [1333, 16] on link "My Dashboard" at bounding box center [1277, 25] width 108 height 34
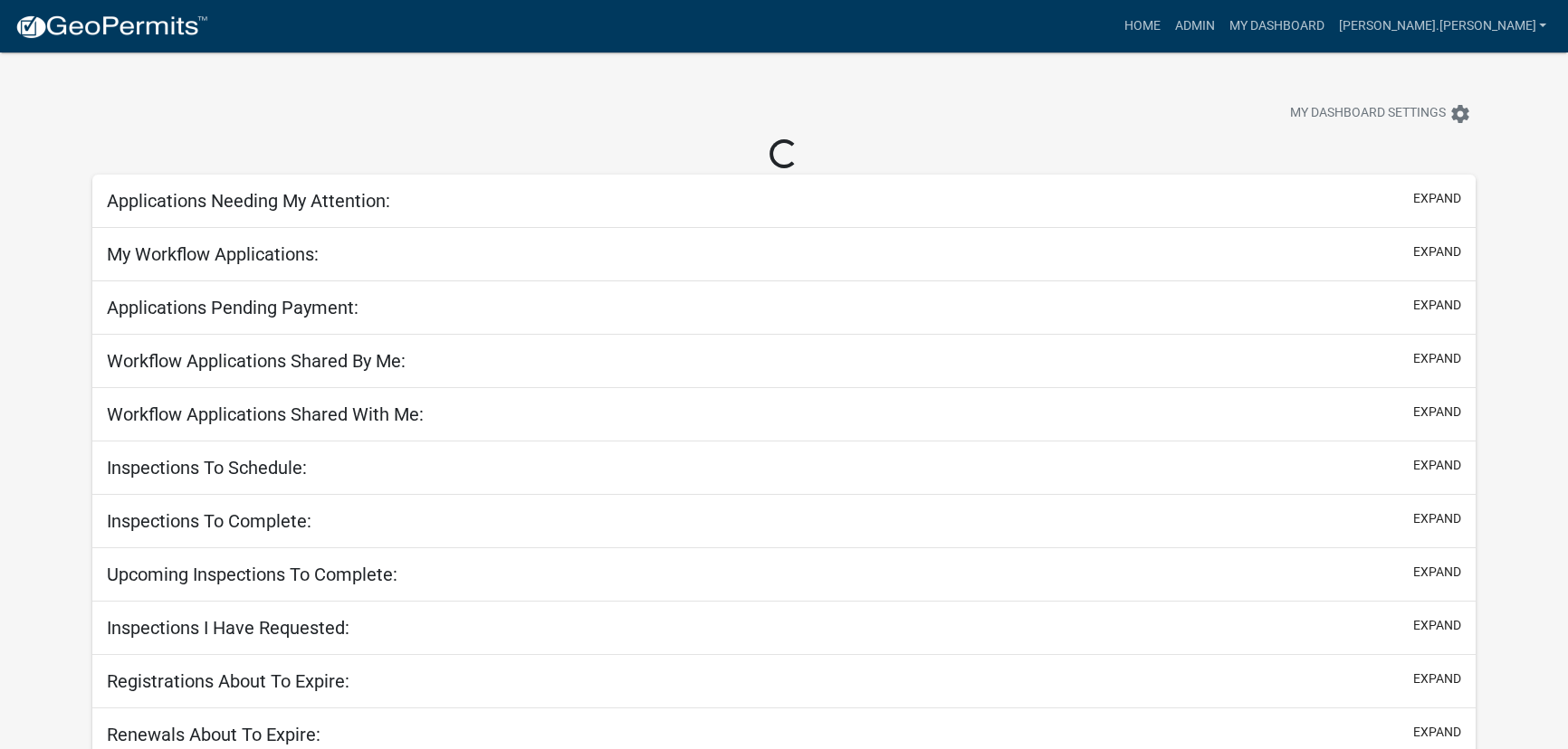
select select "3: 100"
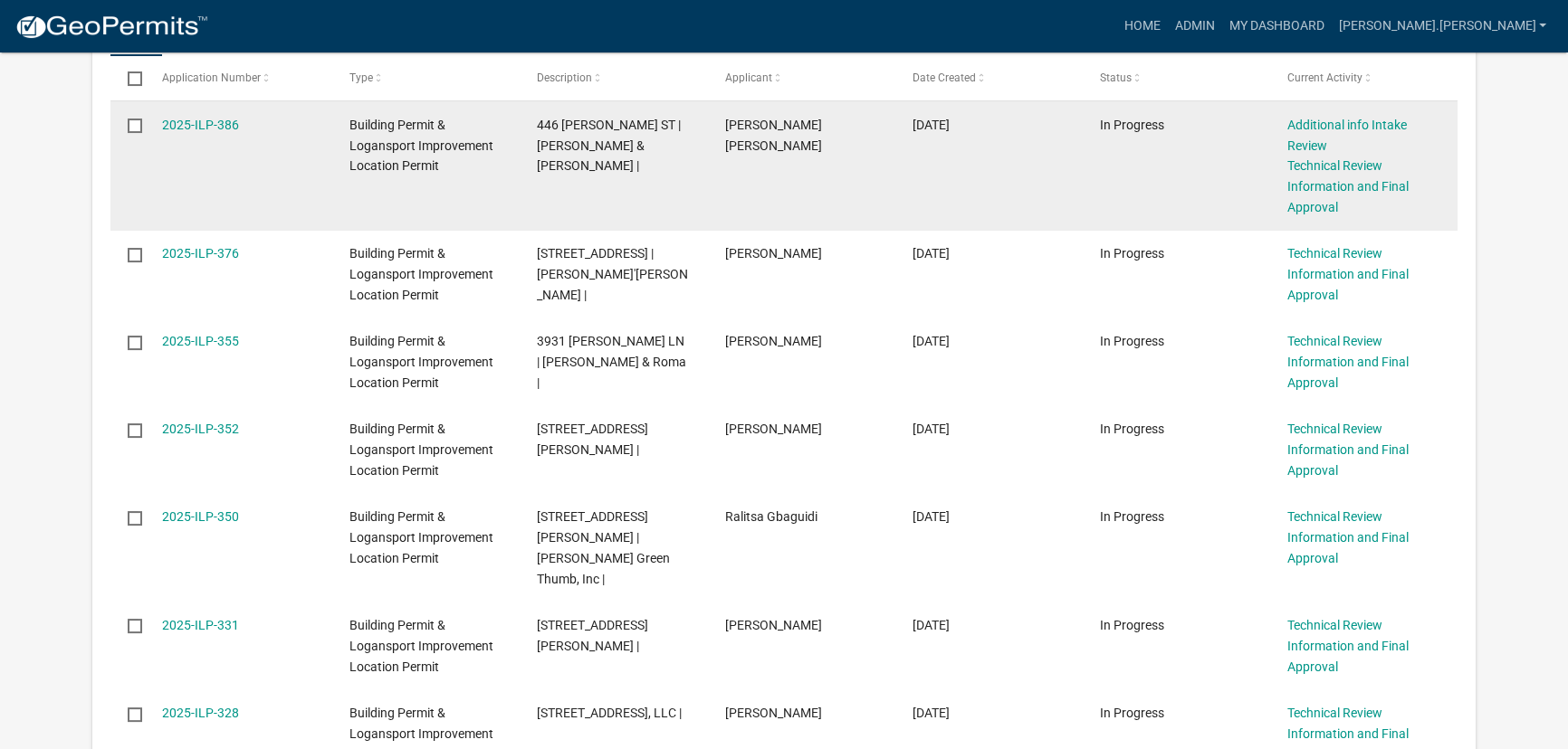
scroll to position [411, 0]
